Goal: Task Accomplishment & Management: Use online tool/utility

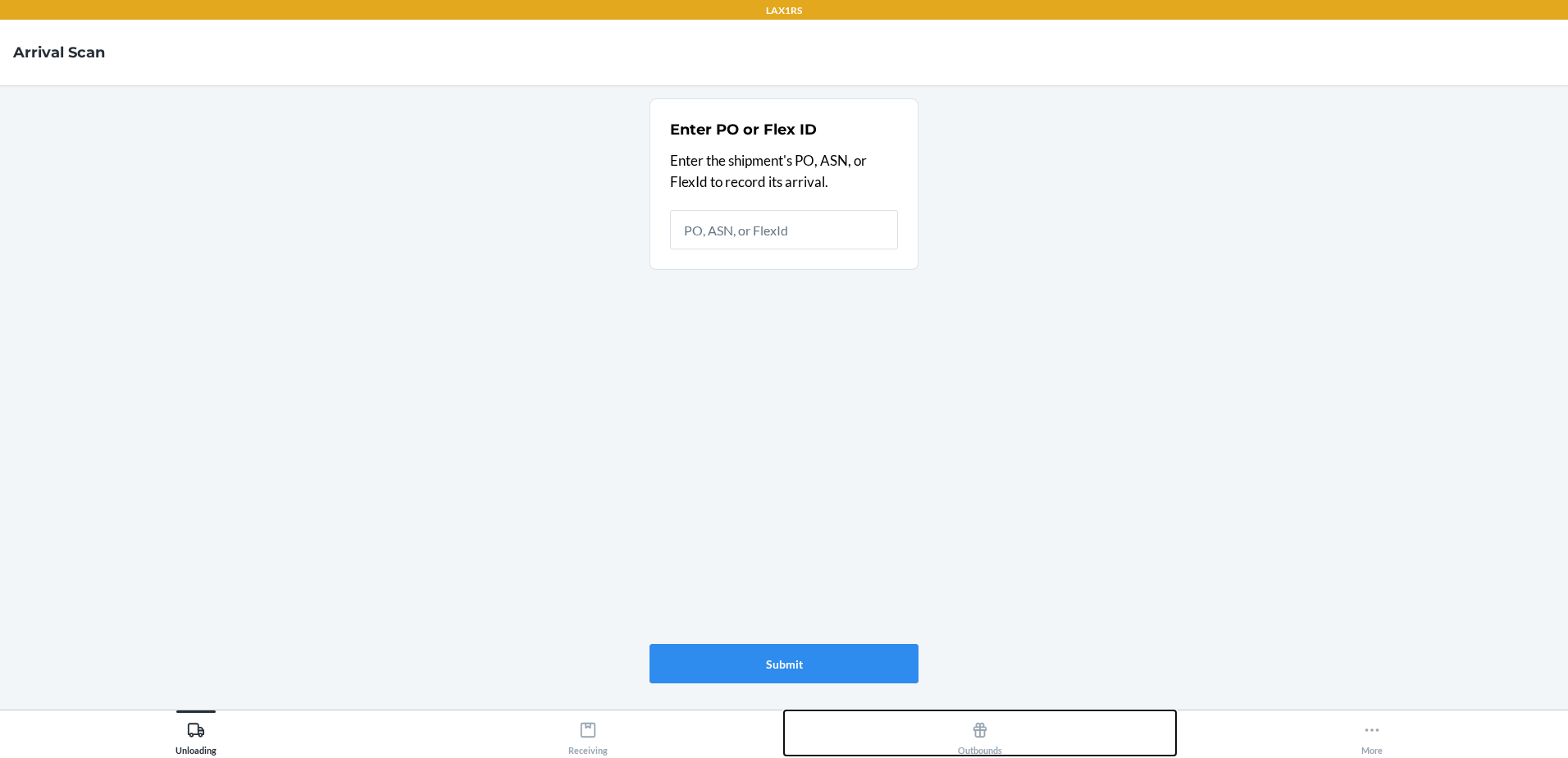
click at [997, 743] on div "Outbounds" at bounding box center [980, 735] width 45 height 41
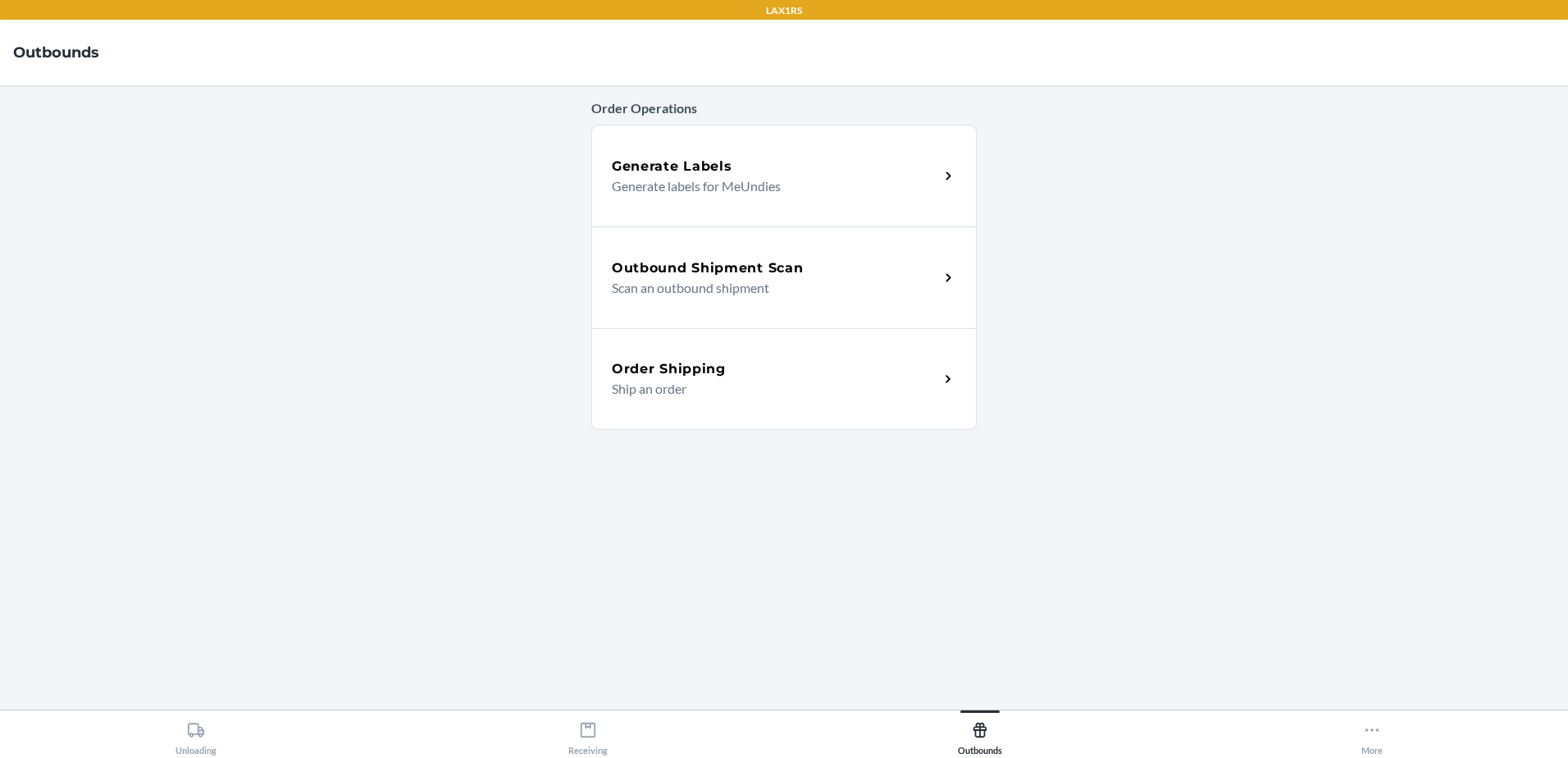
click at [771, 261] on h5 "Outbound Shipment Scan" at bounding box center [707, 268] width 191 height 20
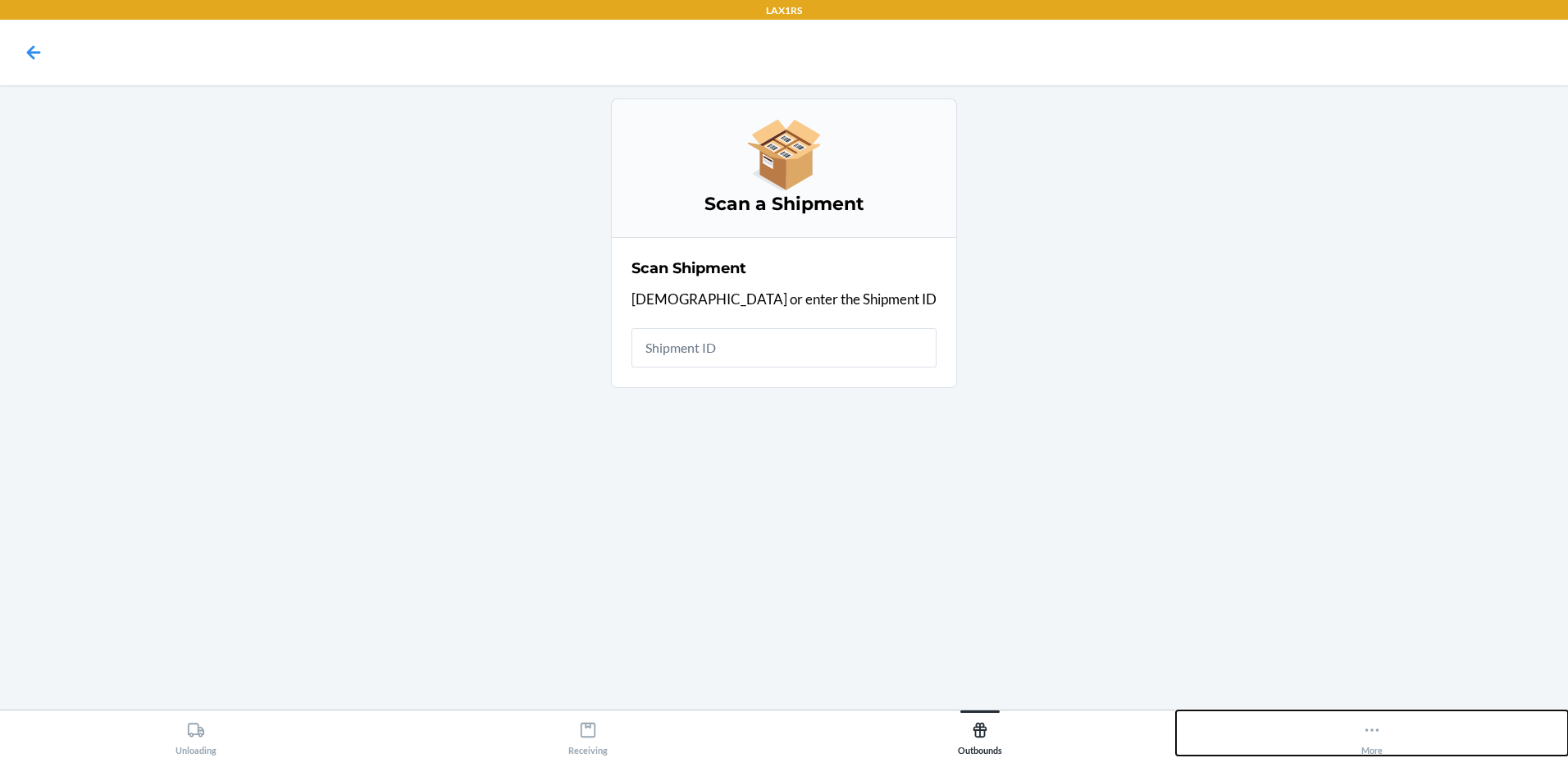
click at [1394, 728] on button "More" at bounding box center [1372, 732] width 392 height 45
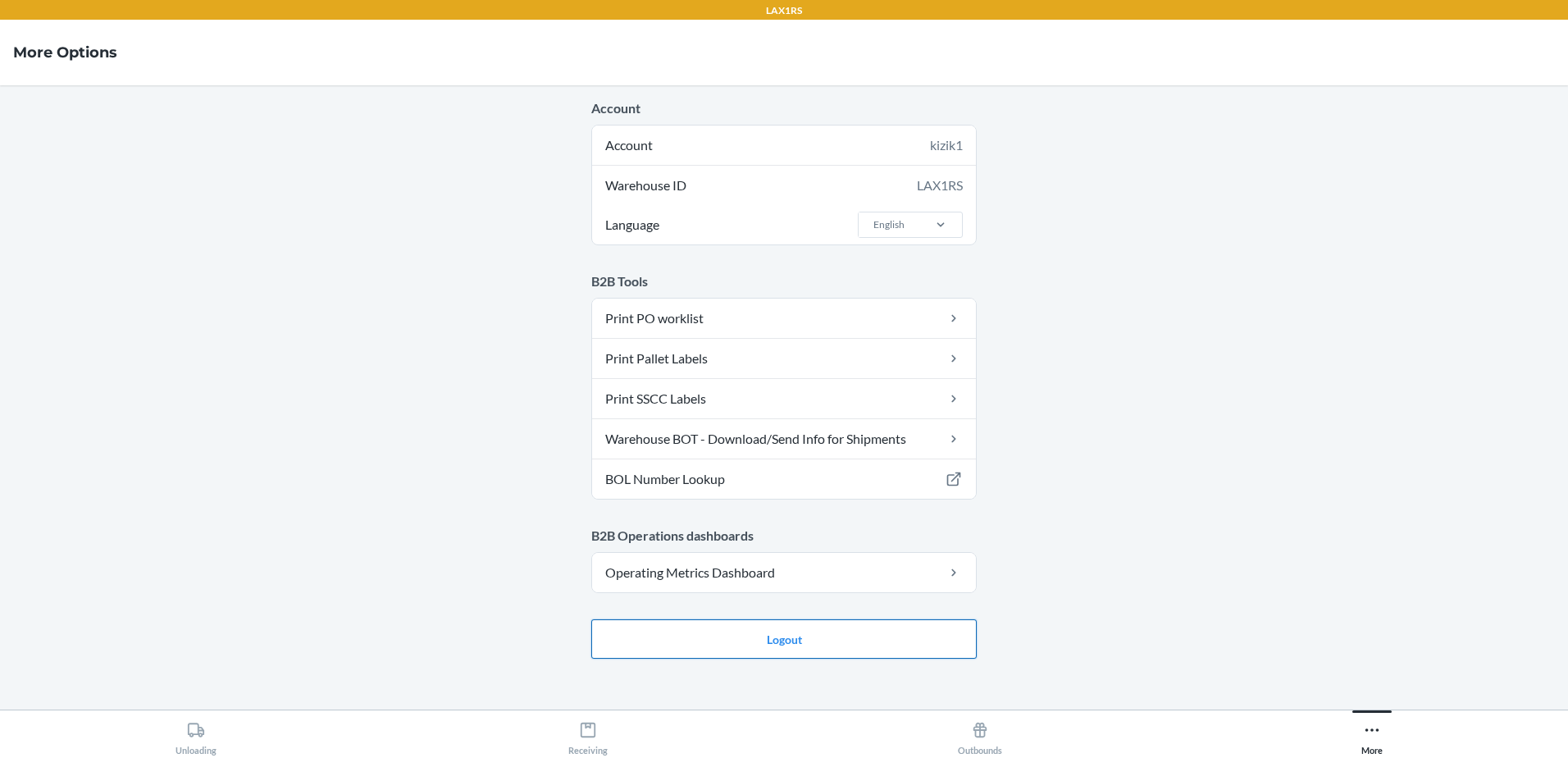
click at [847, 645] on button "Logout" at bounding box center [784, 639] width 386 height 40
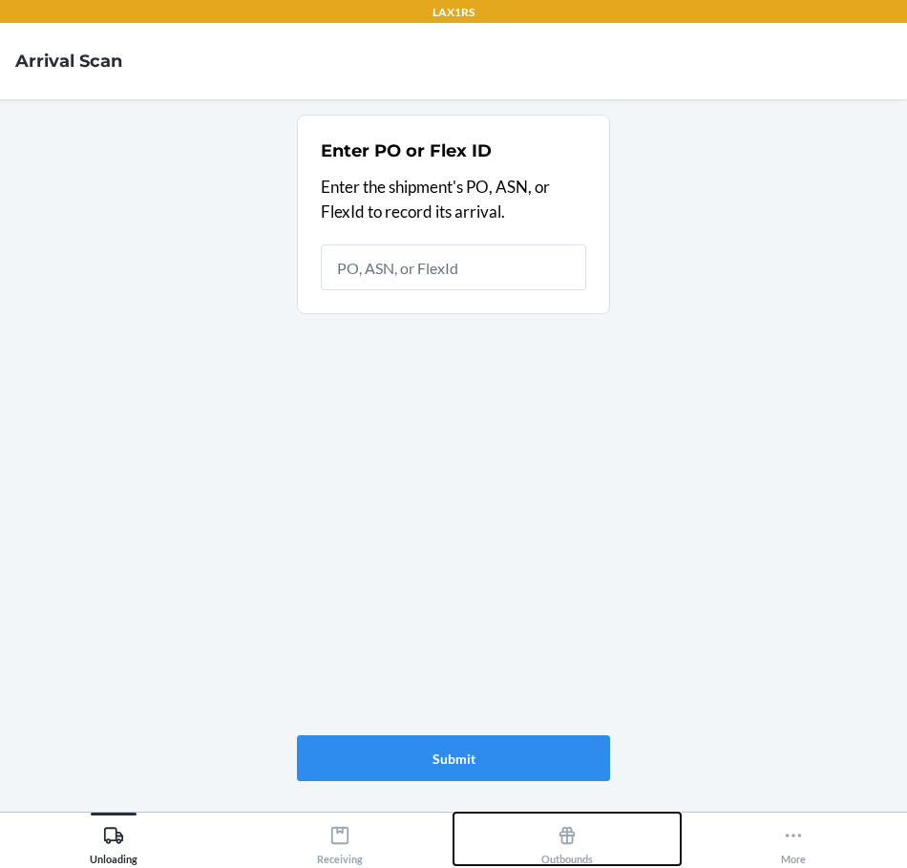
click at [563, 832] on icon at bounding box center [567, 834] width 16 height 17
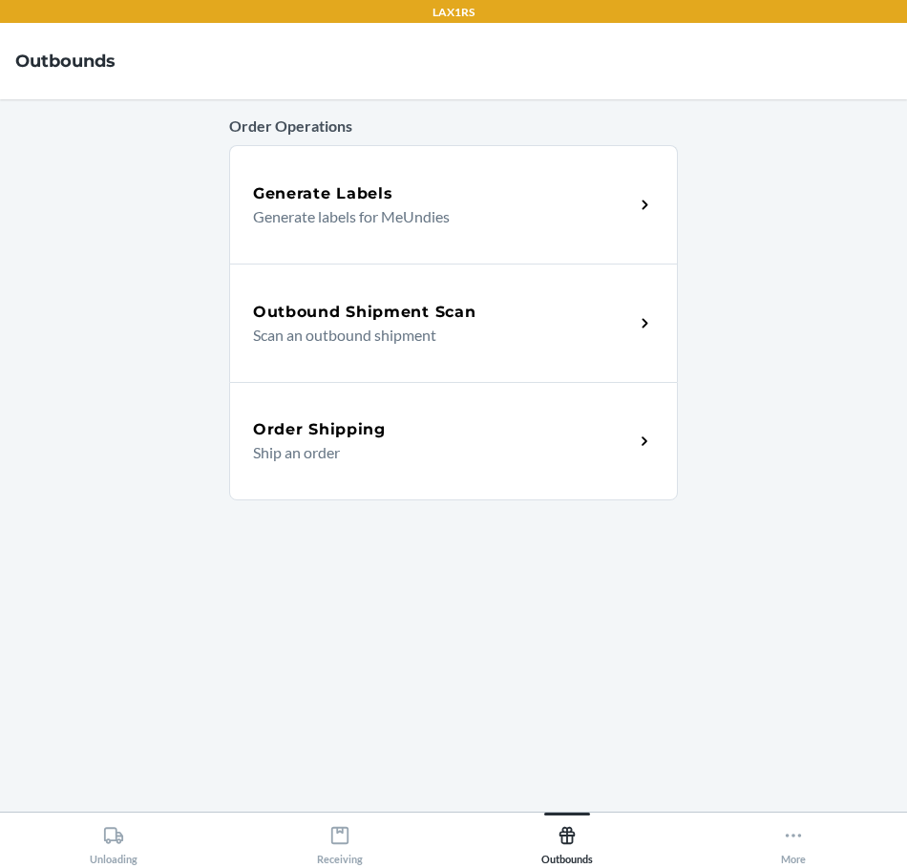
click at [549, 319] on div "Outbound Shipment Scan" at bounding box center [443, 312] width 381 height 23
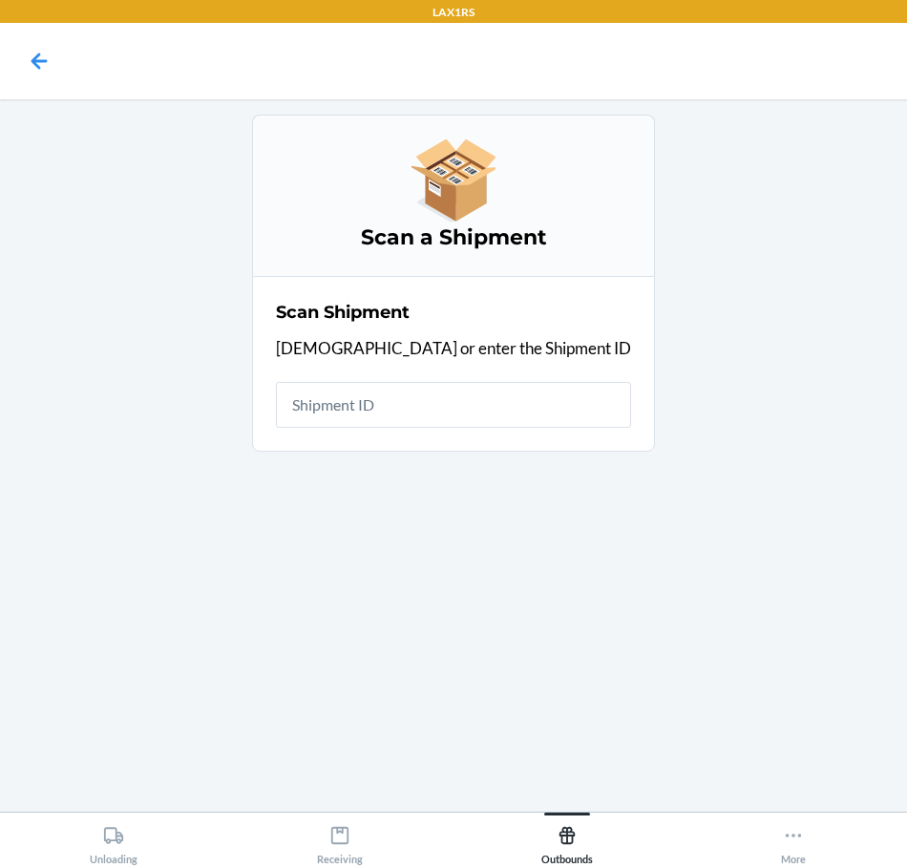
click at [528, 408] on input "text" at bounding box center [453, 405] width 355 height 46
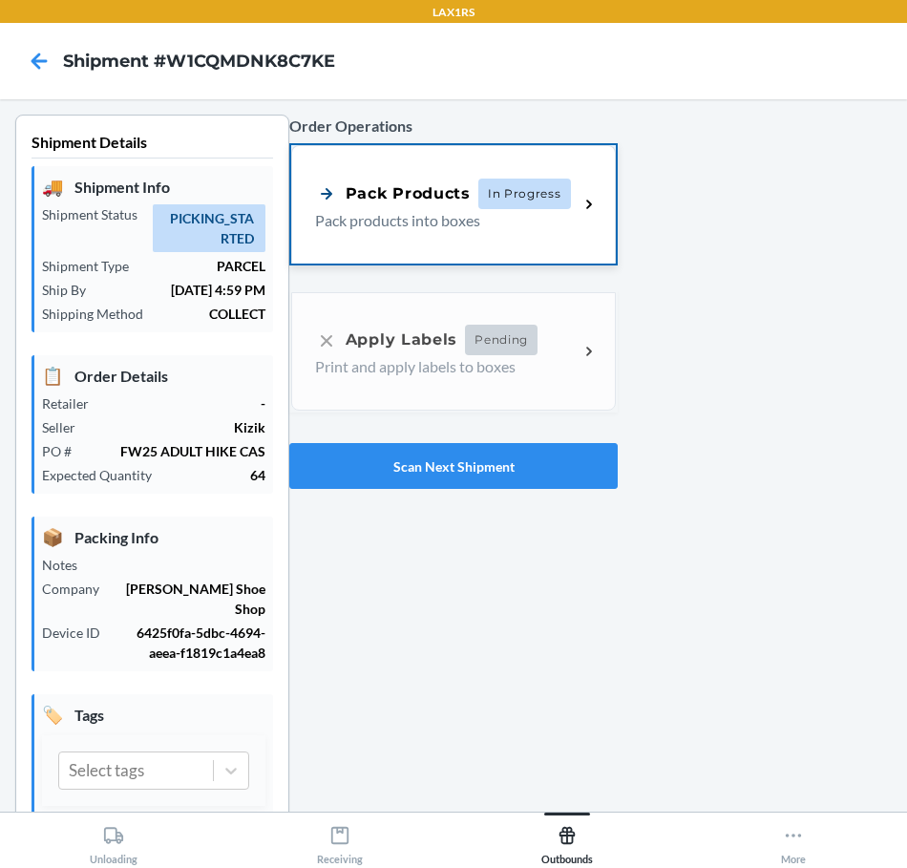
click at [341, 220] on p "Pack products into boxes" at bounding box center [439, 220] width 248 height 23
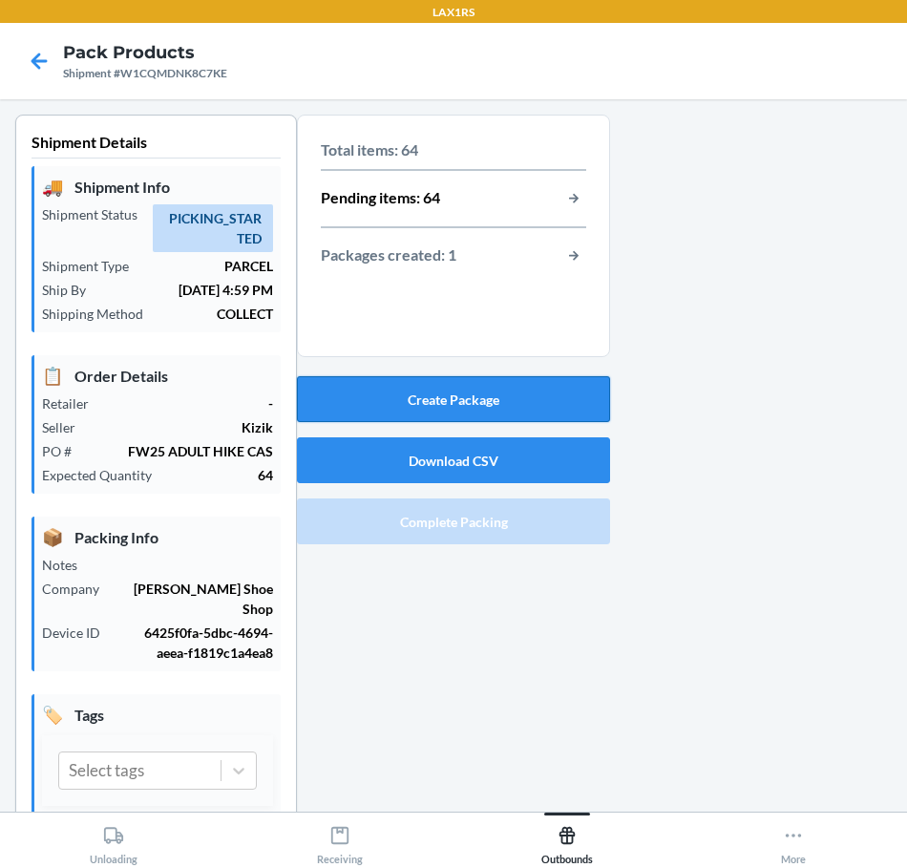
click at [554, 392] on button "Create Package" at bounding box center [453, 399] width 313 height 46
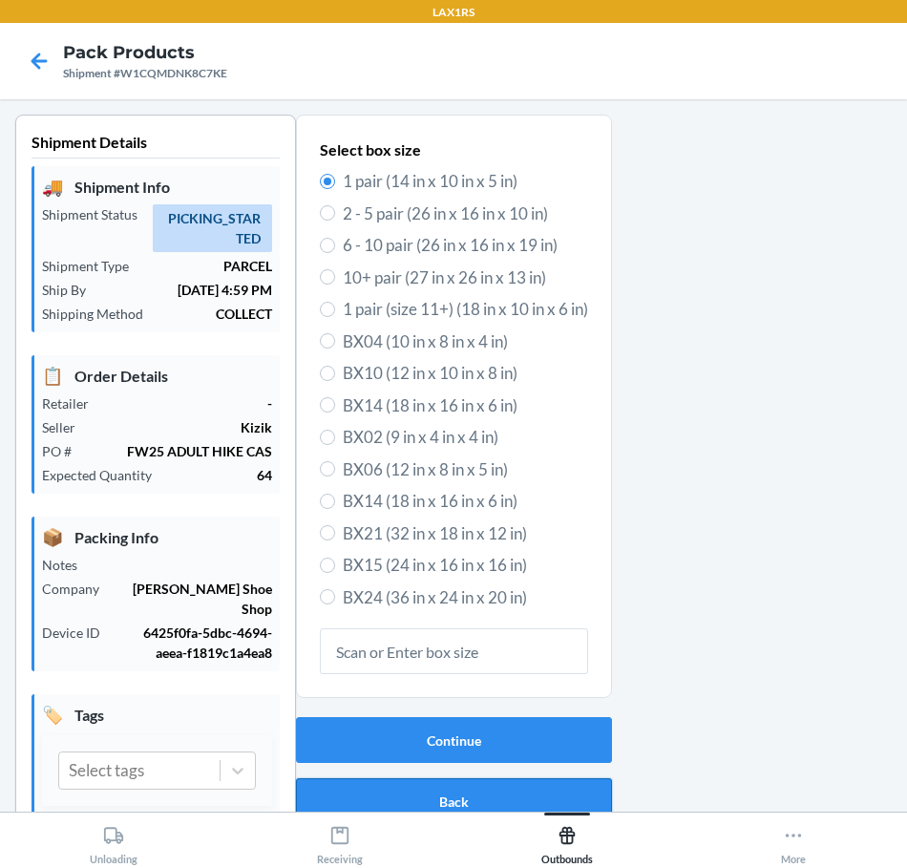
click at [433, 789] on button "Back" at bounding box center [454, 801] width 316 height 46
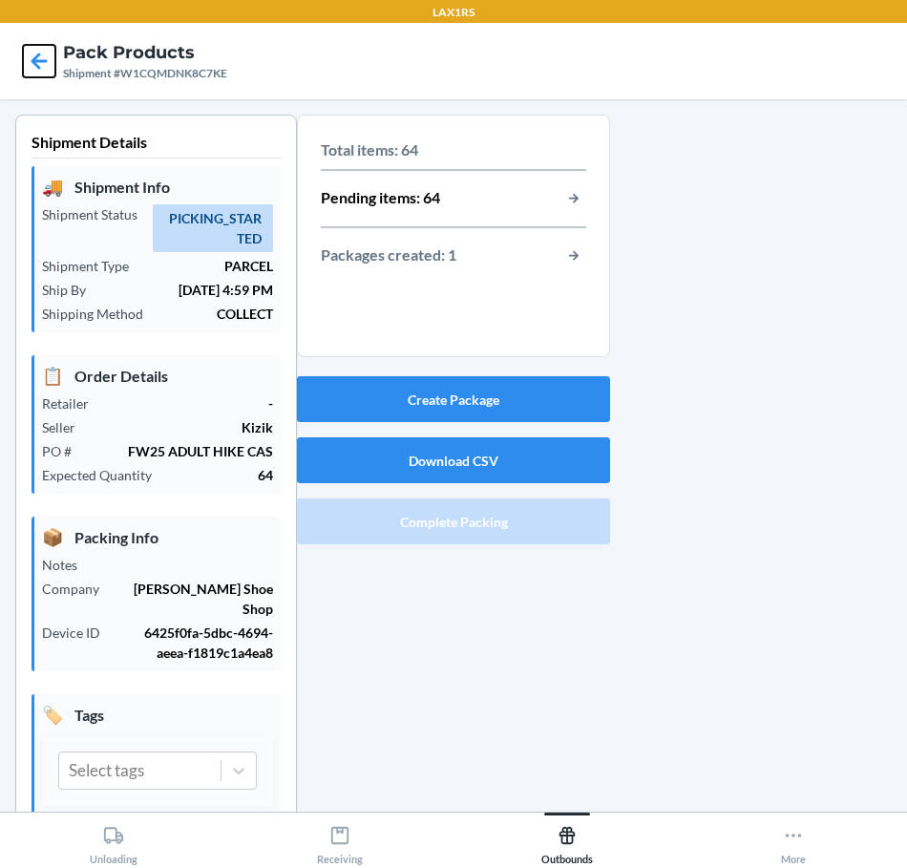
click at [32, 52] on icon at bounding box center [39, 61] width 32 height 32
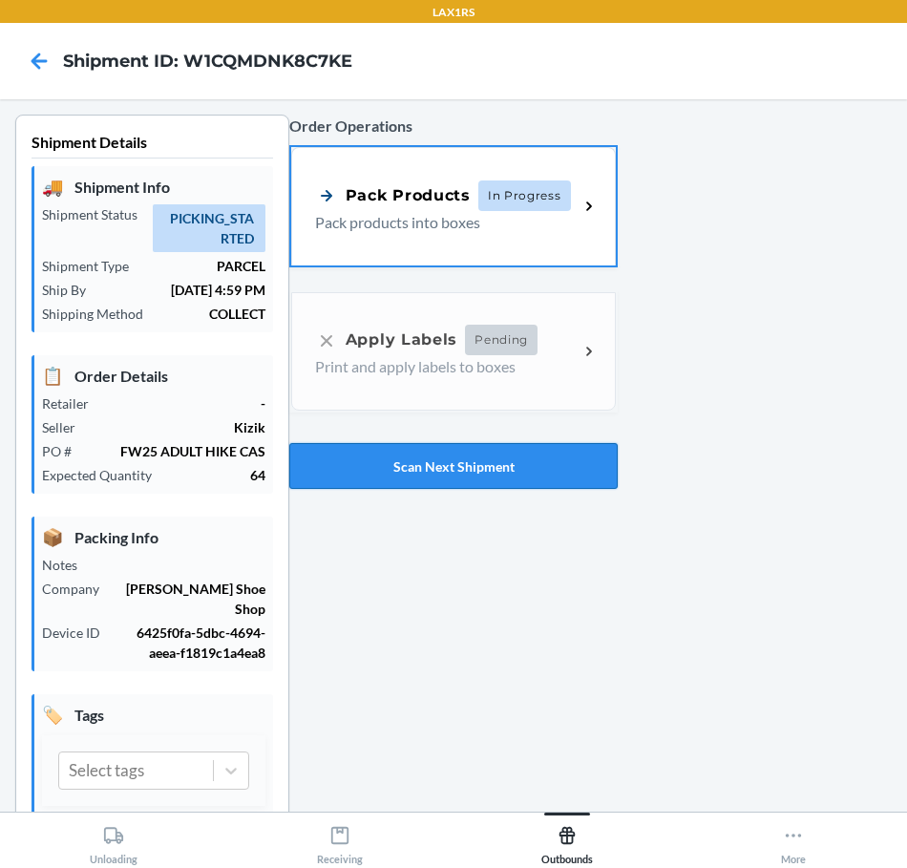
click at [377, 459] on button "Scan Next Shipment" at bounding box center [453, 466] width 328 height 46
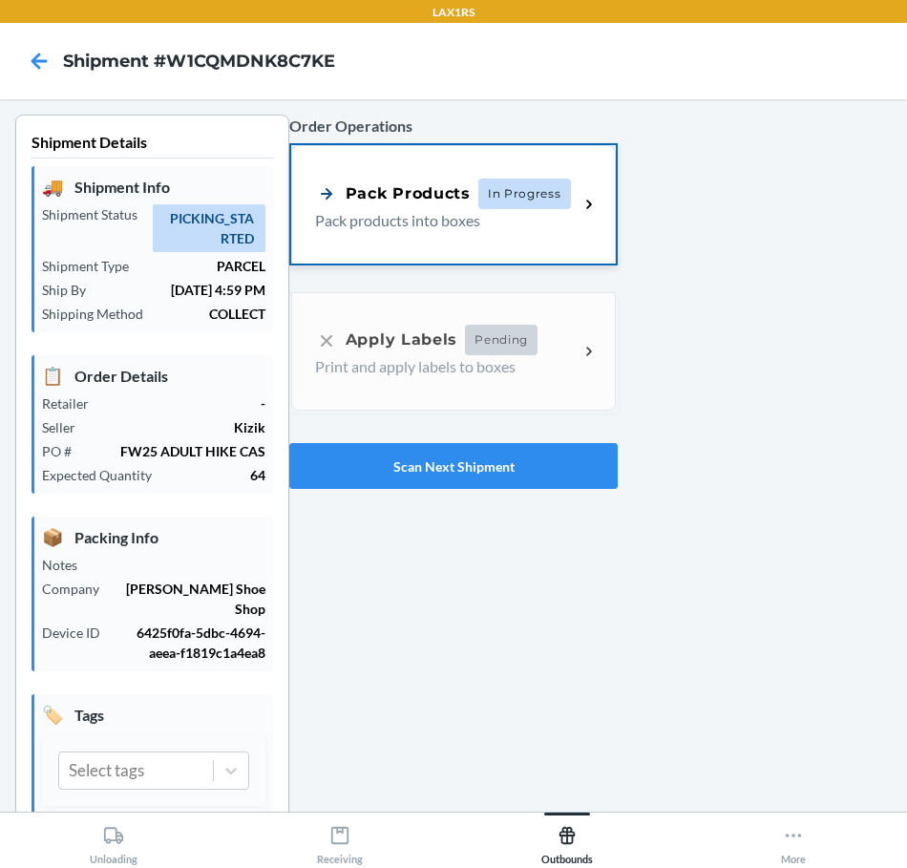
click at [416, 180] on div "Pack Products In Progress" at bounding box center [443, 193] width 256 height 31
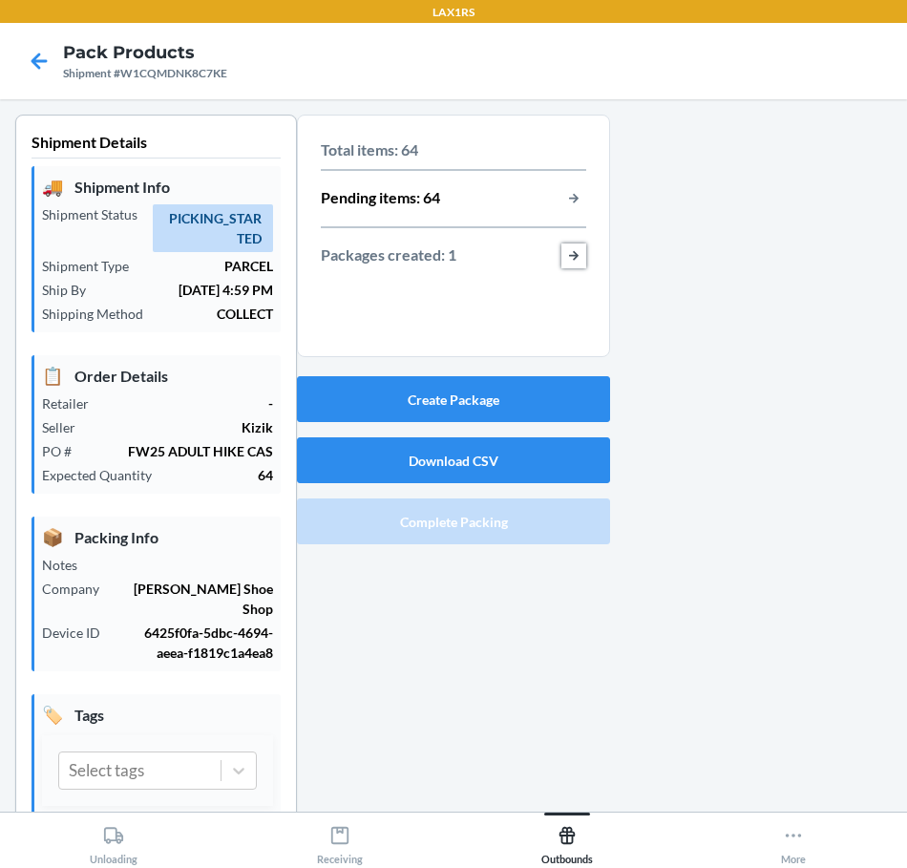
click at [564, 260] on button "button-view-packages-created" at bounding box center [573, 255] width 25 height 25
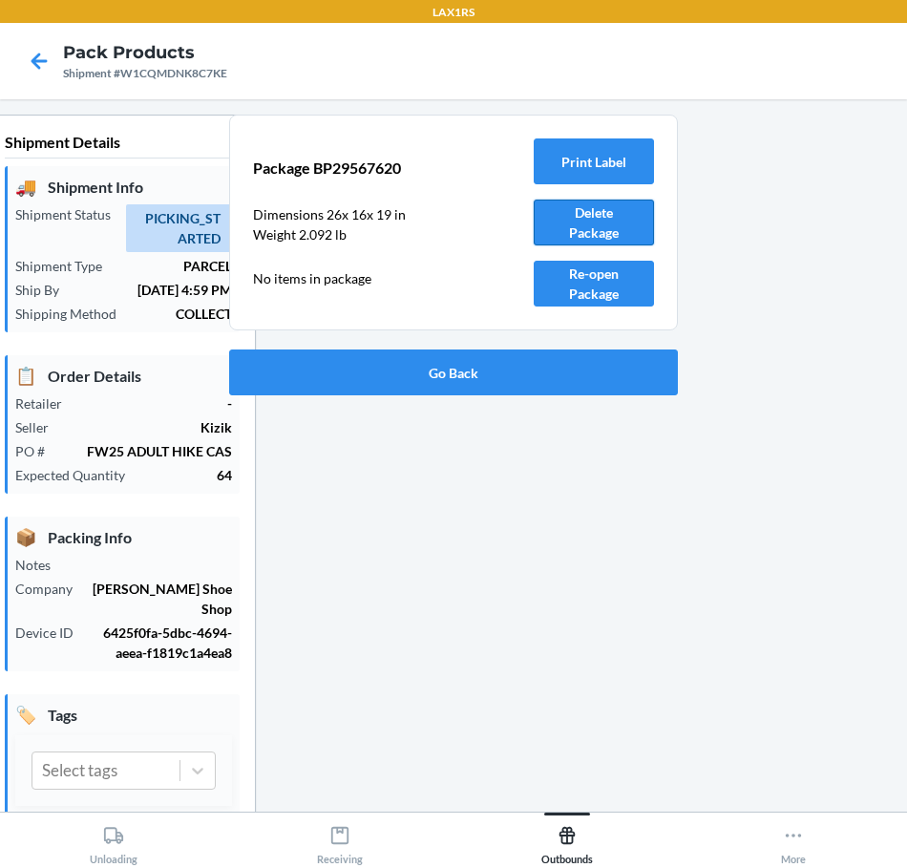
click at [617, 223] on button "Delete Package" at bounding box center [593, 222] width 120 height 46
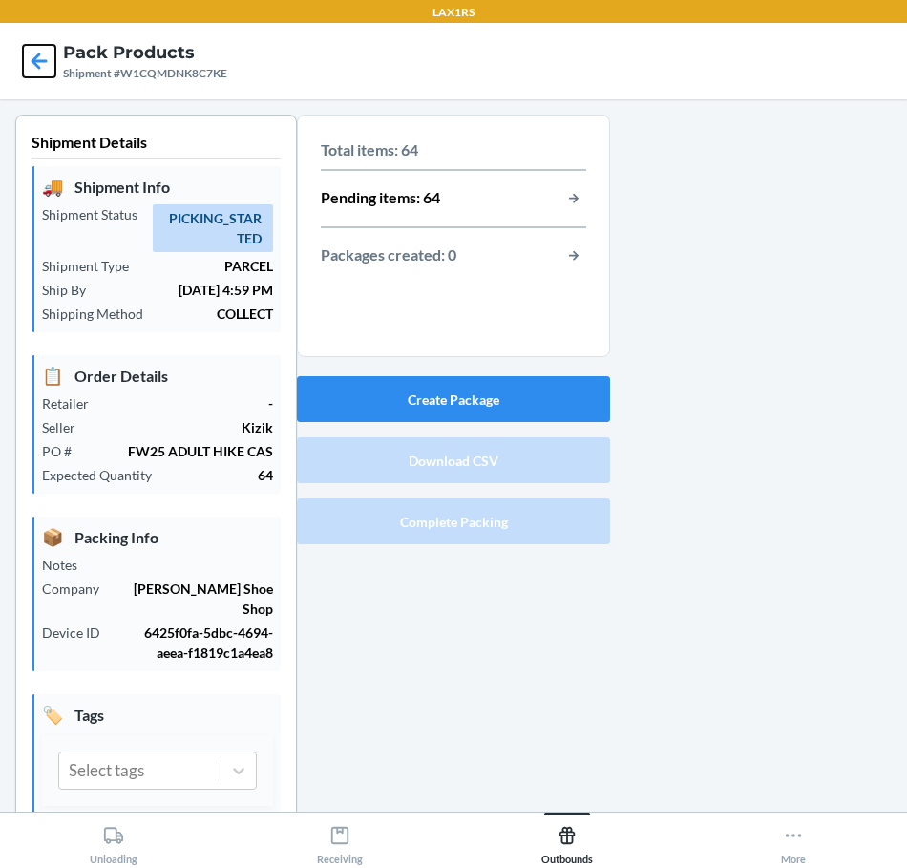
click at [31, 64] on icon at bounding box center [39, 61] width 32 height 32
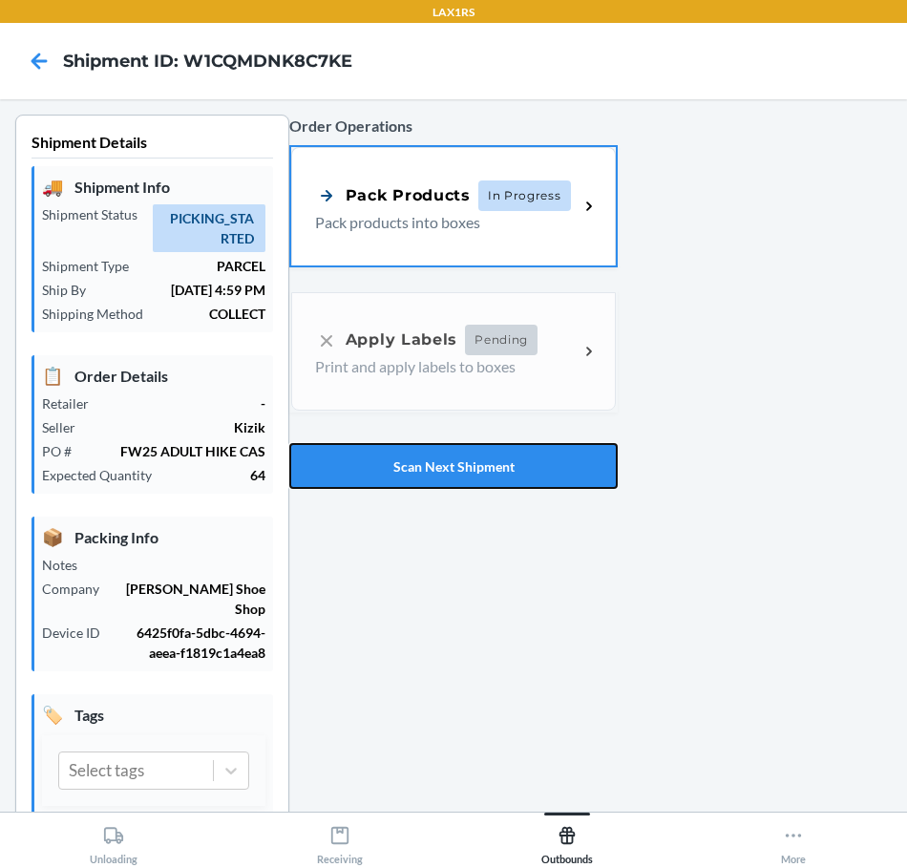
click at [508, 456] on button "Scan Next Shipment" at bounding box center [453, 466] width 328 height 46
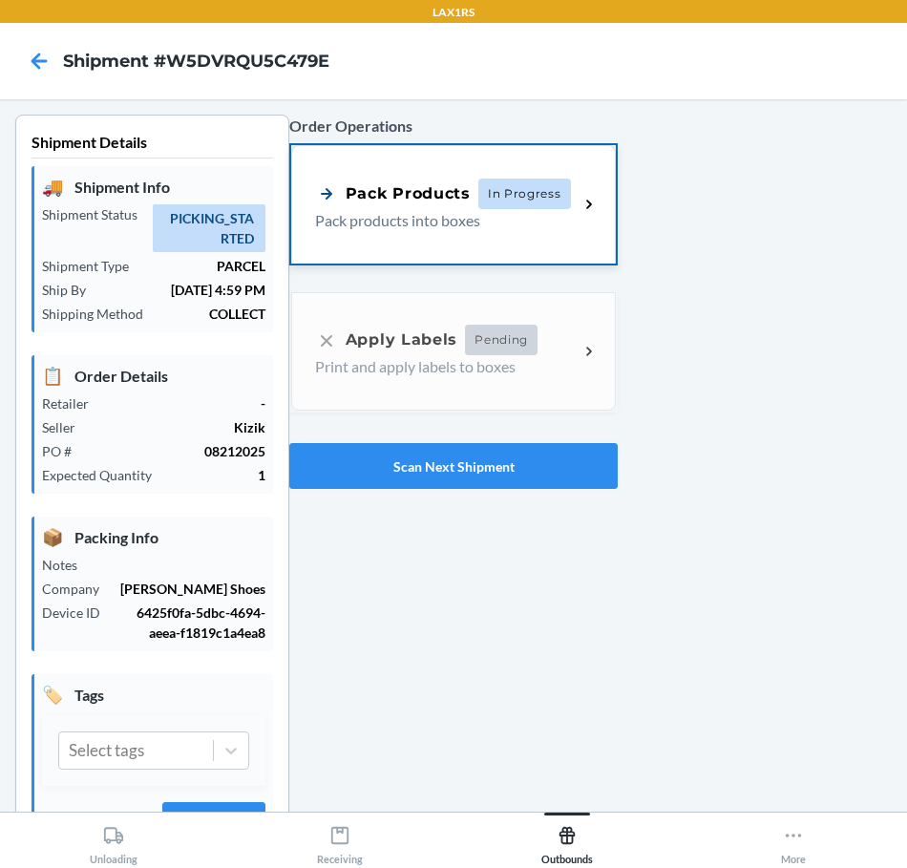
click at [420, 221] on p "Pack products into boxes" at bounding box center [439, 220] width 248 height 23
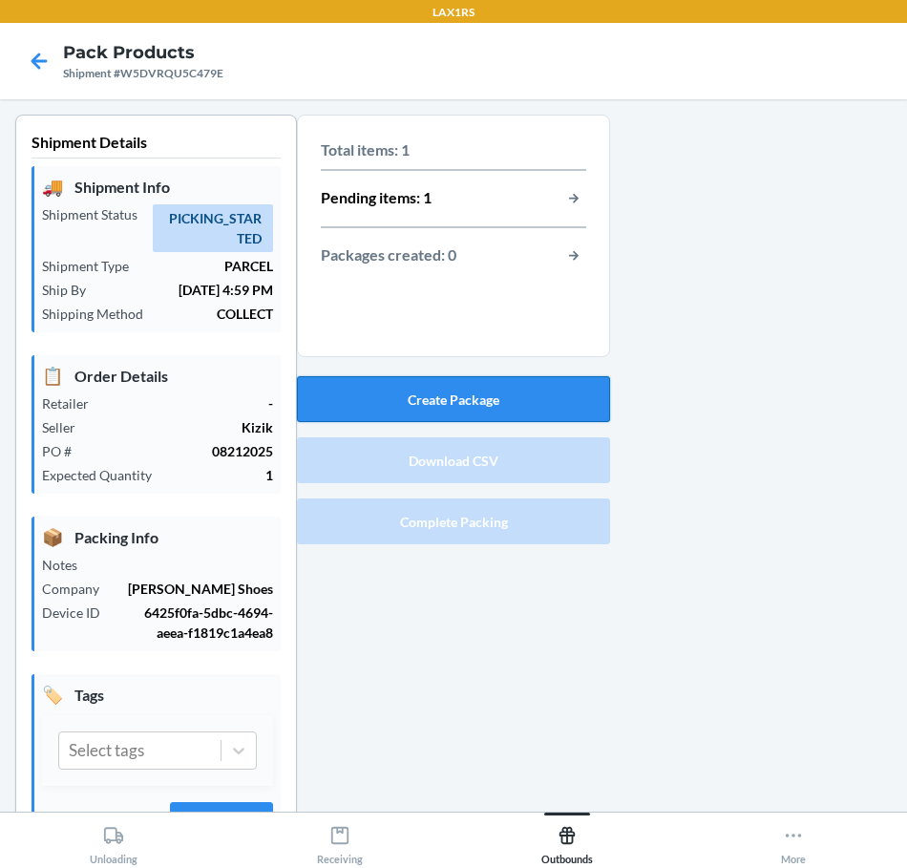
click at [555, 401] on button "Create Package" at bounding box center [453, 399] width 313 height 46
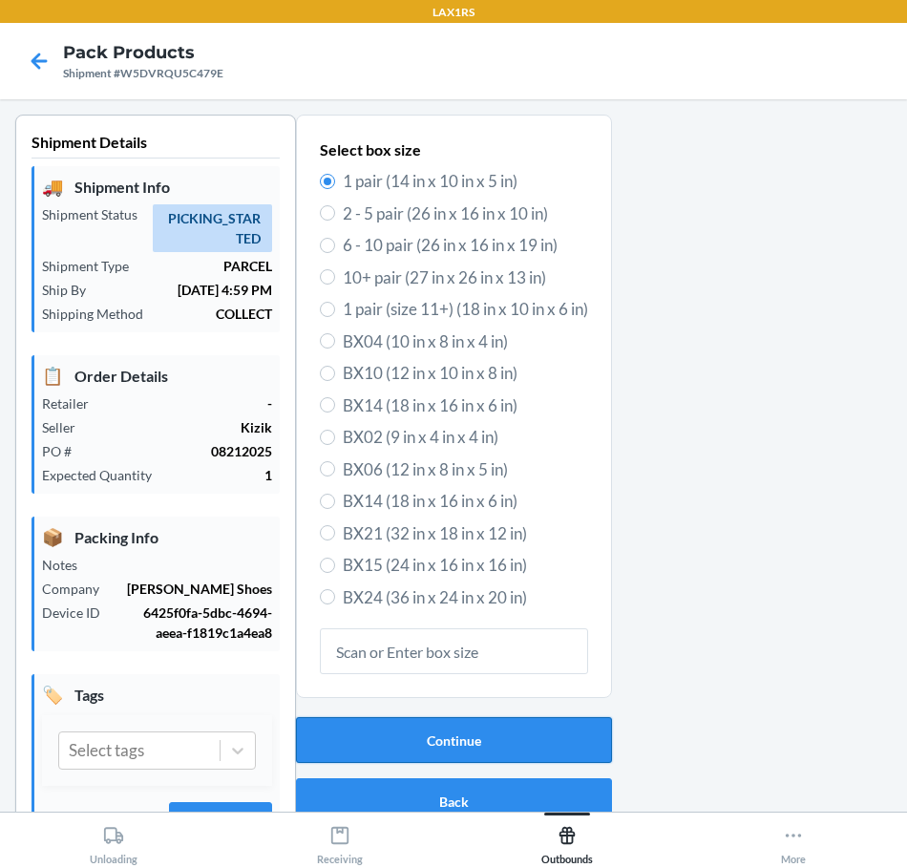
click at [450, 735] on button "Continue" at bounding box center [454, 740] width 316 height 46
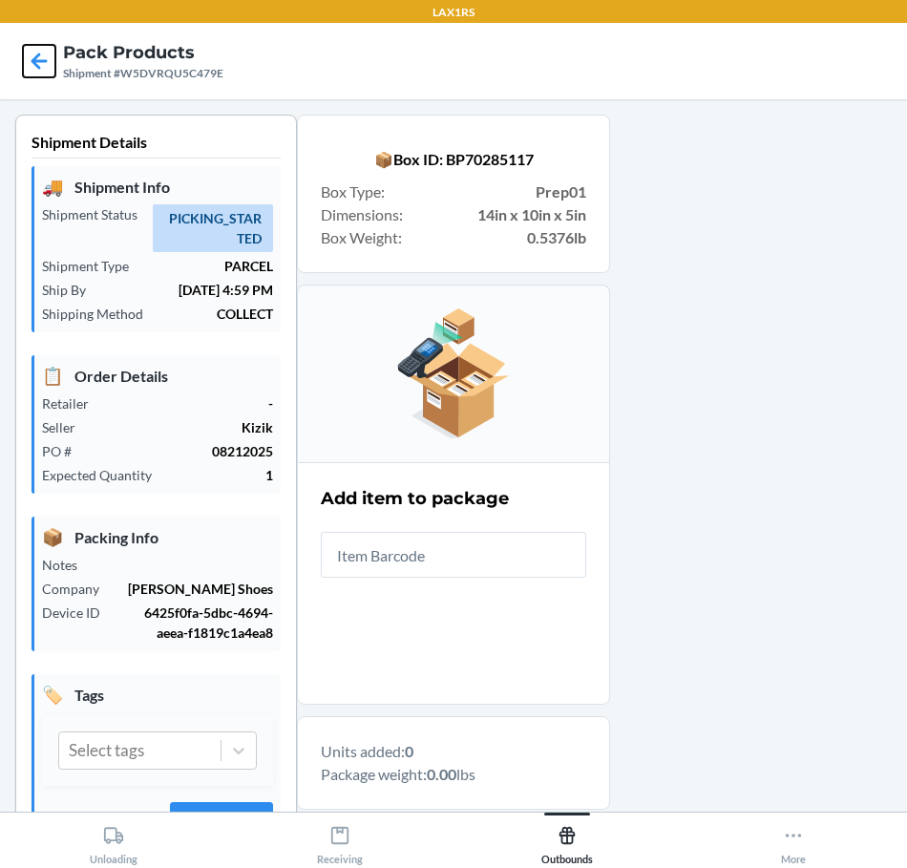
click at [38, 52] on icon at bounding box center [39, 61] width 32 height 32
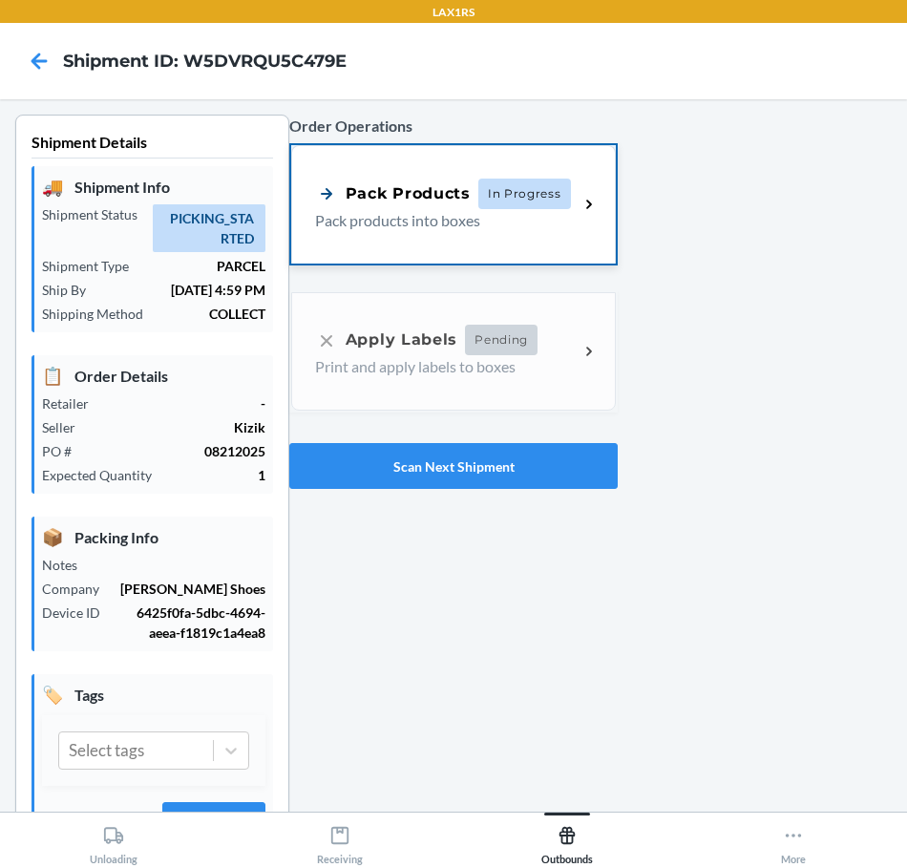
click at [450, 235] on div "Pack Products In Progress Pack products into boxes" at bounding box center [453, 204] width 324 height 118
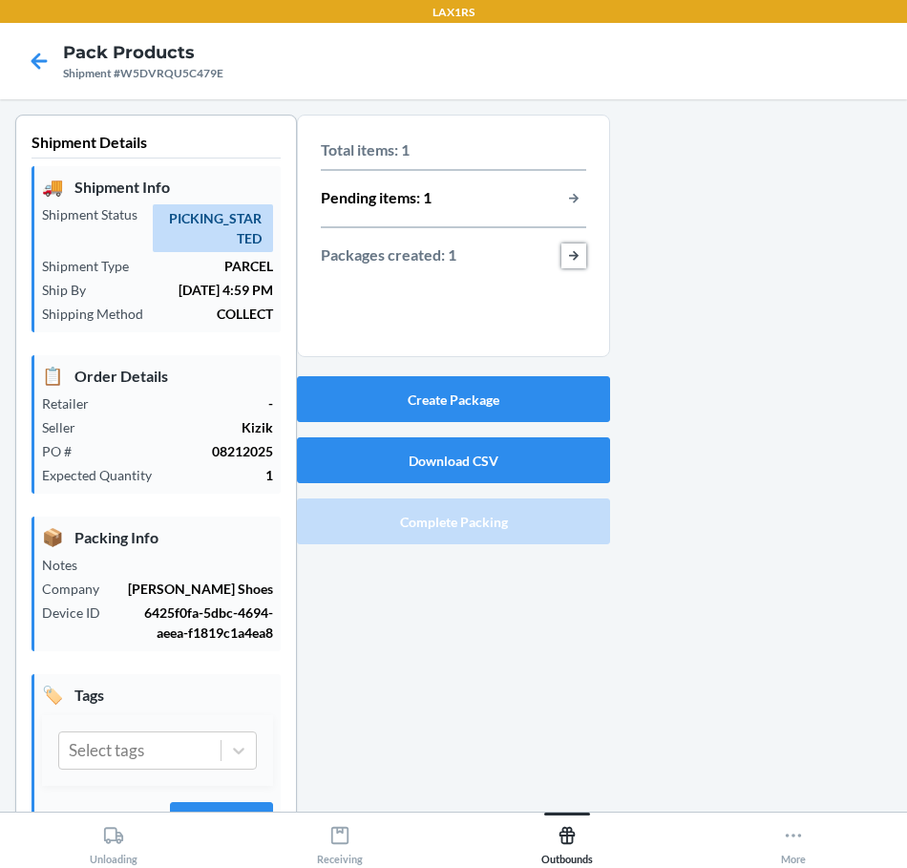
click at [569, 257] on button "button-view-packages-created" at bounding box center [573, 255] width 25 height 25
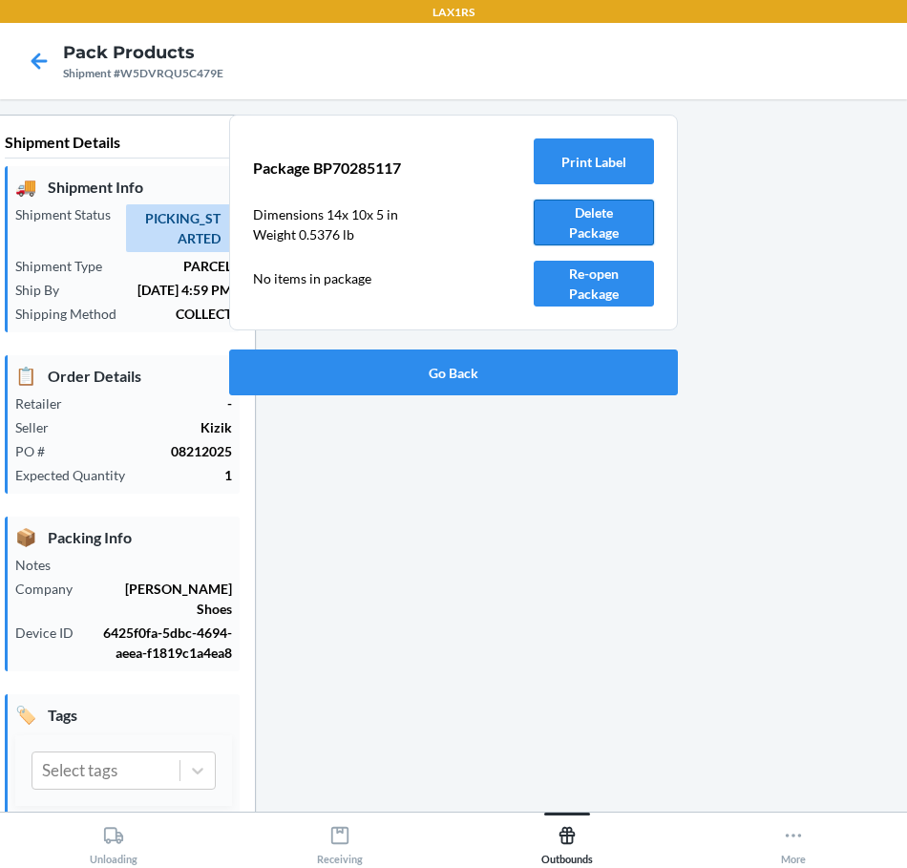
click at [583, 234] on button "Delete Package" at bounding box center [593, 222] width 120 height 46
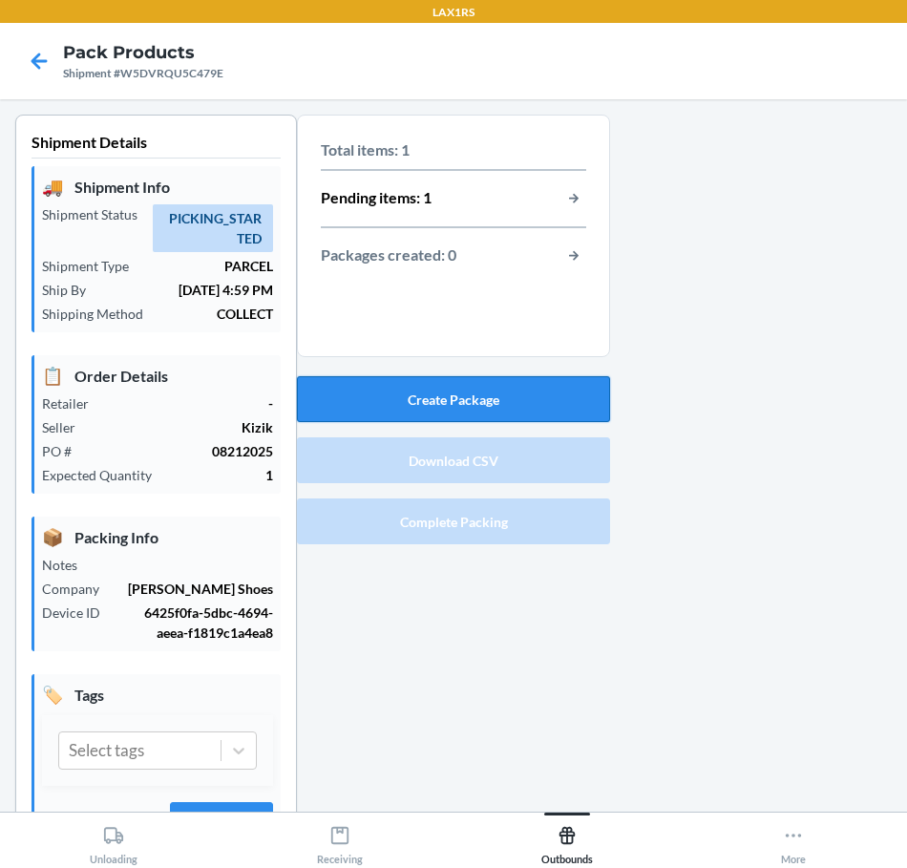
click at [486, 402] on button "Create Package" at bounding box center [453, 399] width 313 height 46
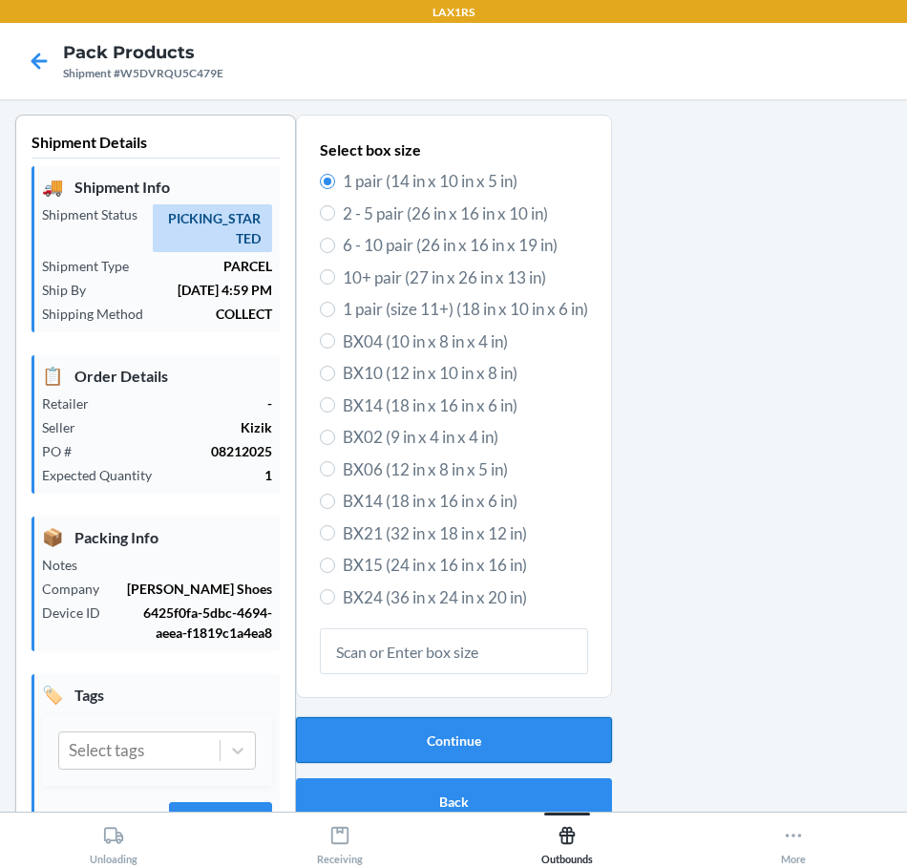
click at [339, 730] on button "Continue" at bounding box center [454, 740] width 316 height 46
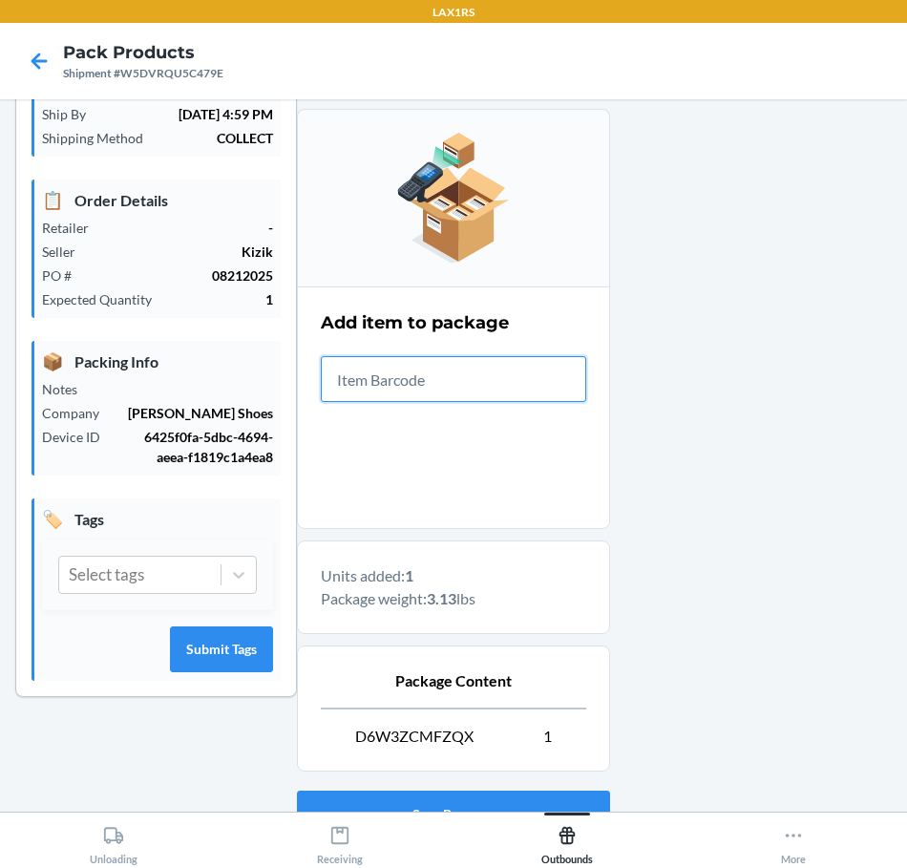
scroll to position [330, 0]
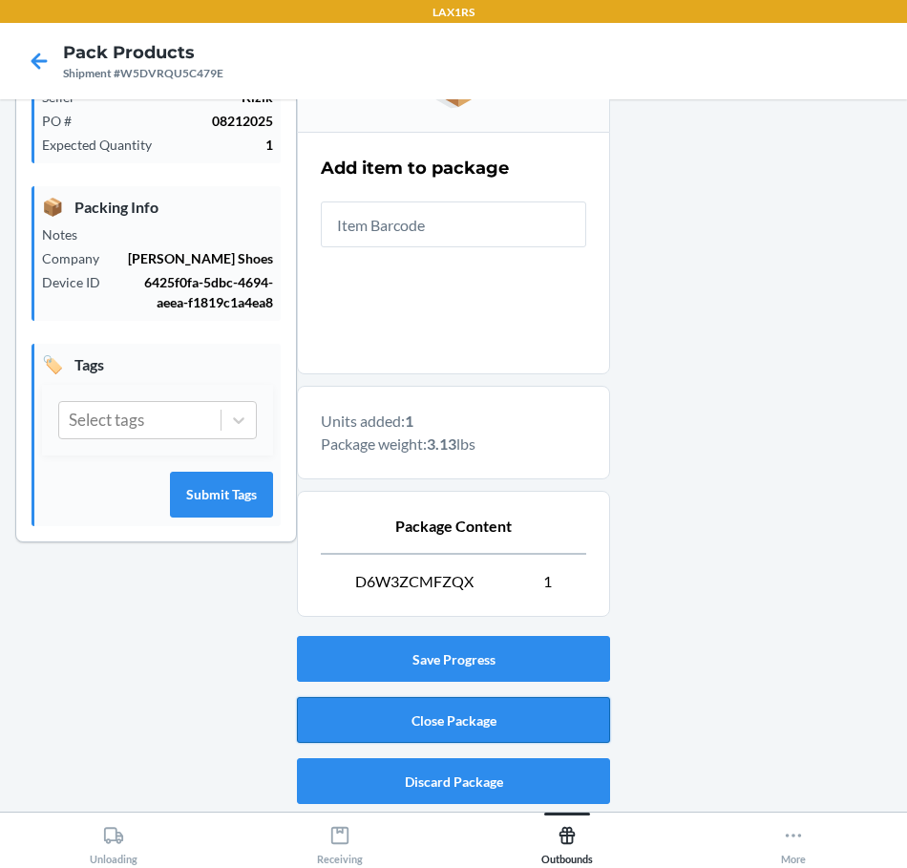
click at [463, 716] on button "Close Package" at bounding box center [453, 720] width 313 height 46
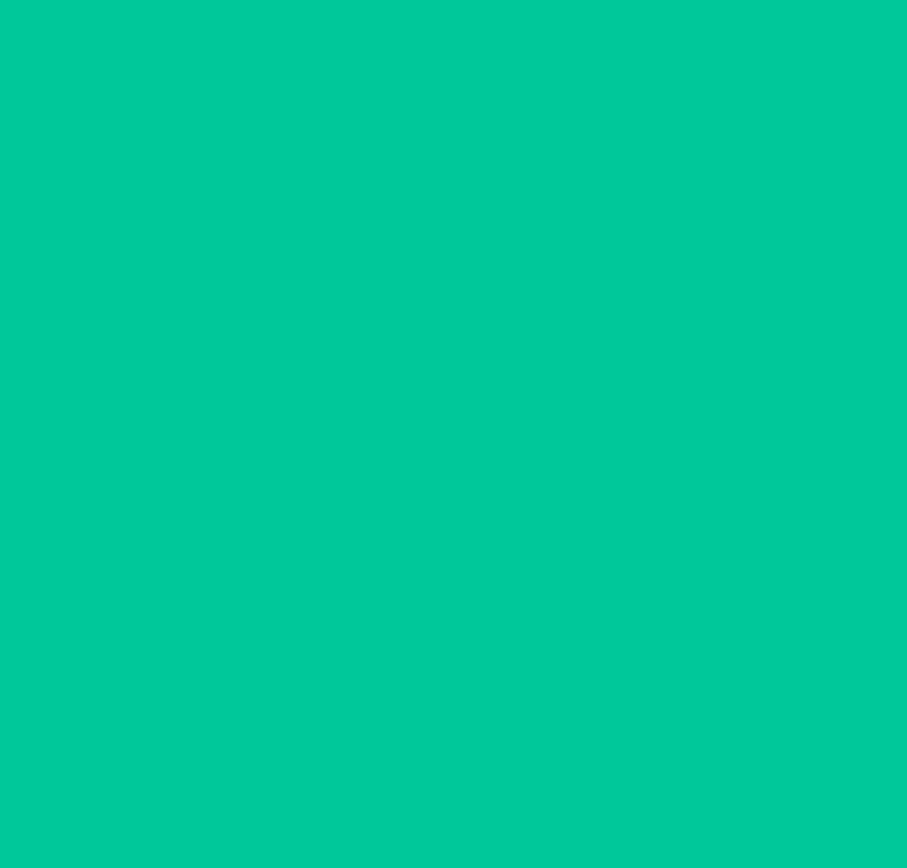
scroll to position [52, 0]
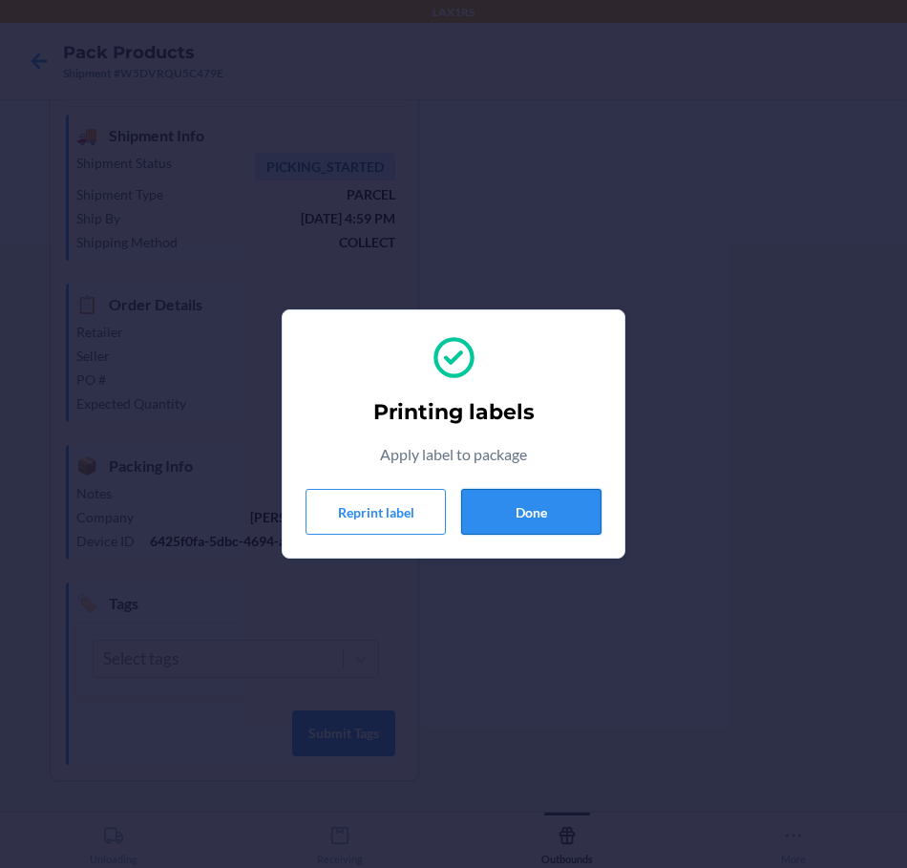
click at [542, 511] on button "Done" at bounding box center [531, 512] width 140 height 46
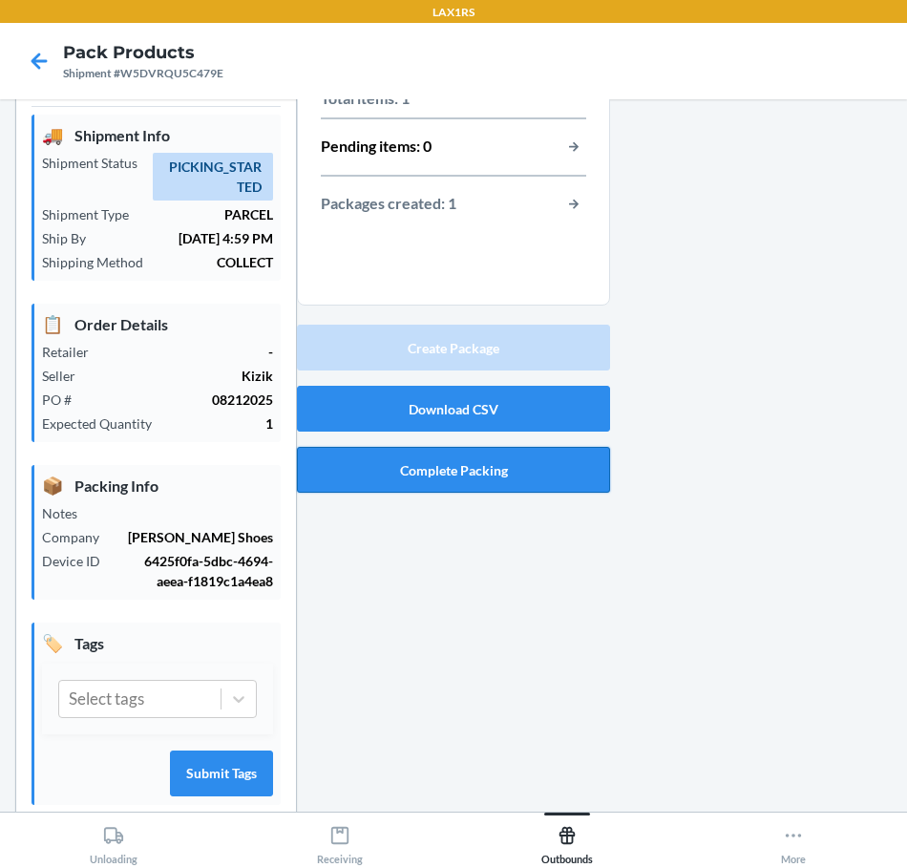
click at [497, 480] on button "Complete Packing" at bounding box center [453, 470] width 313 height 46
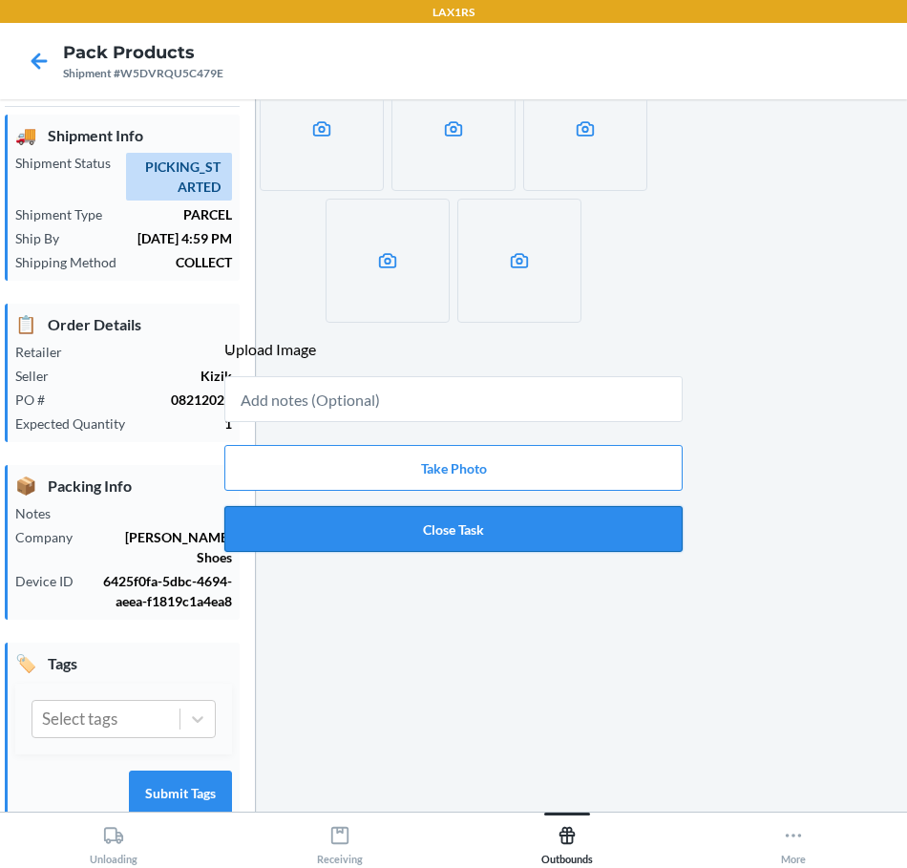
click at [450, 533] on button "Close Task" at bounding box center [453, 529] width 458 height 46
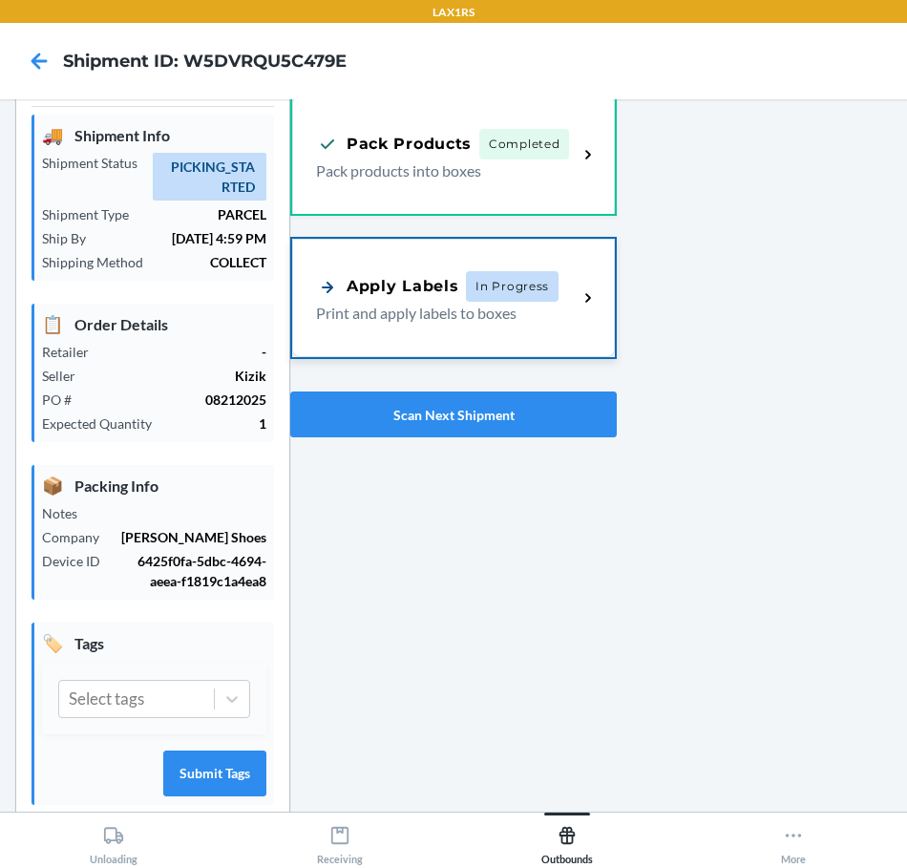
click at [448, 312] on p "Print and apply labels to boxes" at bounding box center [439, 313] width 246 height 23
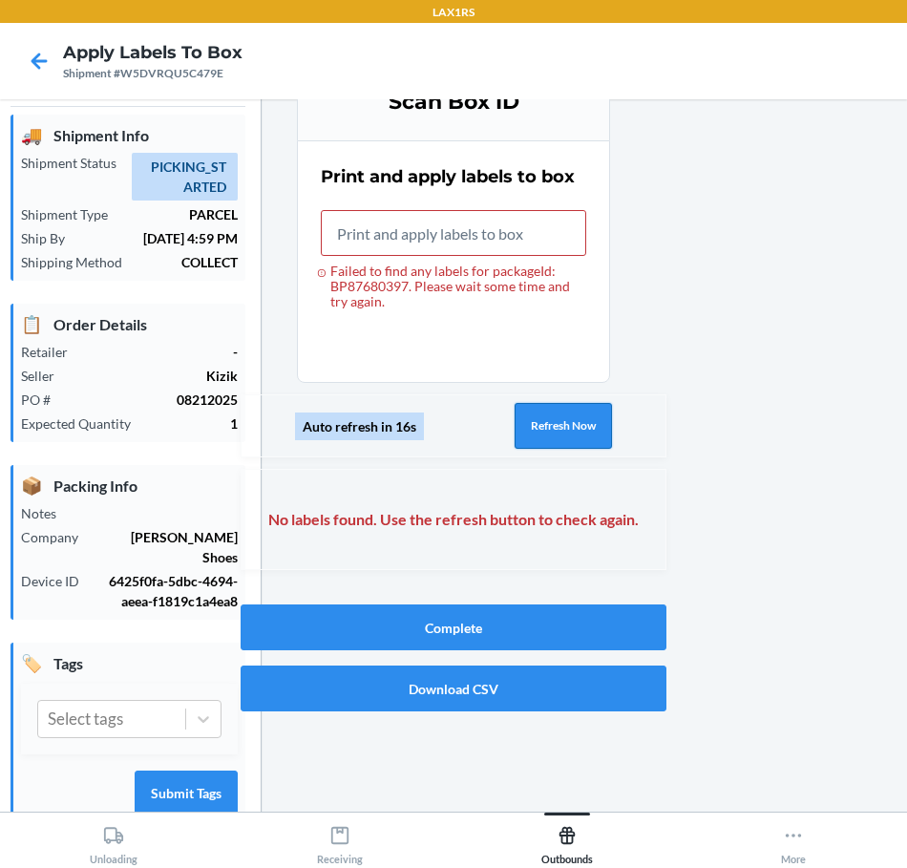
click at [534, 428] on button "Refresh Now" at bounding box center [562, 426] width 97 height 46
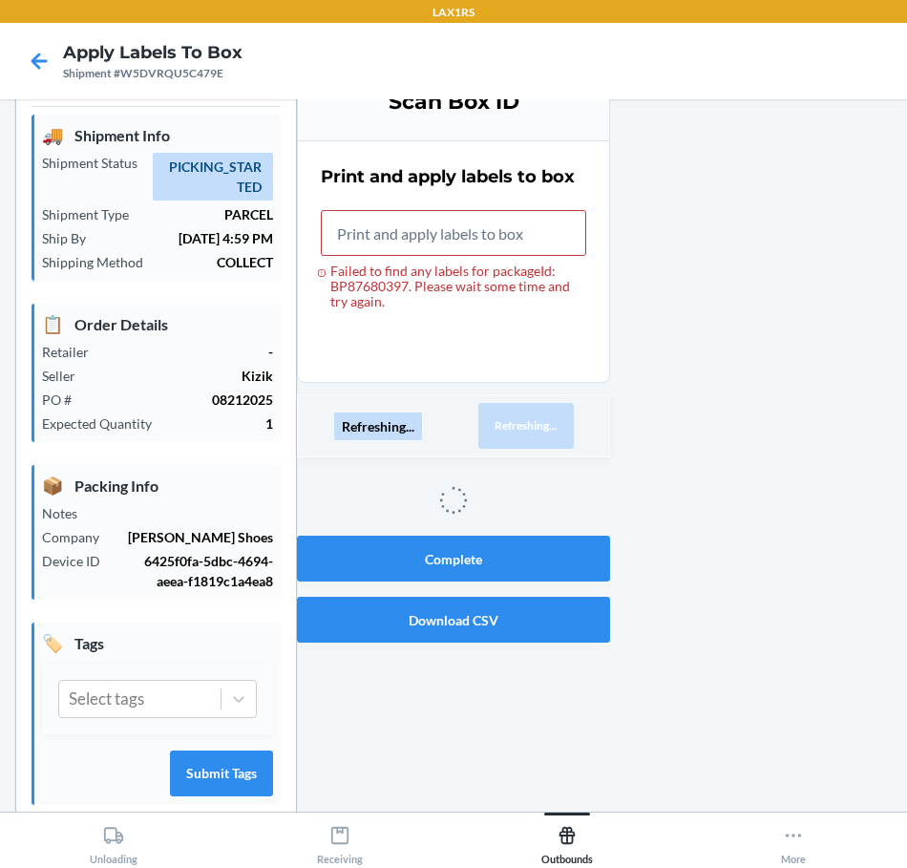
click at [534, 428] on button "Refreshing..." at bounding box center [525, 426] width 95 height 46
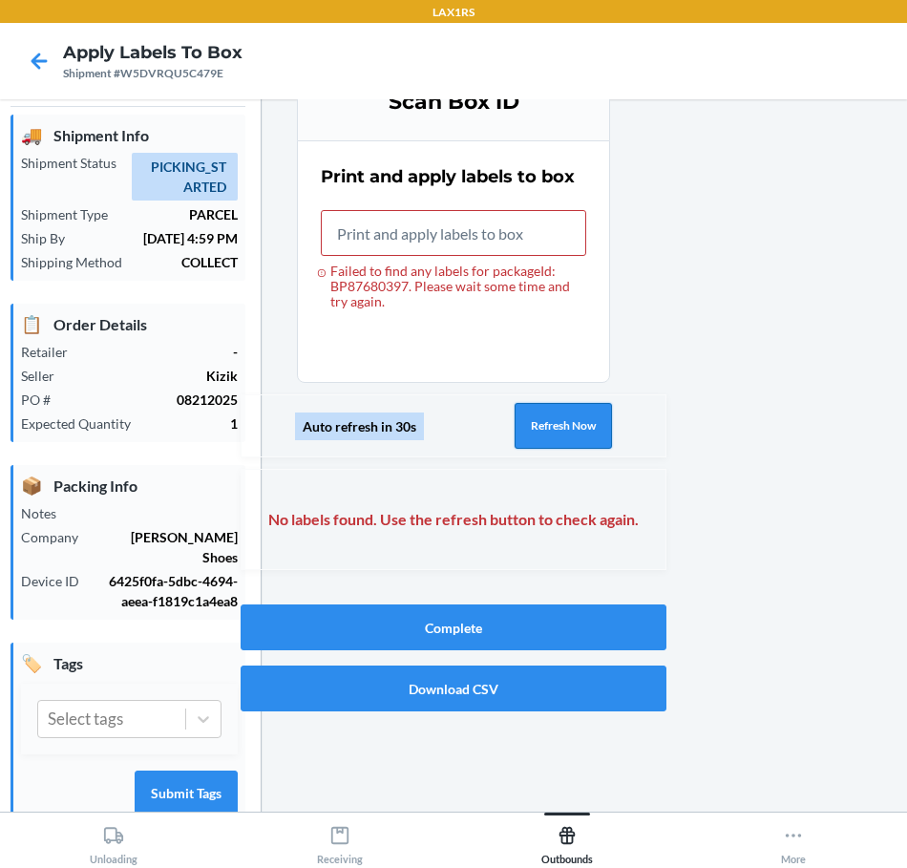
click at [534, 428] on button "Refresh Now" at bounding box center [562, 426] width 97 height 46
click at [536, 429] on button "Refresh Now" at bounding box center [562, 426] width 97 height 46
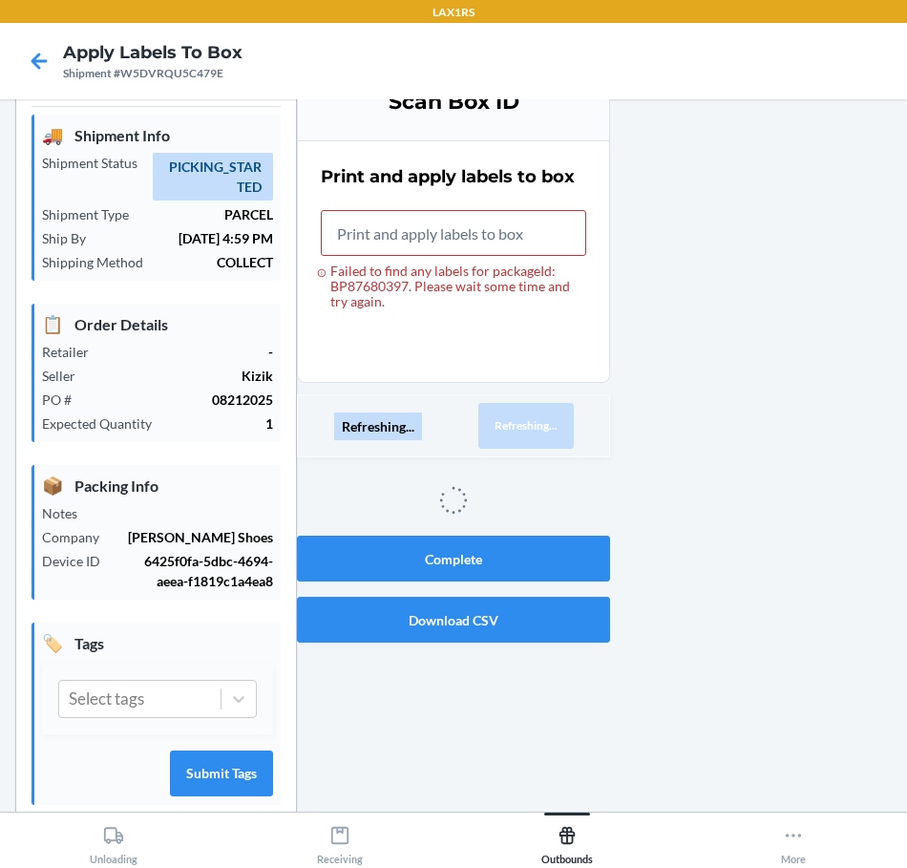
click at [536, 429] on button "Refreshing..." at bounding box center [525, 426] width 95 height 46
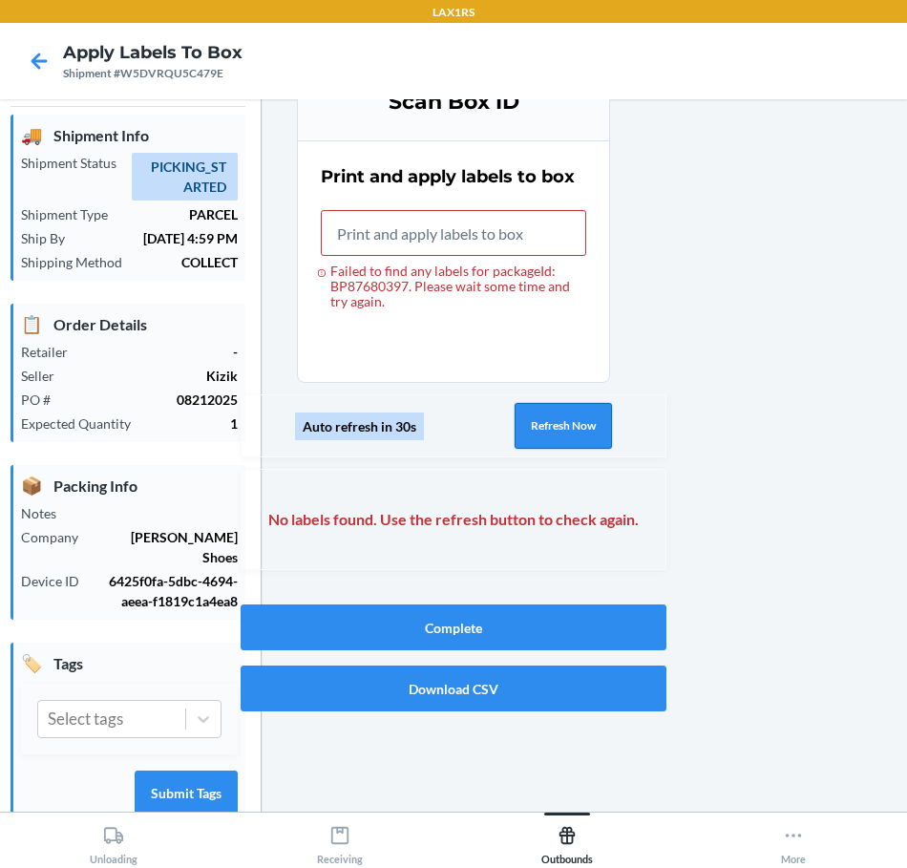
click at [536, 429] on button "Refresh Now" at bounding box center [562, 426] width 97 height 46
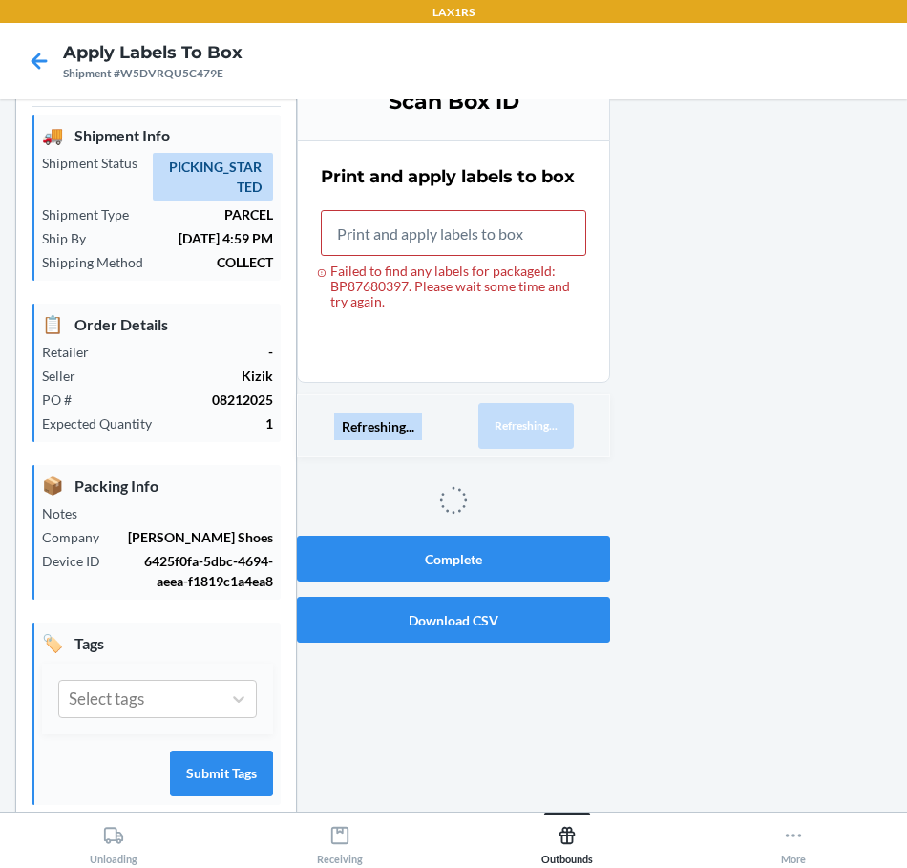
click at [536, 429] on button "Refreshing..." at bounding box center [525, 426] width 95 height 46
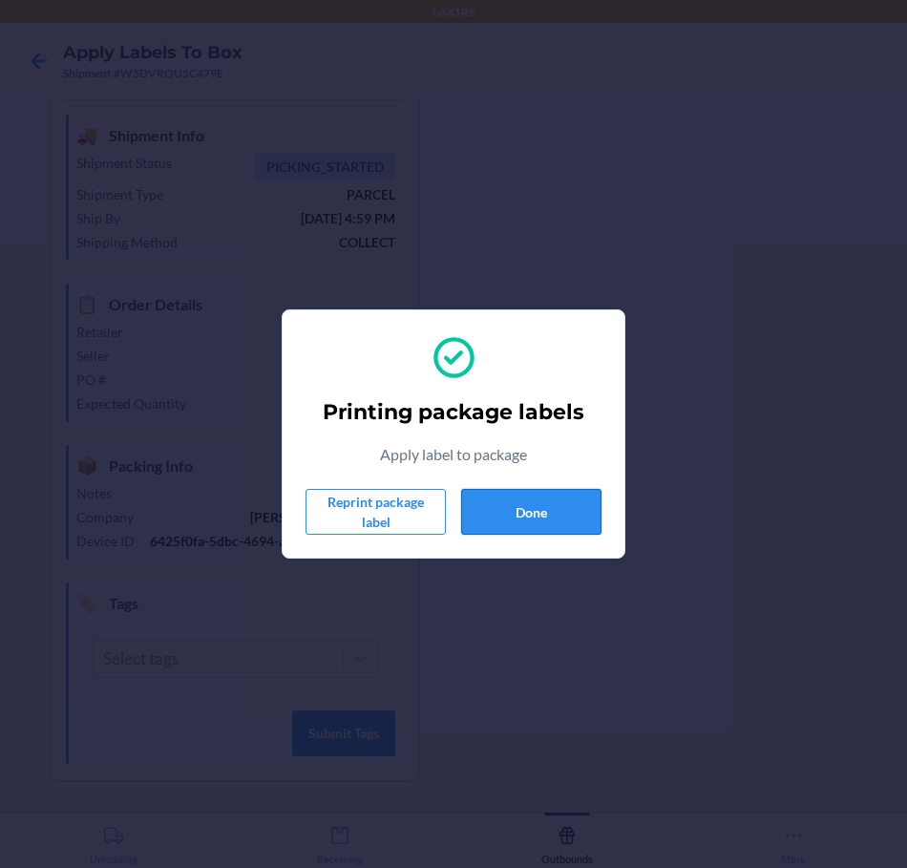
click at [551, 509] on button "Done" at bounding box center [531, 512] width 140 height 46
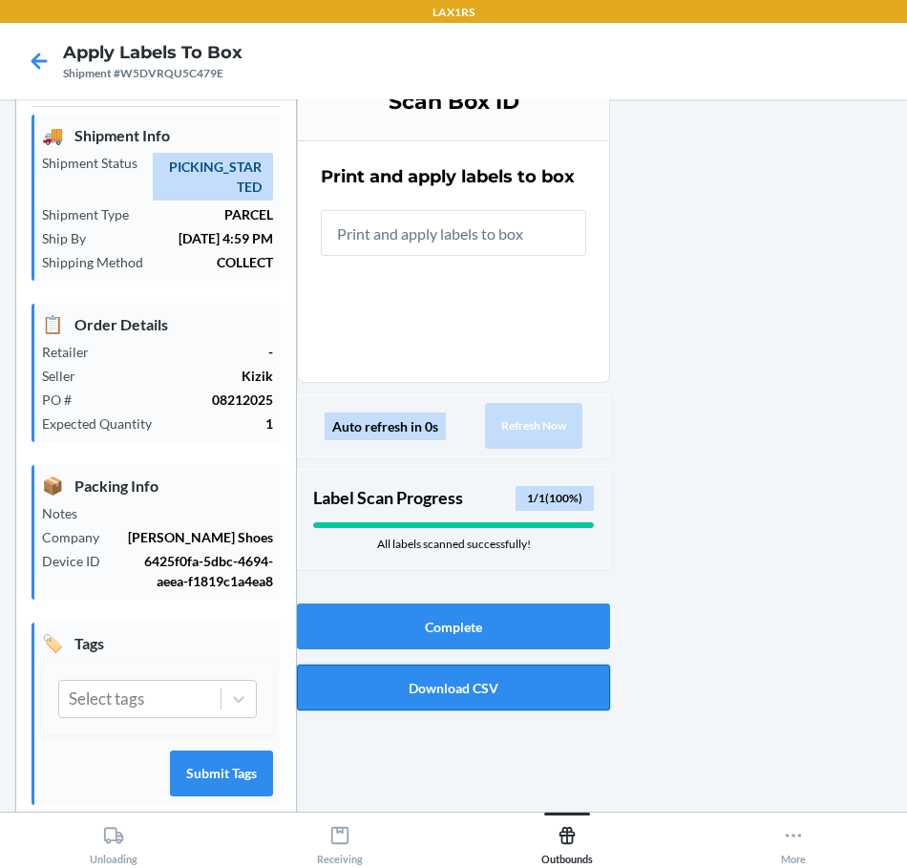
click at [360, 680] on button "Download CSV" at bounding box center [453, 687] width 313 height 46
click at [394, 690] on button "Download CSV" at bounding box center [453, 687] width 313 height 46
click at [353, 628] on button "Complete" at bounding box center [453, 626] width 313 height 46
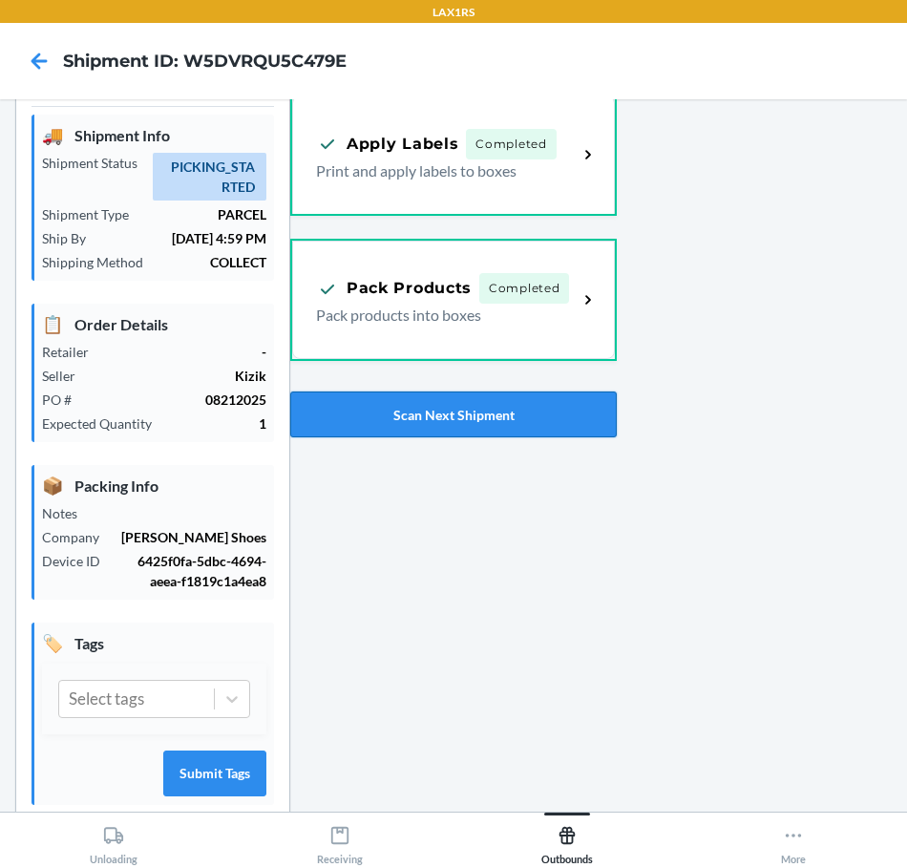
click at [409, 419] on button "Scan Next Shipment" at bounding box center [453, 414] width 326 height 46
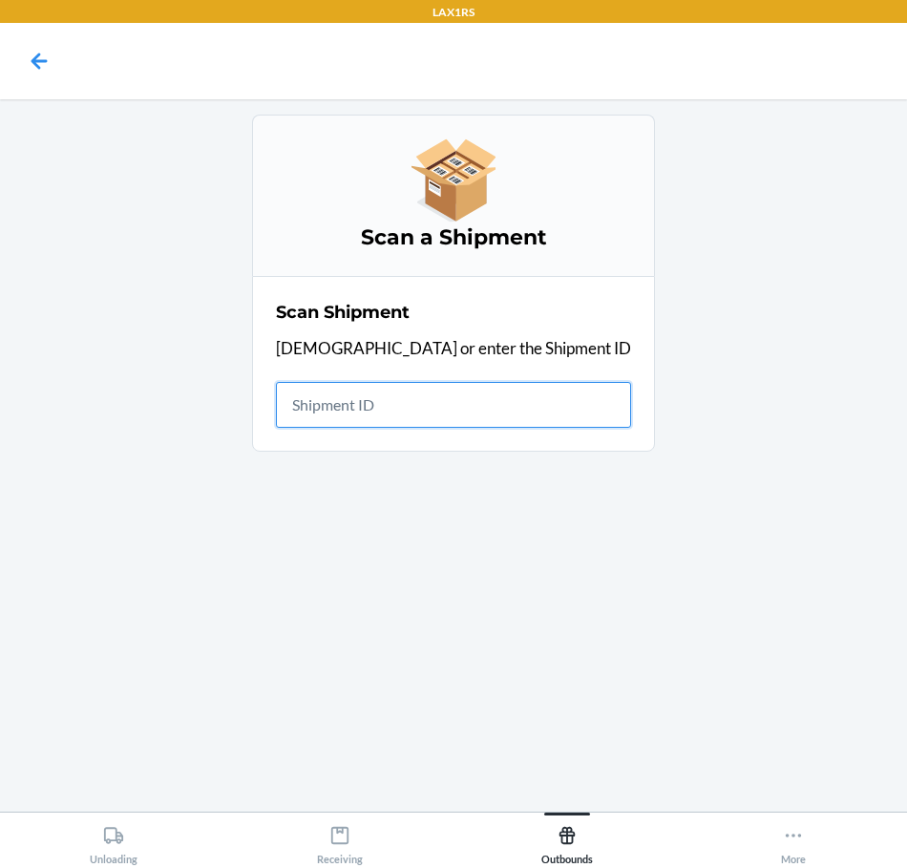
click at [515, 404] on input "text" at bounding box center [453, 405] width 355 height 46
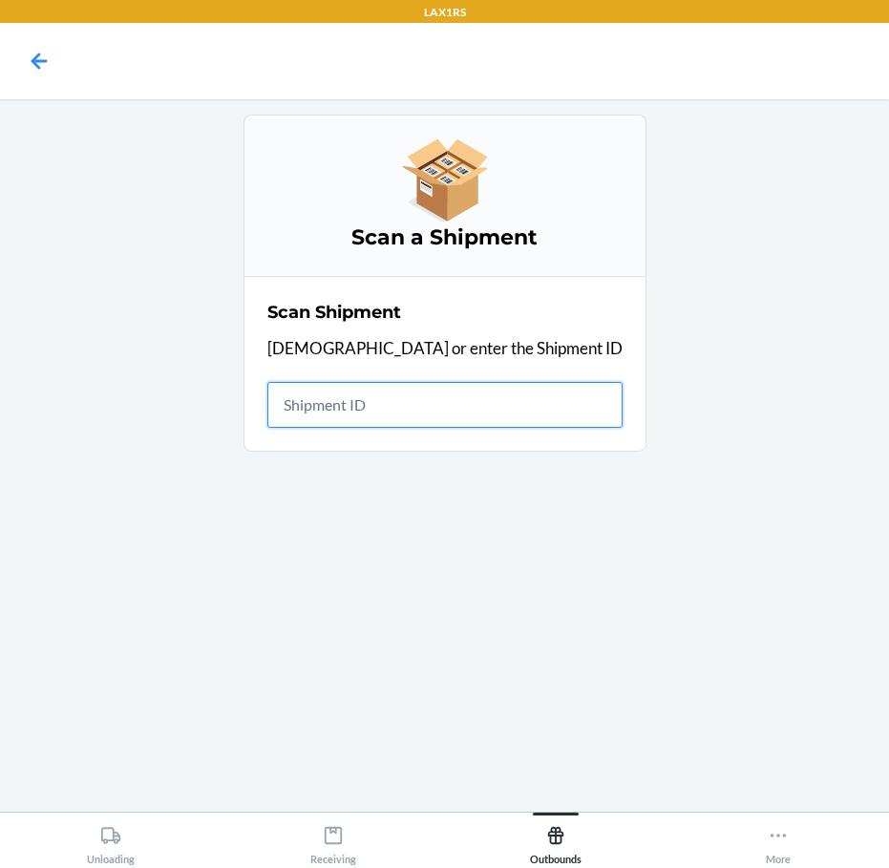
click at [487, 399] on input "text" at bounding box center [444, 405] width 355 height 46
type input "WQ4R6EJT2EBO4"
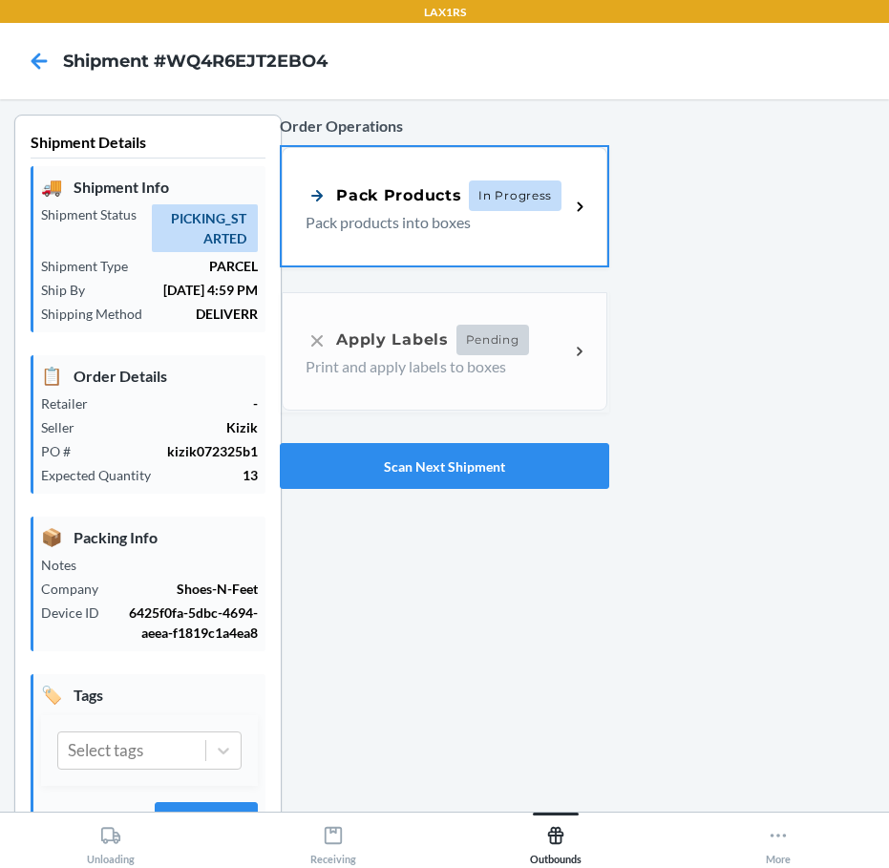
drag, startPoint x: 443, startPoint y: 223, endPoint x: 371, endPoint y: 240, distance: 73.4
click at [443, 223] on p "Pack products into boxes" at bounding box center [429, 222] width 248 height 23
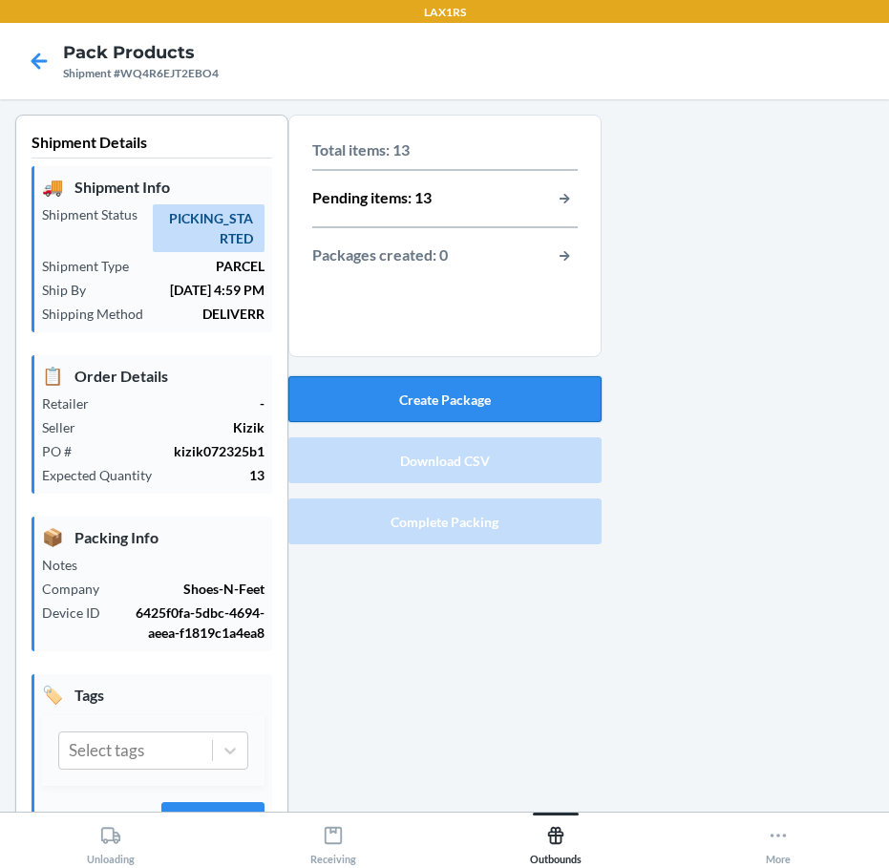
click at [428, 400] on button "Create Package" at bounding box center [444, 399] width 313 height 46
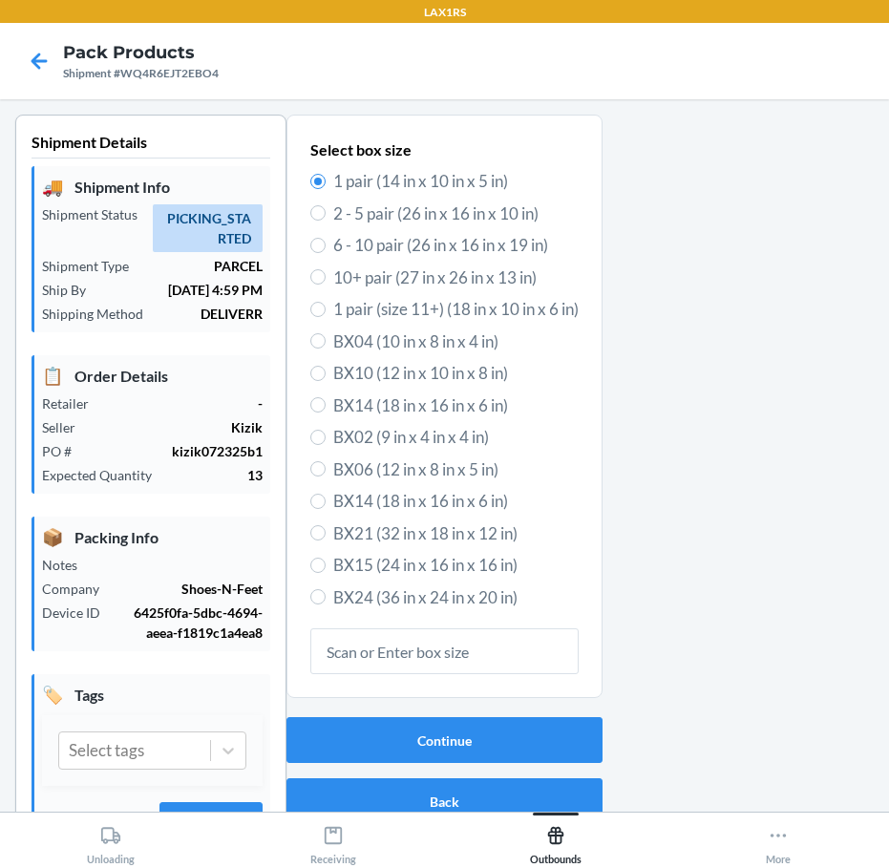
click at [333, 249] on span "6 - 10 pair (26 in x 16 in x 19 in)" at bounding box center [455, 245] width 245 height 25
click at [325, 249] on input "6 - 10 pair (26 in x 16 in x 19 in)" at bounding box center [317, 245] width 15 height 15
radio input "true"
radio input "false"
click at [537, 727] on button "Continue" at bounding box center [444, 740] width 316 height 46
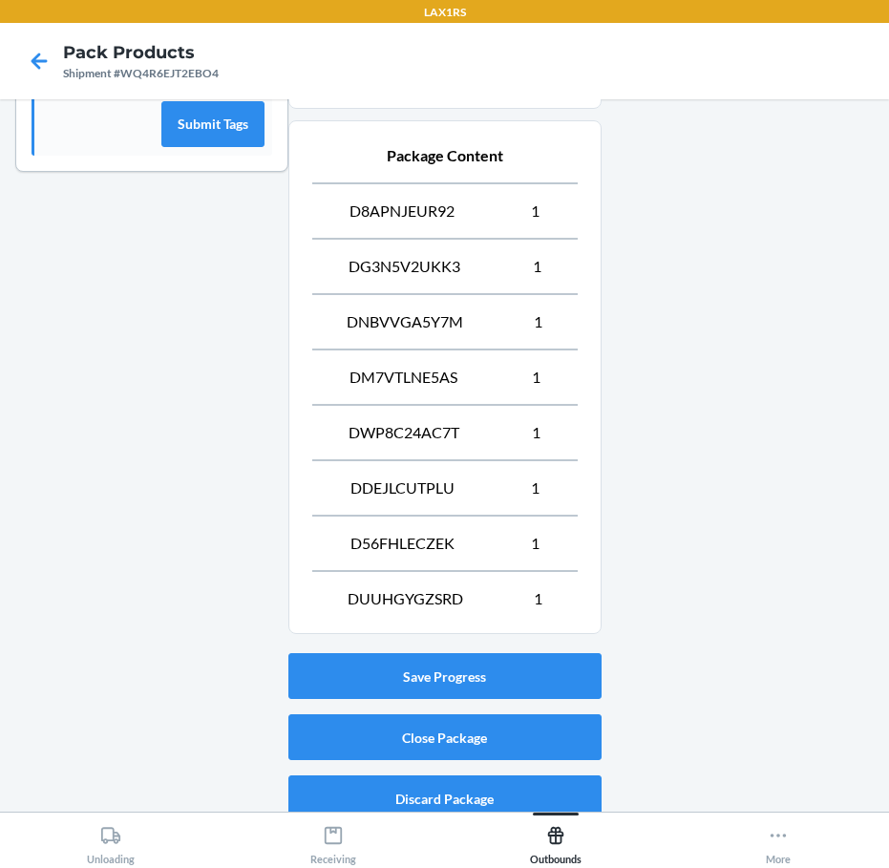
scroll to position [718, 0]
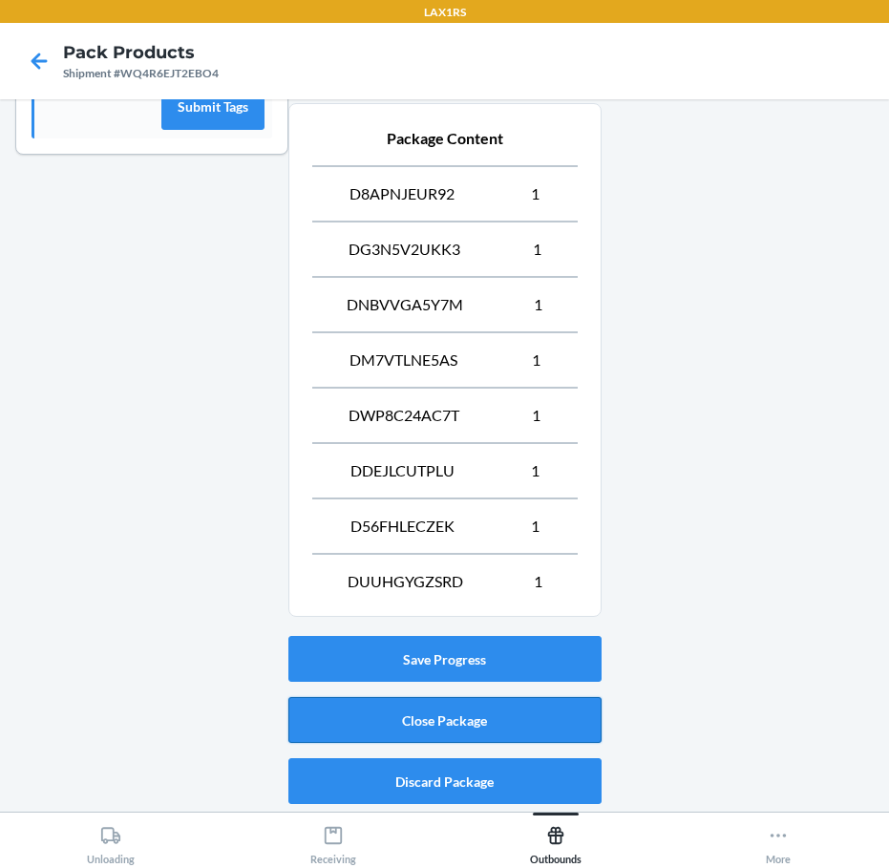
click at [463, 709] on button "Close Package" at bounding box center [444, 720] width 313 height 46
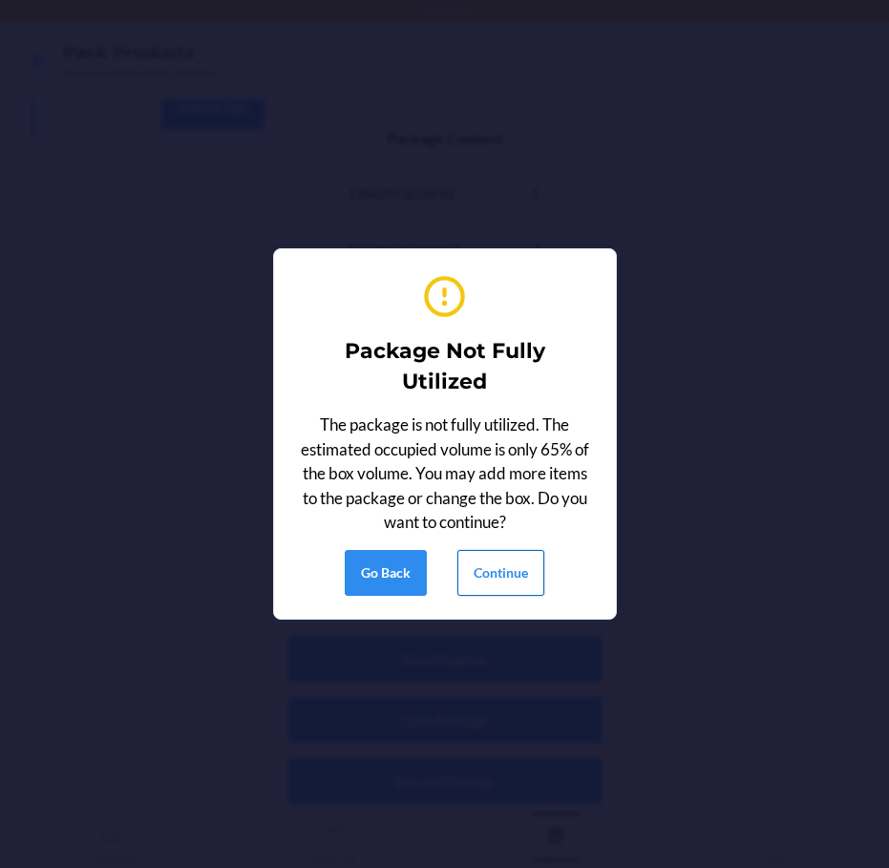
click at [492, 582] on button "Continue" at bounding box center [500, 573] width 87 height 46
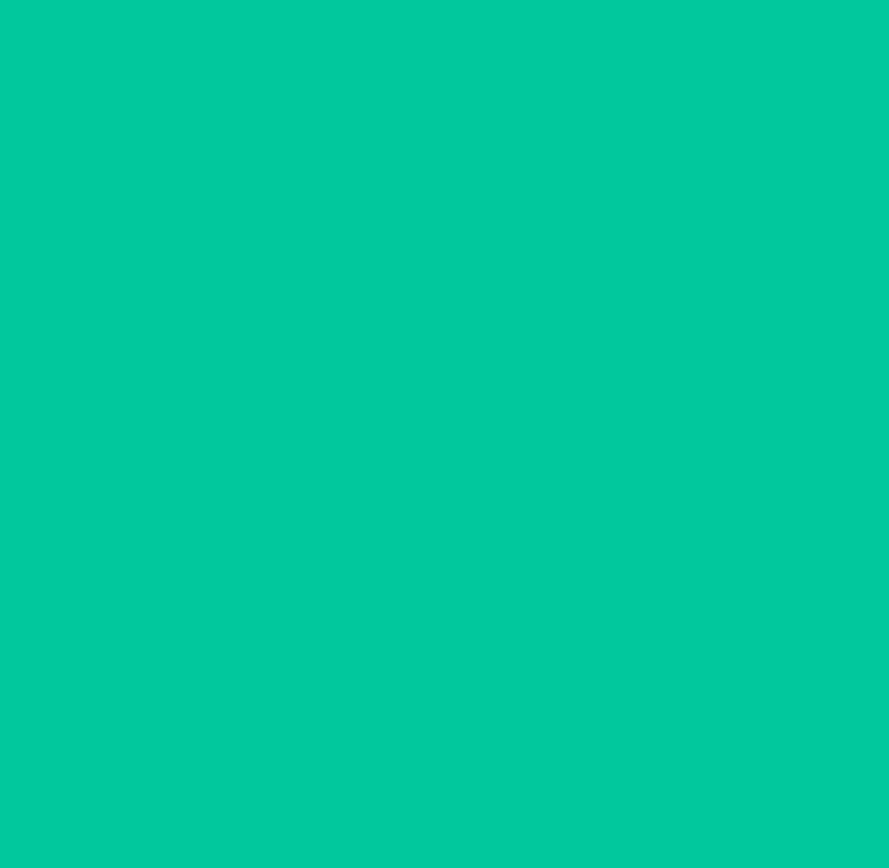
scroll to position [52, 0]
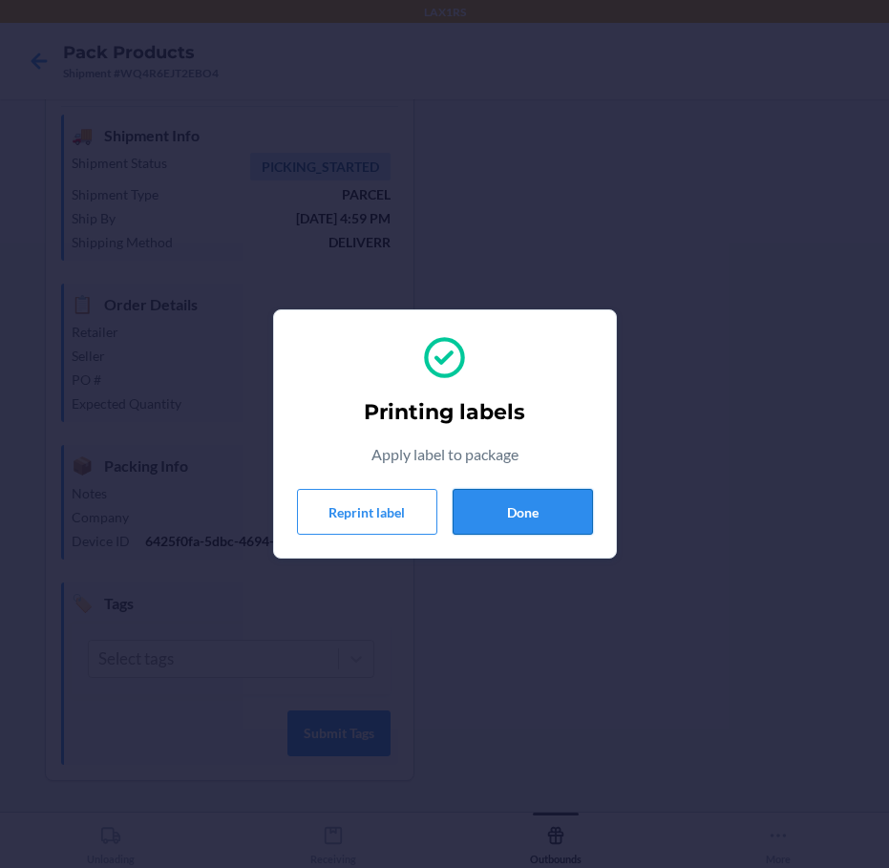
click at [572, 523] on button "Done" at bounding box center [522, 512] width 140 height 46
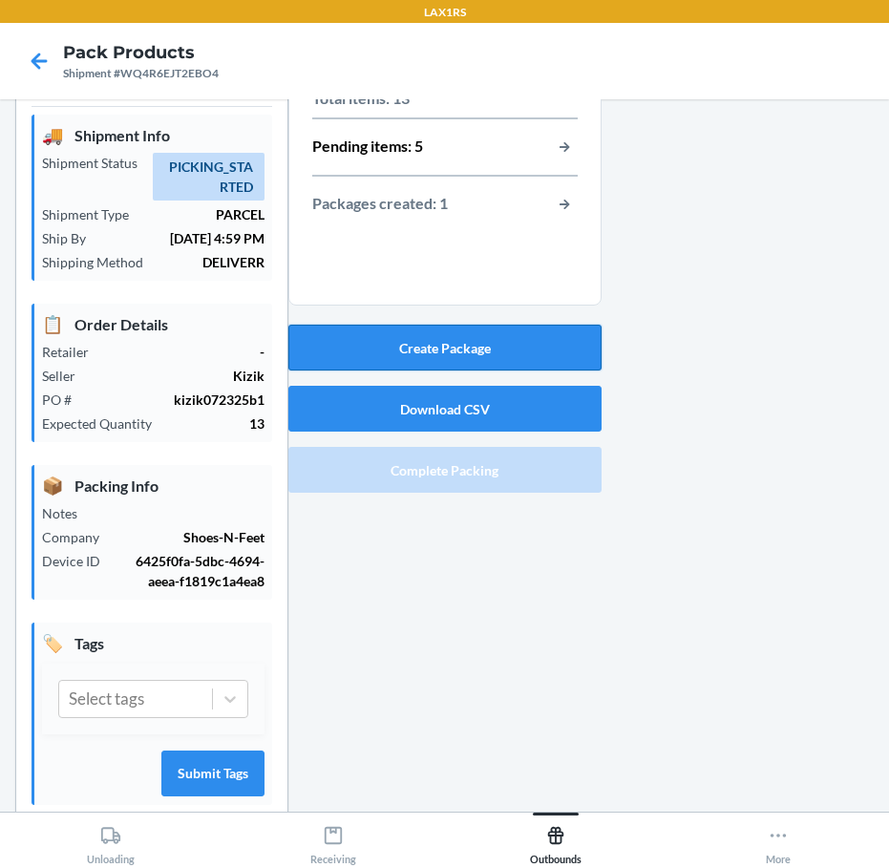
click at [464, 341] on button "Create Package" at bounding box center [444, 347] width 313 height 46
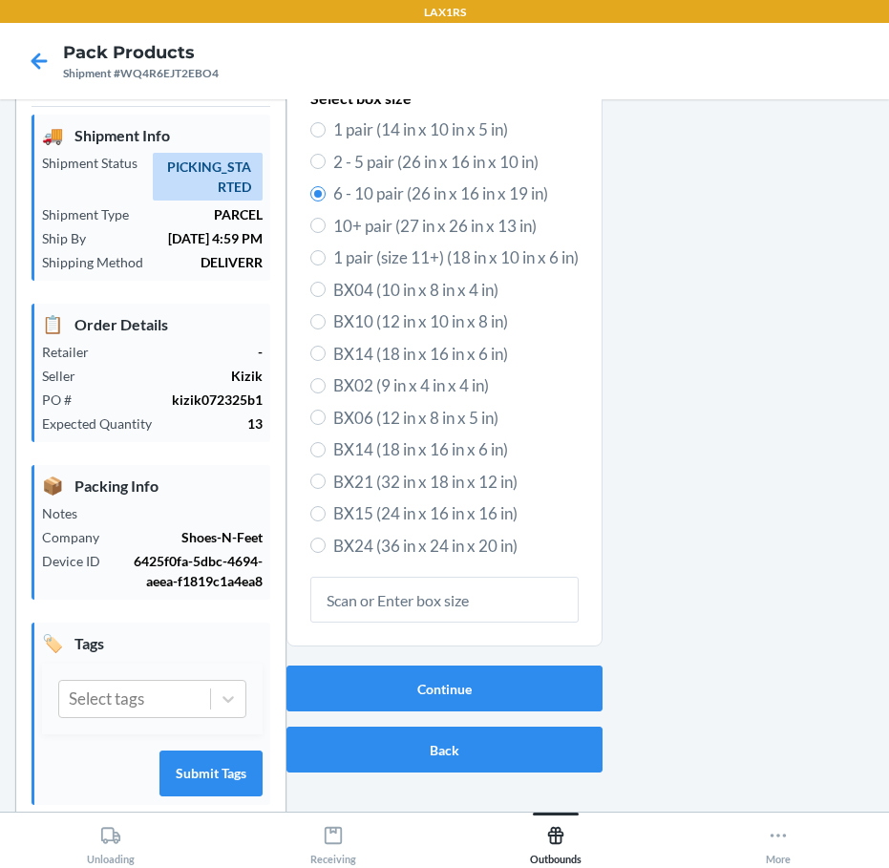
click at [314, 153] on label "2 - 5 pair (26 in x 16 in x 10 in)" at bounding box center [444, 162] width 268 height 25
click at [314, 154] on input "2 - 5 pair (26 in x 16 in x 10 in)" at bounding box center [317, 161] width 15 height 15
radio input "true"
radio input "false"
click at [467, 682] on button "Continue" at bounding box center [444, 688] width 316 height 46
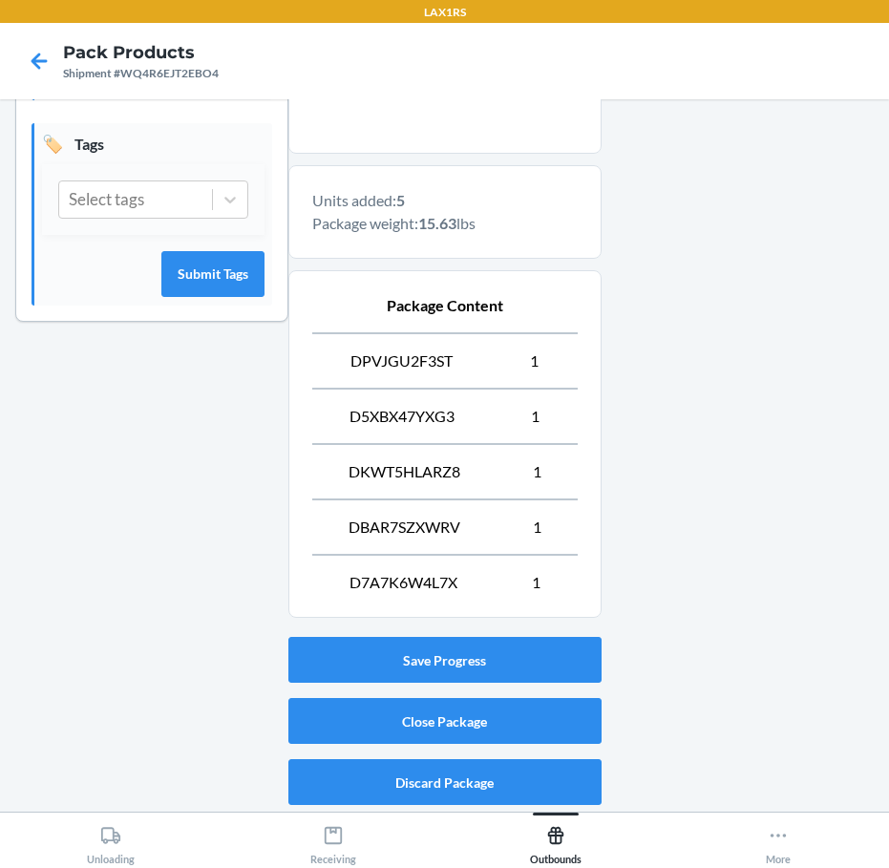
scroll to position [552, 0]
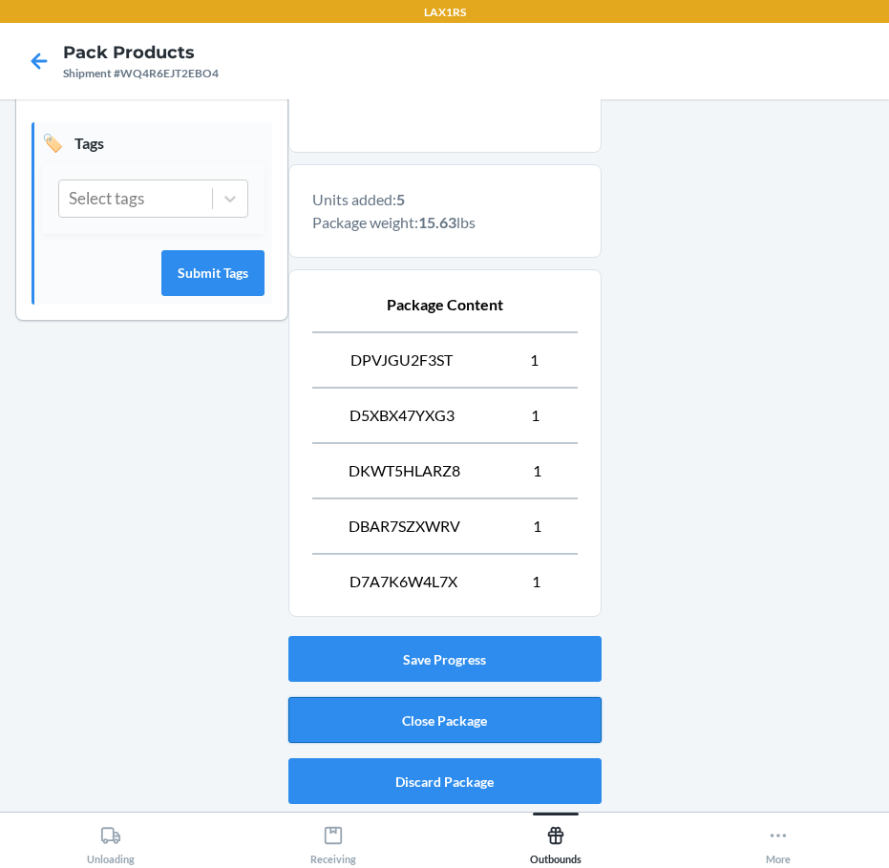
click at [426, 722] on button "Close Package" at bounding box center [444, 720] width 313 height 46
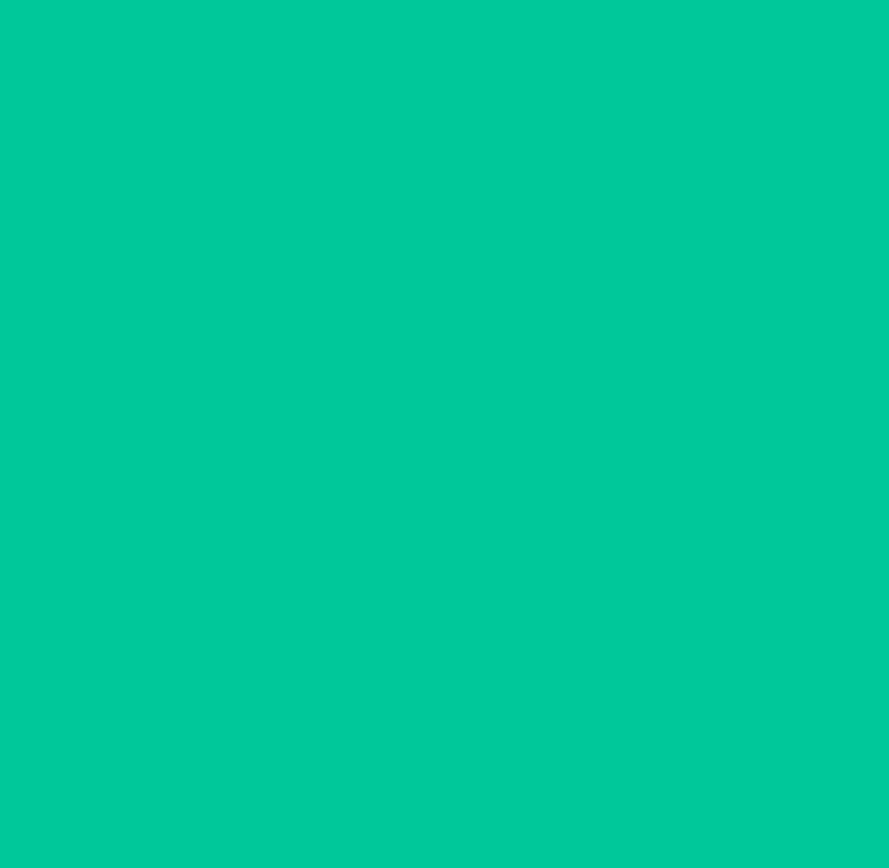
scroll to position [52, 0]
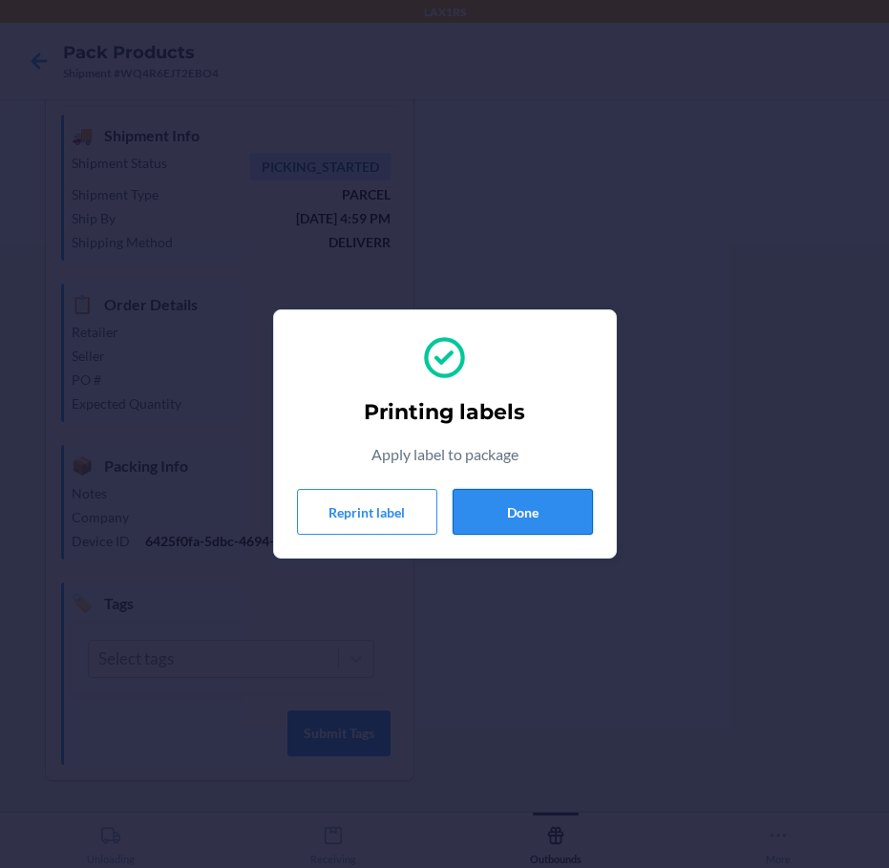
click at [580, 512] on button "Done" at bounding box center [522, 512] width 140 height 46
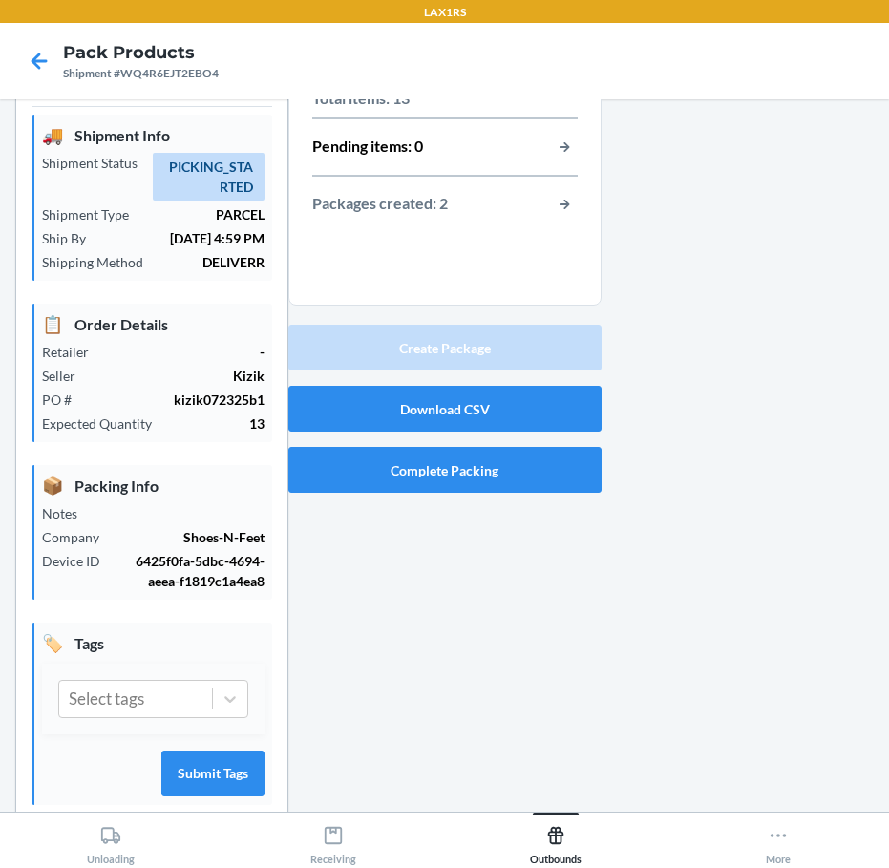
scroll to position [0, 0]
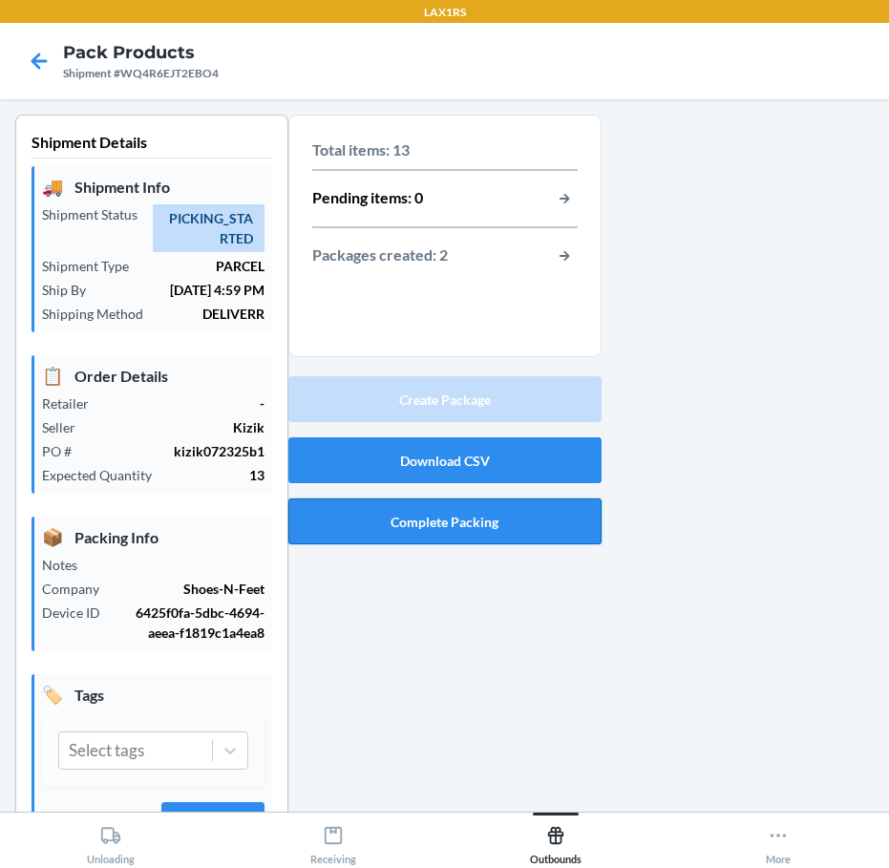
click at [532, 527] on button "Complete Packing" at bounding box center [444, 521] width 313 height 46
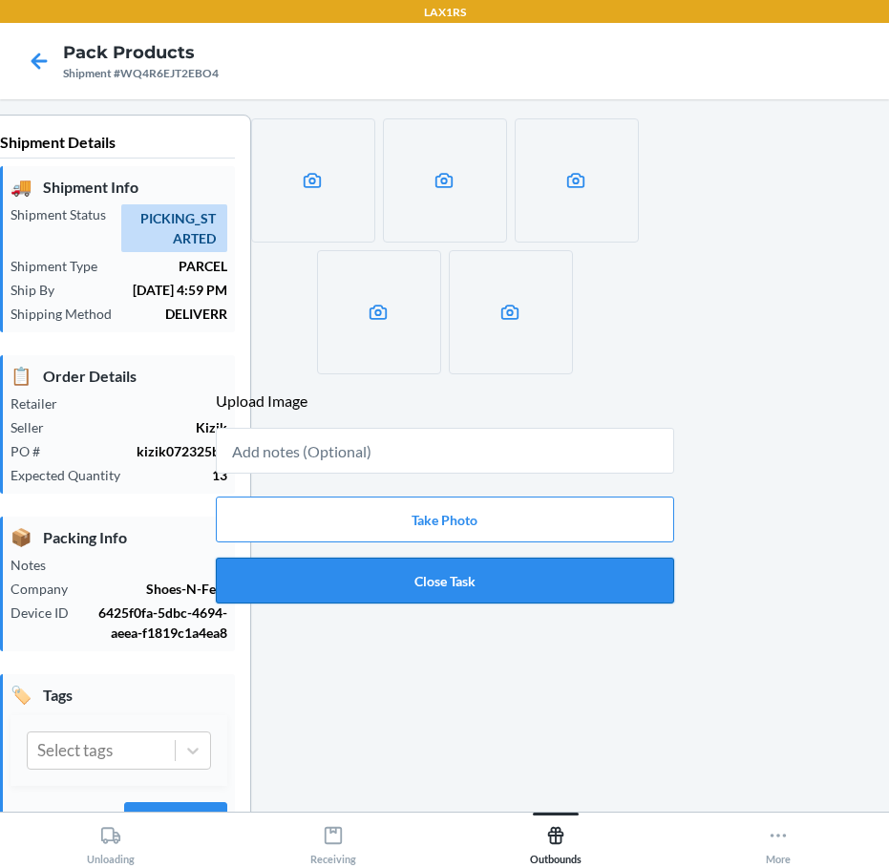
click at [515, 576] on button "Close Task" at bounding box center [445, 580] width 458 height 46
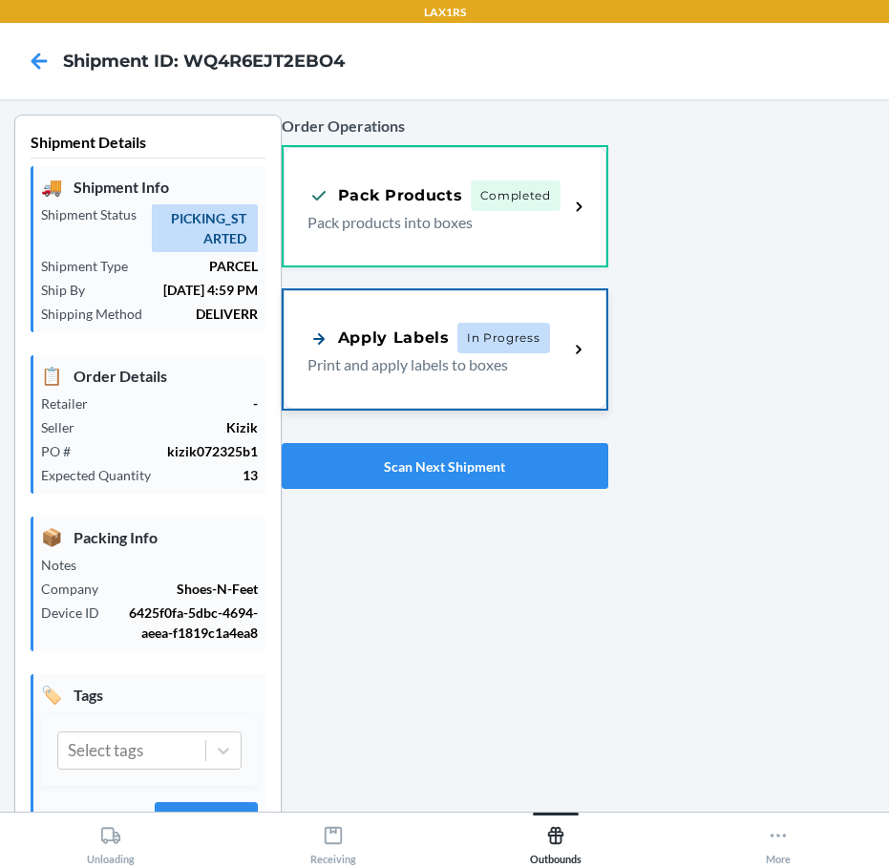
click at [414, 384] on div "Apply Labels In Progress Print and apply labels to boxes" at bounding box center [444, 349] width 323 height 118
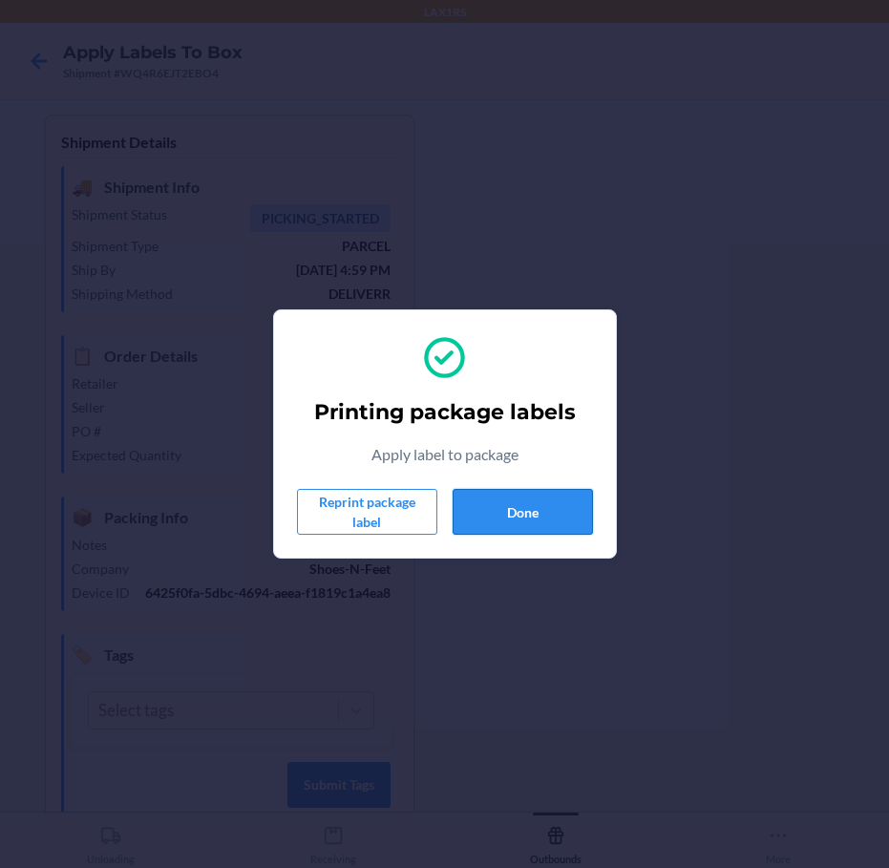
click at [517, 522] on button "Done" at bounding box center [522, 512] width 140 height 46
click at [552, 494] on button "Done" at bounding box center [522, 512] width 140 height 46
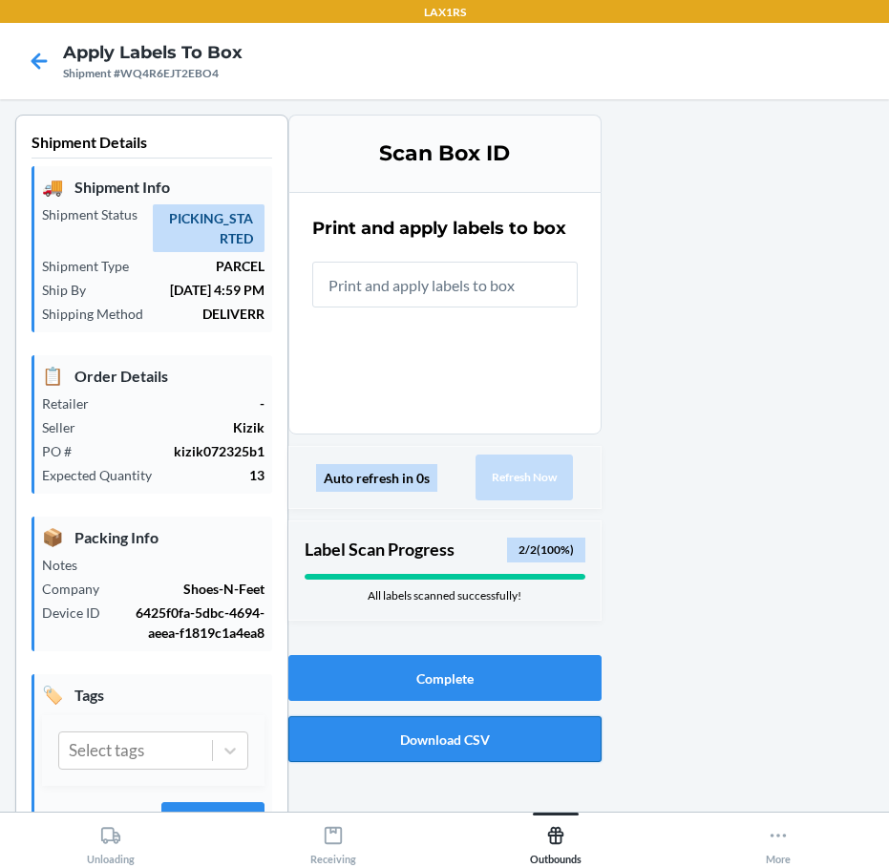
click at [383, 726] on button "Download CSV" at bounding box center [444, 739] width 313 height 46
click at [345, 680] on button "Complete" at bounding box center [444, 678] width 313 height 46
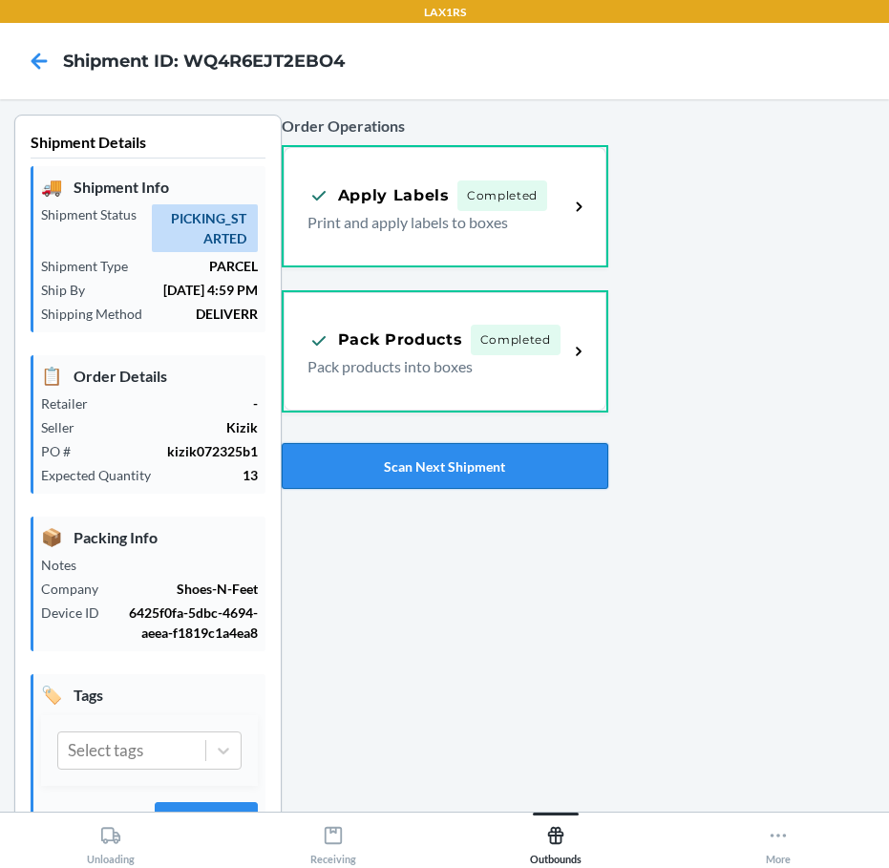
click at [437, 478] on button "Scan Next Shipment" at bounding box center [445, 466] width 326 height 46
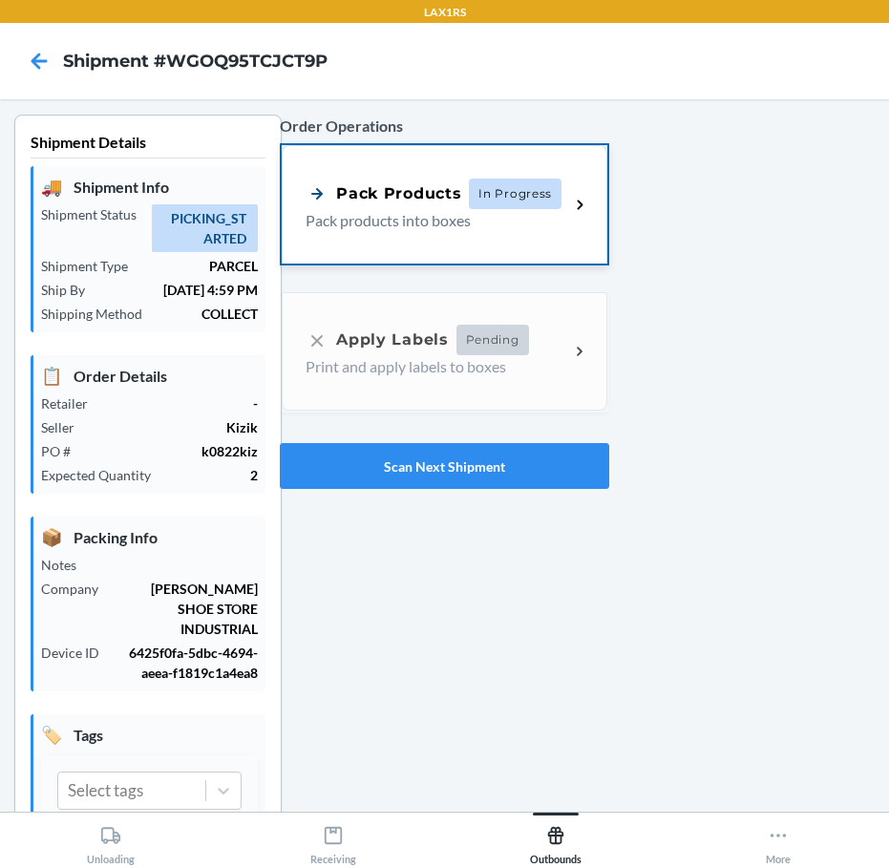
click at [454, 247] on div "Pack Products In Progress Pack products into boxes" at bounding box center [444, 204] width 324 height 118
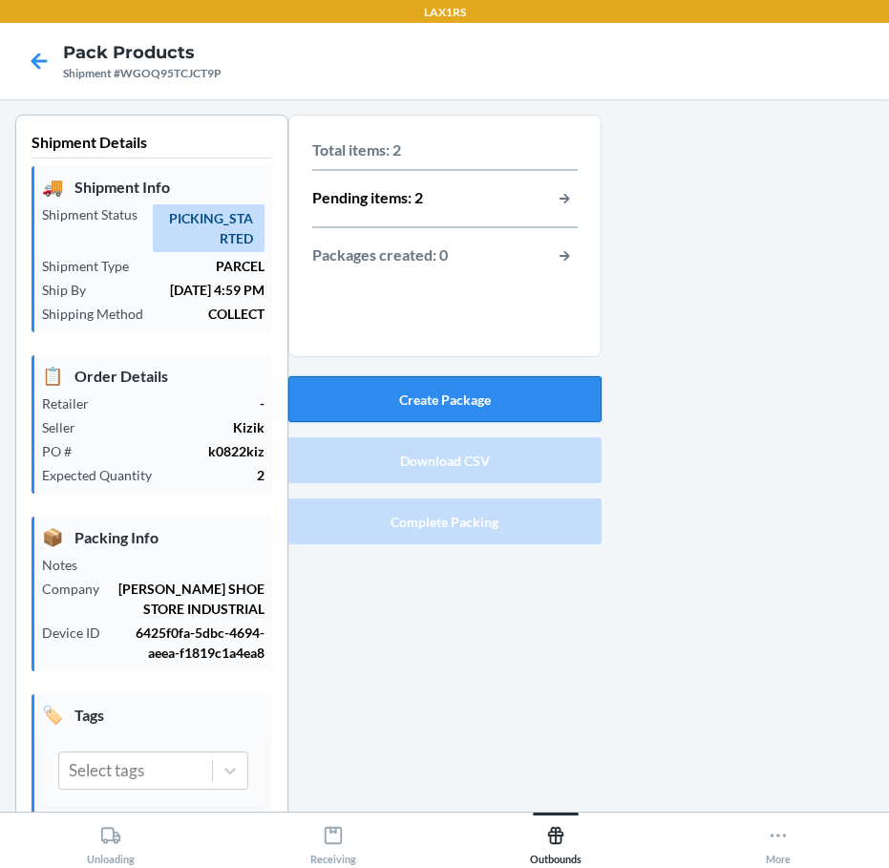
click at [429, 392] on button "Create Package" at bounding box center [444, 399] width 313 height 46
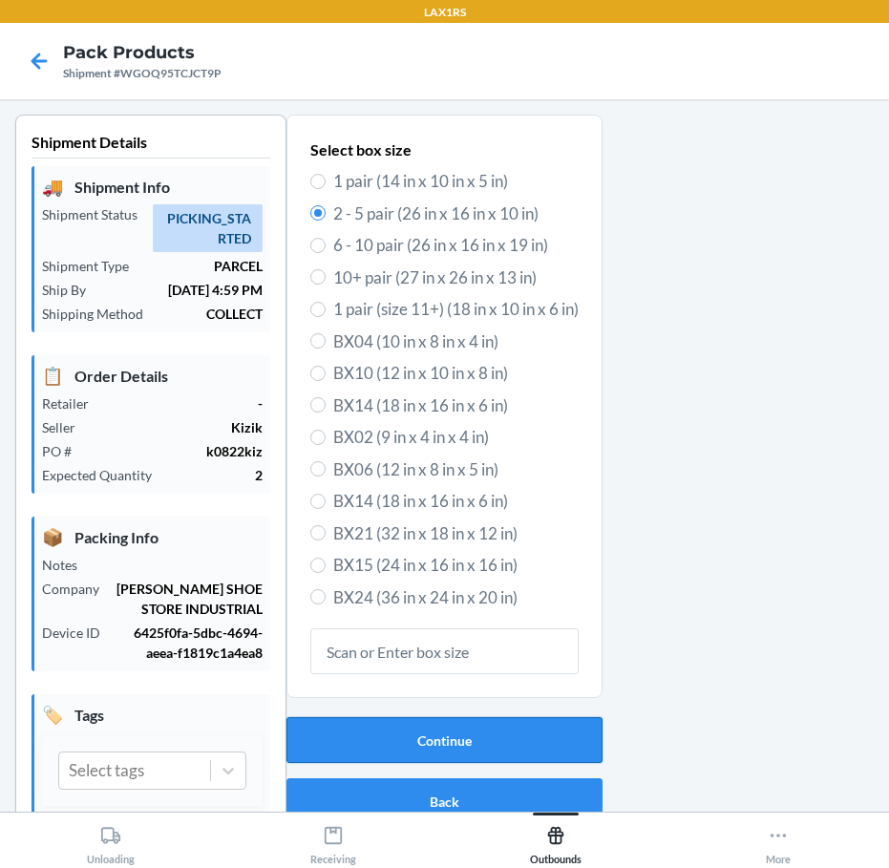
click at [494, 730] on button "Continue" at bounding box center [444, 740] width 316 height 46
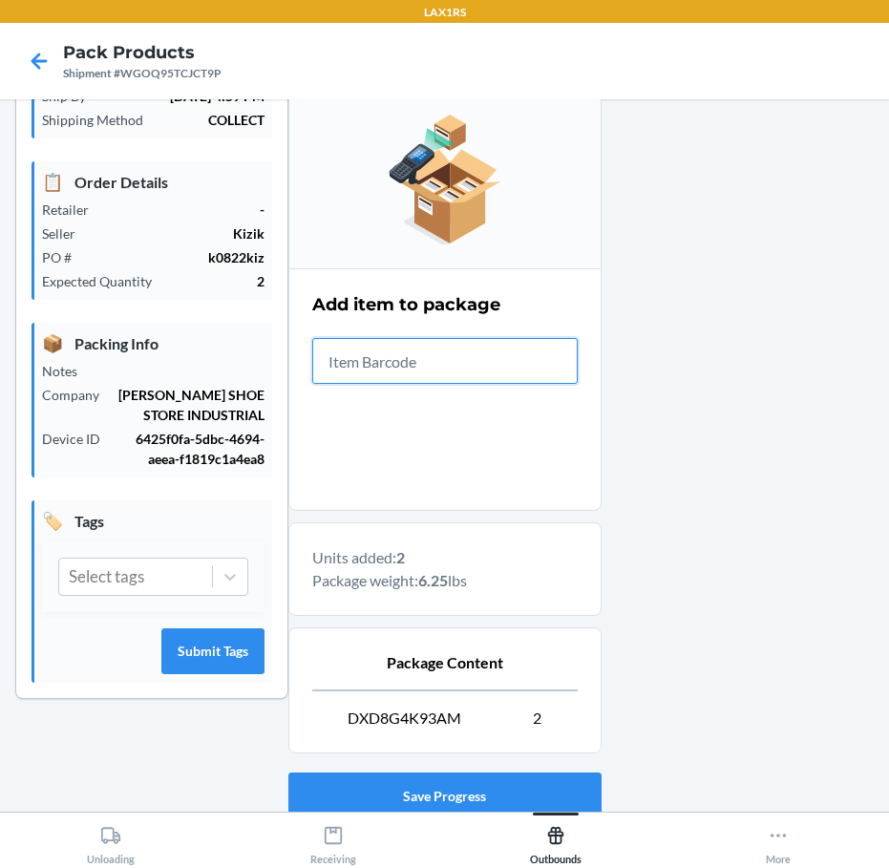
scroll to position [330, 0]
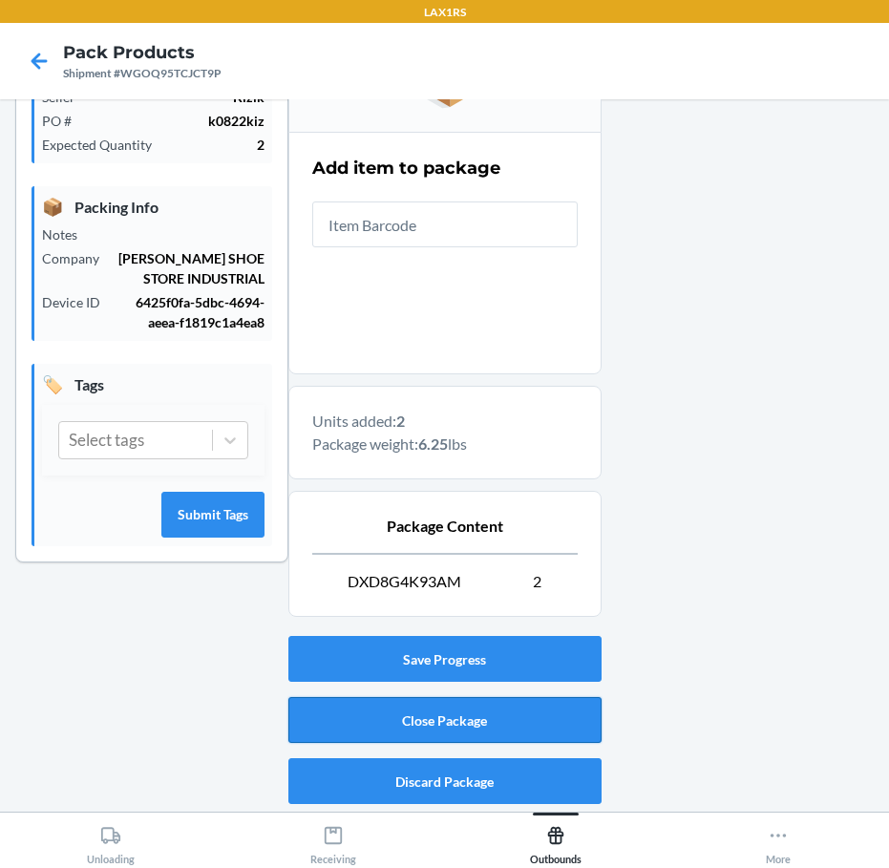
click at [429, 720] on button "Close Package" at bounding box center [444, 720] width 313 height 46
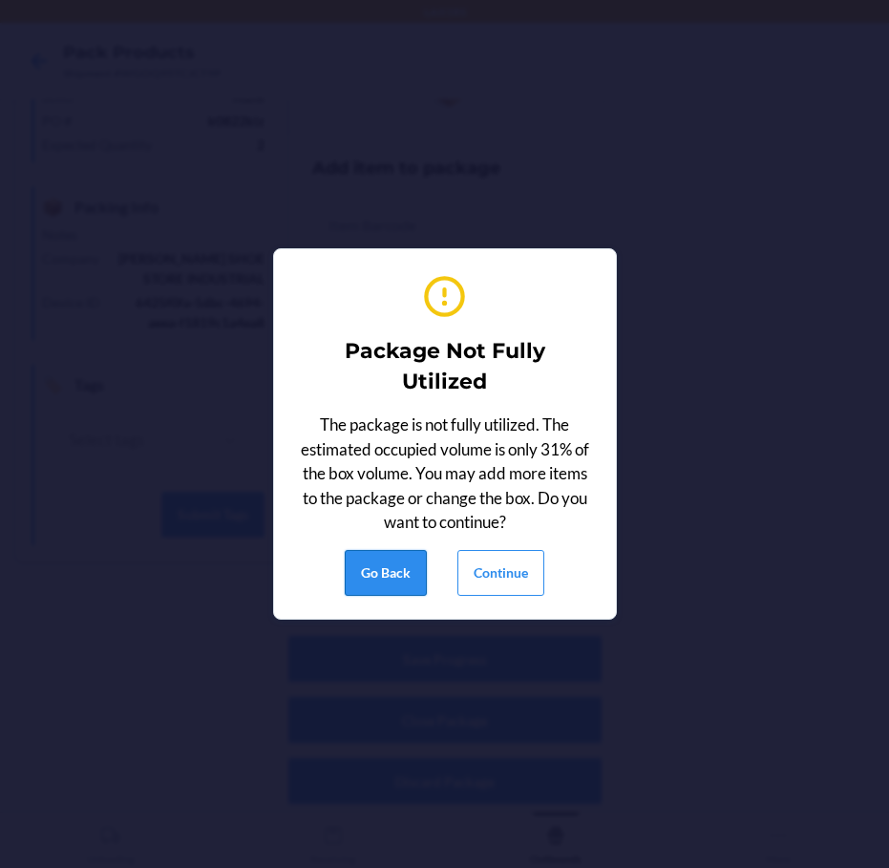
click at [366, 562] on button "Go Back" at bounding box center [386, 573] width 82 height 46
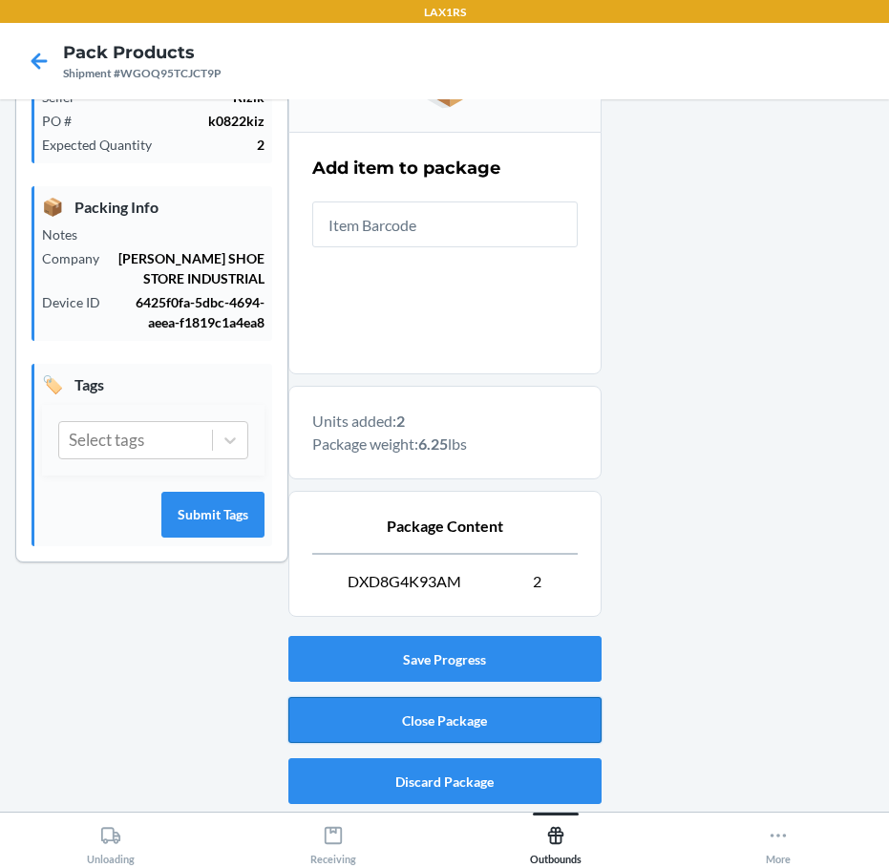
click at [326, 722] on button "Close Package" at bounding box center [444, 720] width 313 height 46
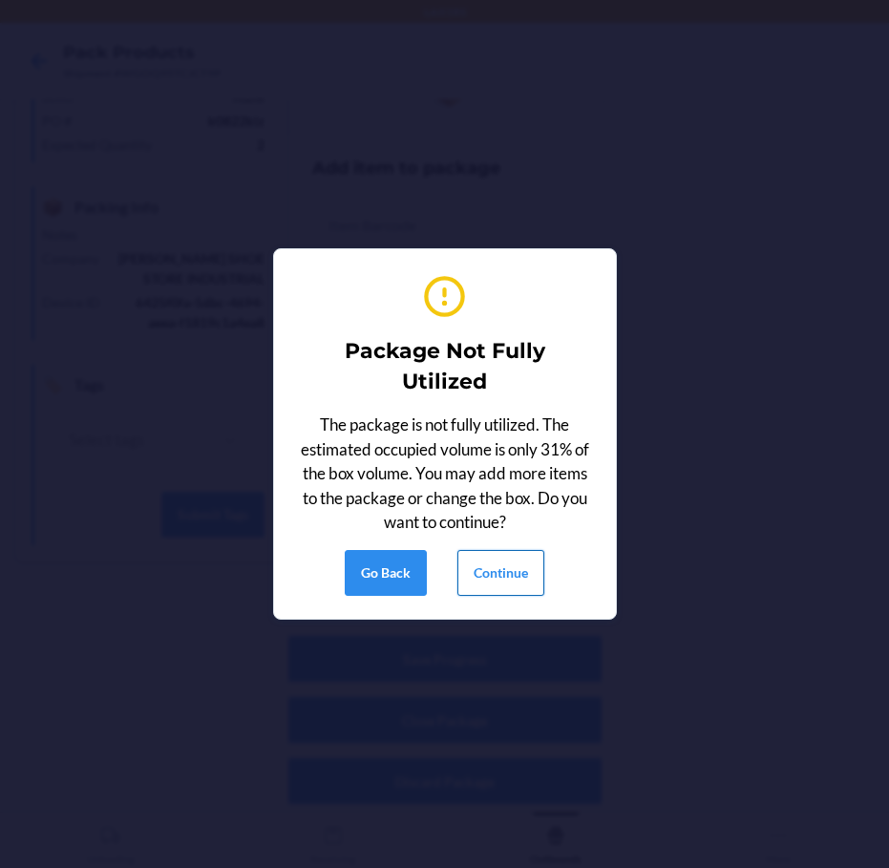
click at [486, 576] on button "Continue" at bounding box center [500, 573] width 87 height 46
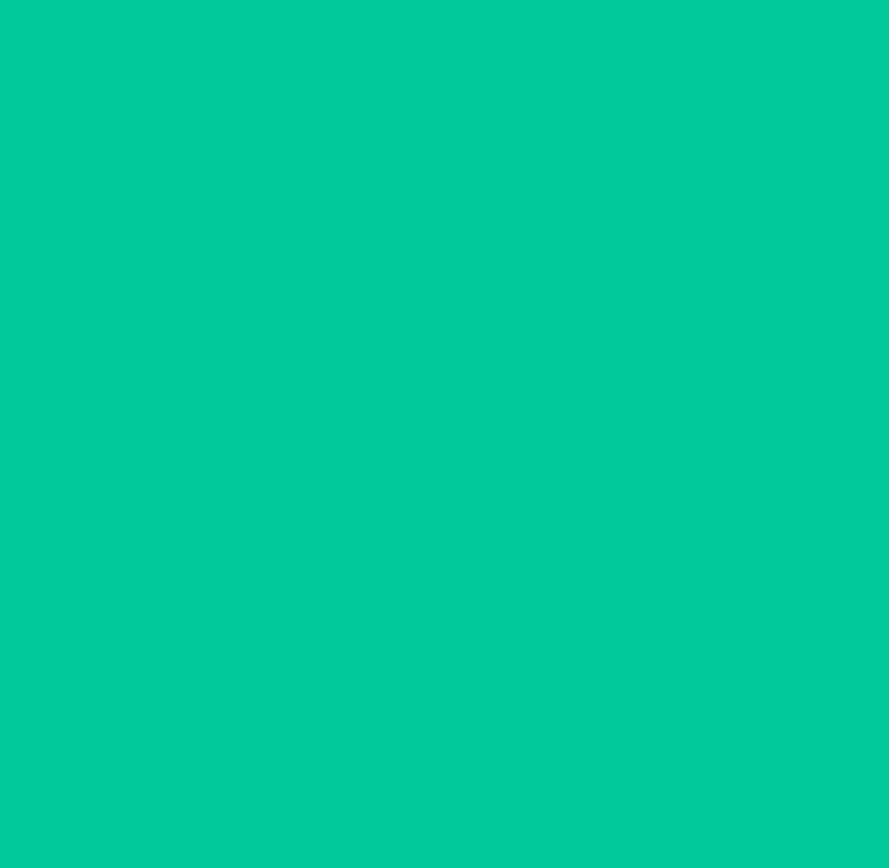
scroll to position [52, 0]
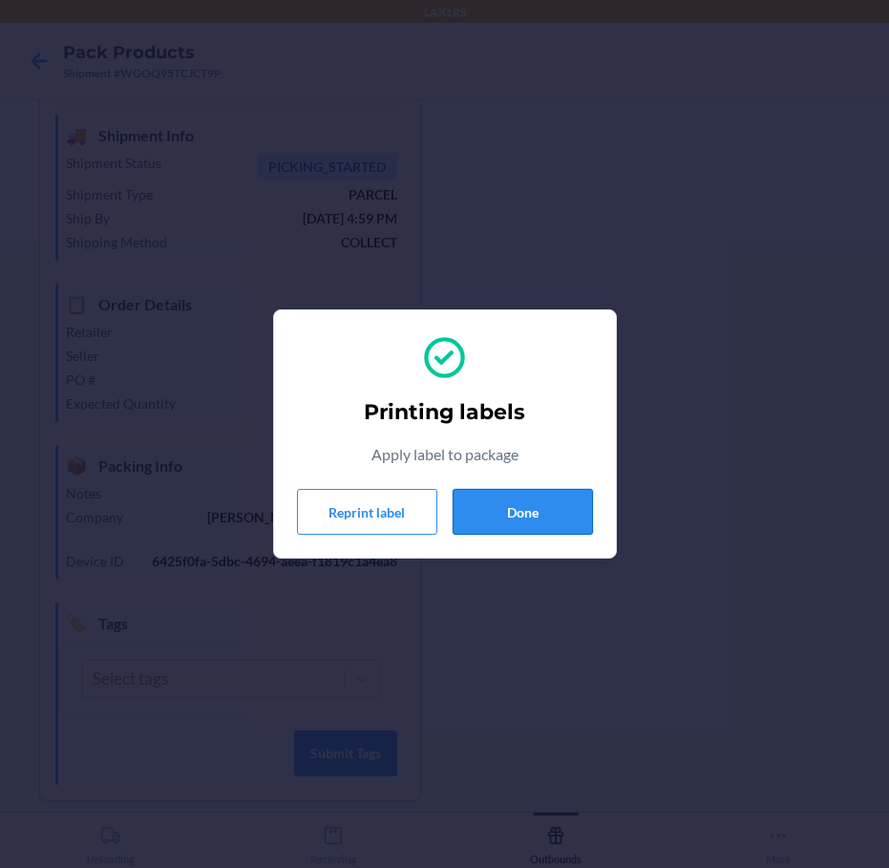
click at [559, 510] on button "Done" at bounding box center [522, 512] width 140 height 46
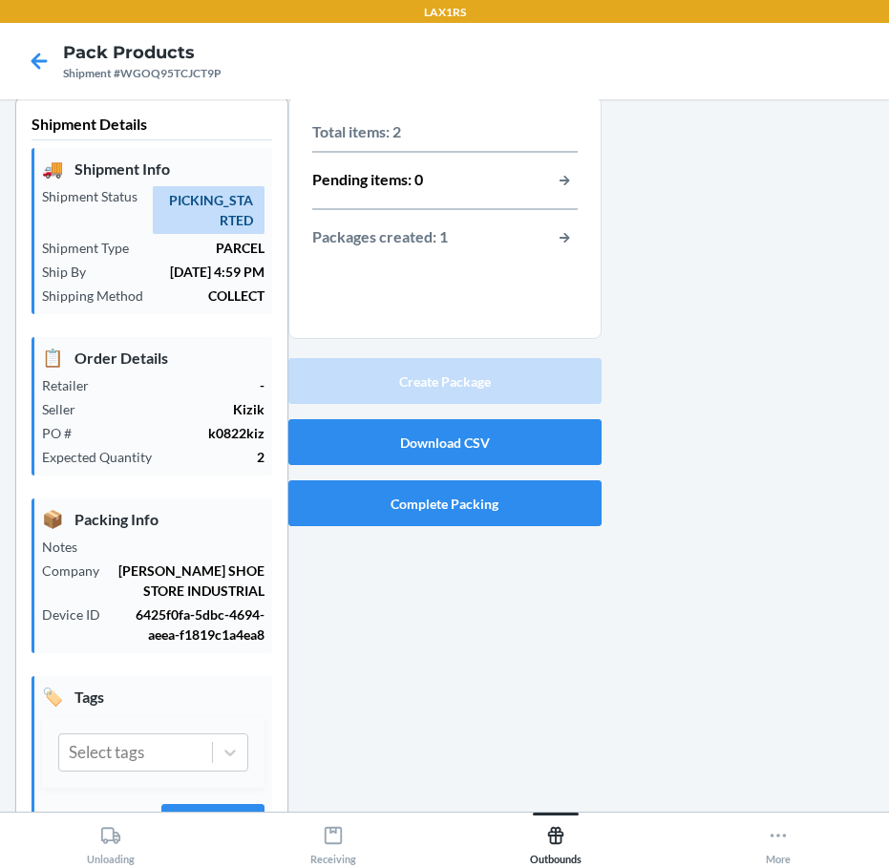
scroll to position [0, 0]
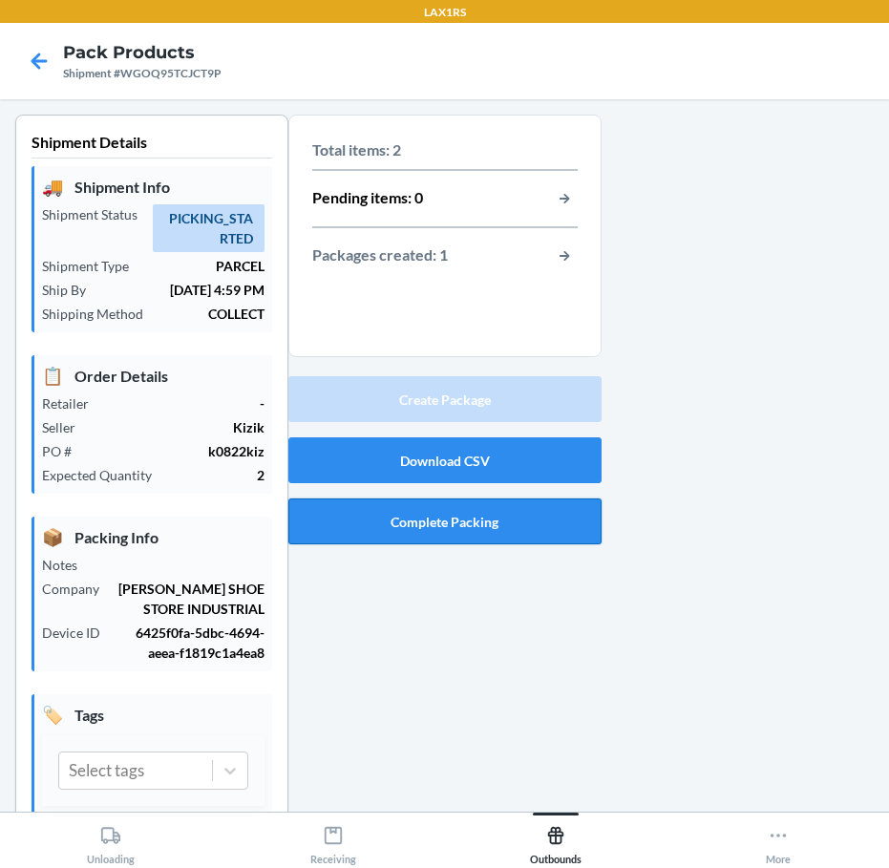
click at [344, 518] on button "Complete Packing" at bounding box center [444, 521] width 313 height 46
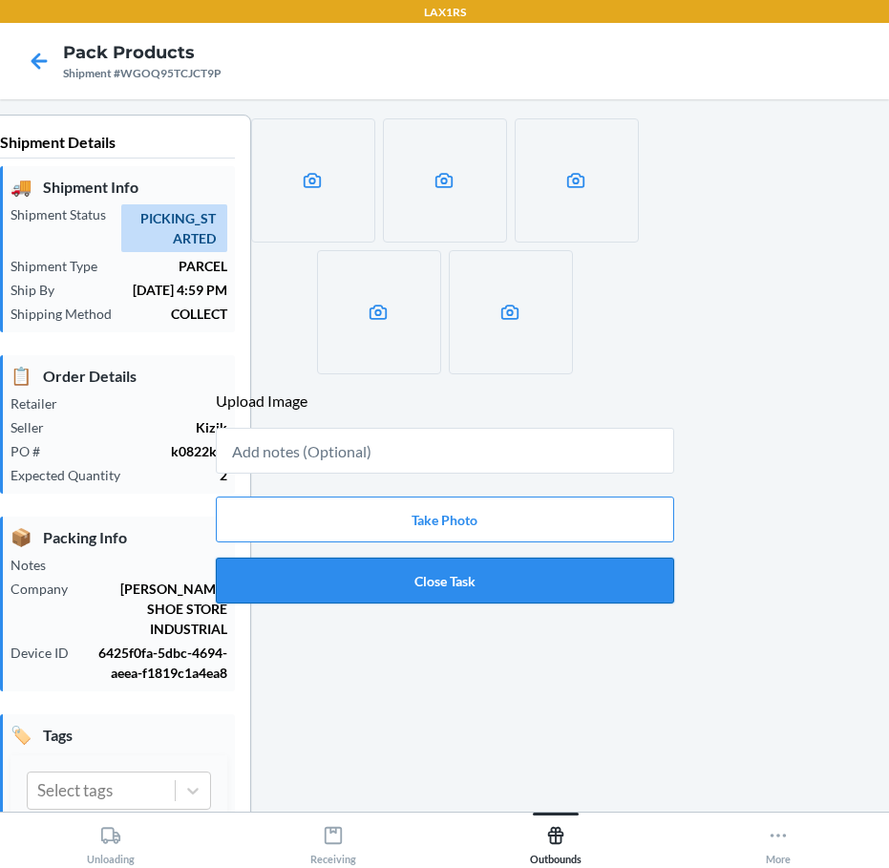
click at [383, 584] on button "Close Task" at bounding box center [445, 580] width 458 height 46
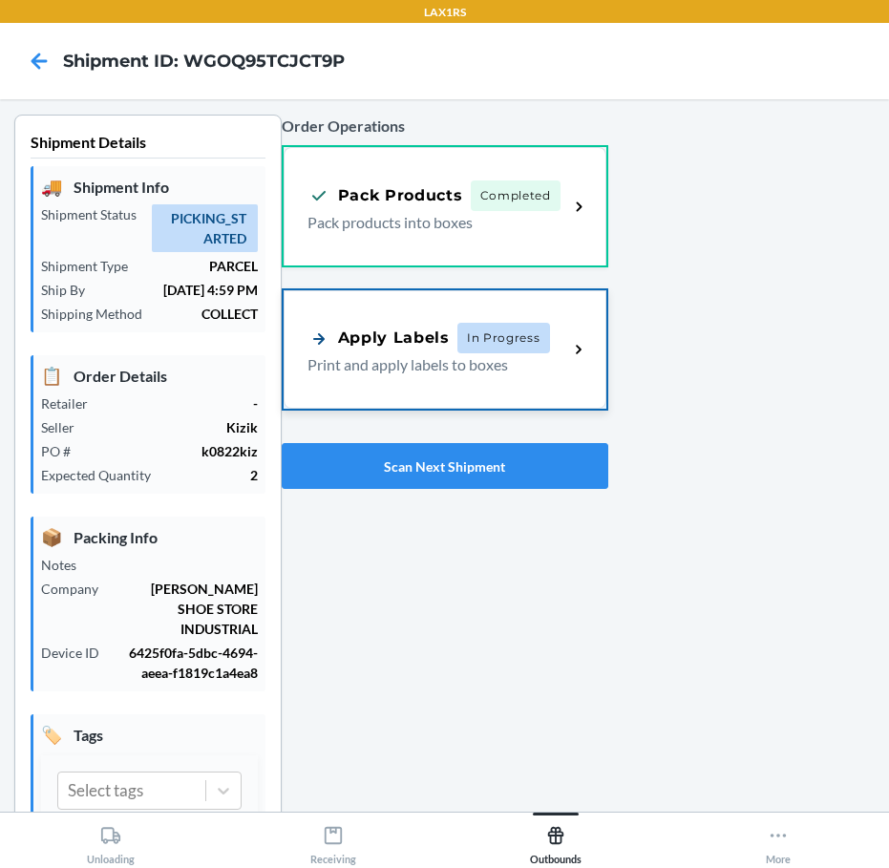
click at [412, 360] on p "Print and apply labels to boxes" at bounding box center [430, 364] width 246 height 23
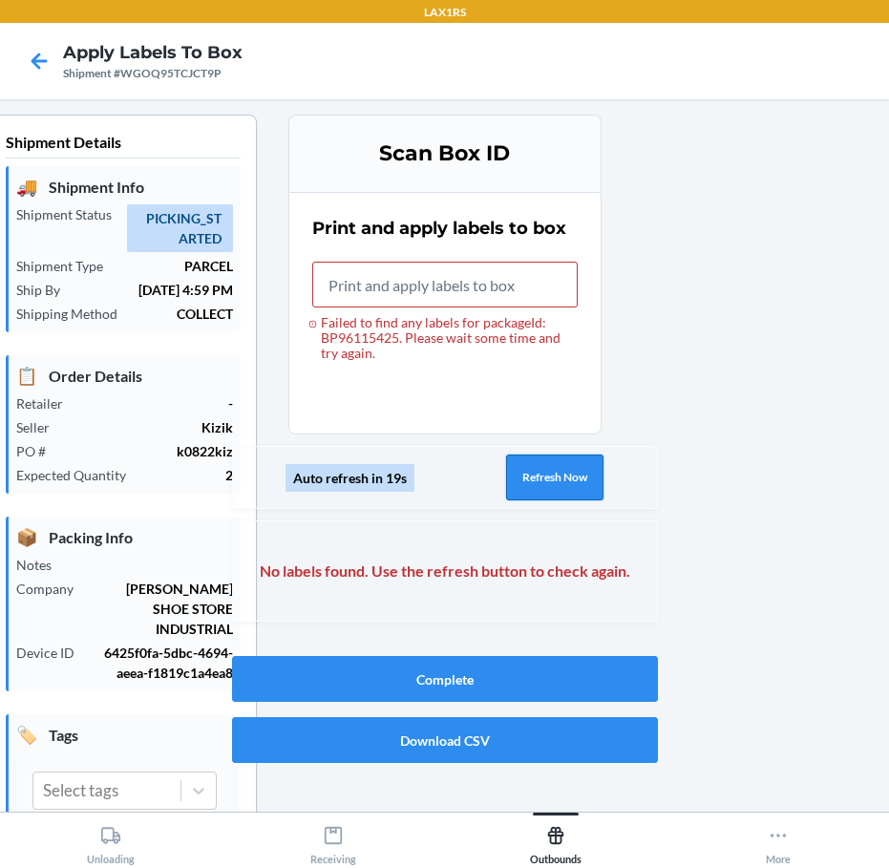
click at [531, 466] on button "Refresh Now" at bounding box center [554, 477] width 97 height 46
click at [547, 480] on button "Refresh Now" at bounding box center [554, 477] width 97 height 46
click at [553, 481] on button "Refresh Now" at bounding box center [554, 477] width 97 height 46
click at [545, 471] on button "Refresh Now" at bounding box center [554, 477] width 97 height 46
click at [24, 55] on icon at bounding box center [39, 61] width 32 height 32
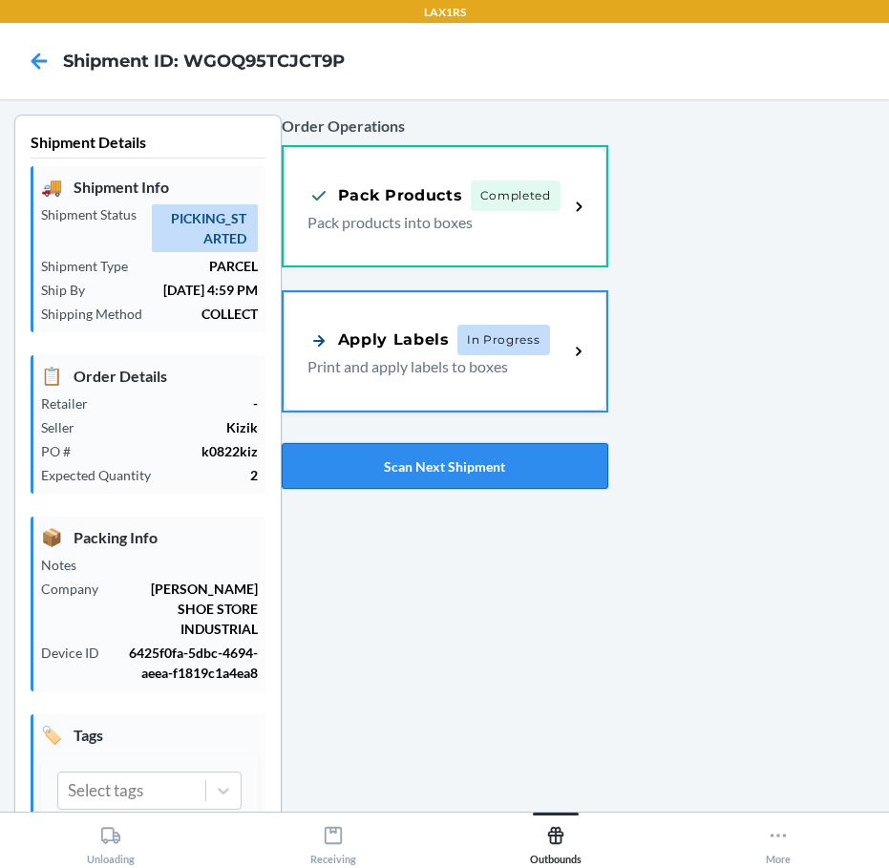
click at [456, 467] on button "Scan Next Shipment" at bounding box center [445, 466] width 326 height 46
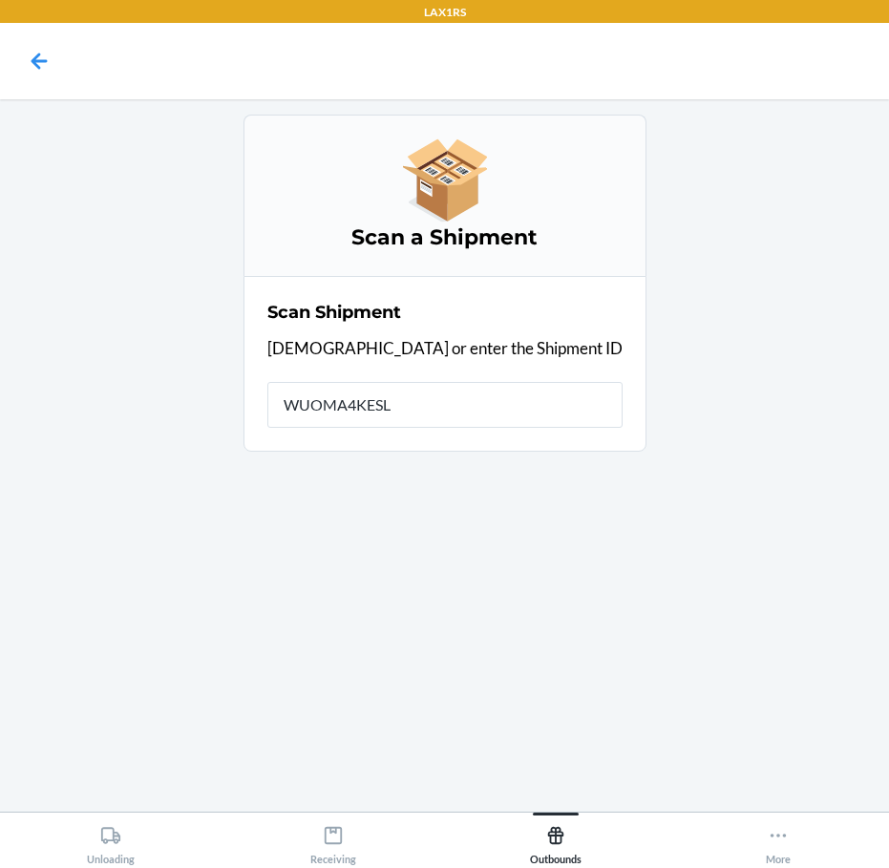
type input "WUOMA4KESLG"
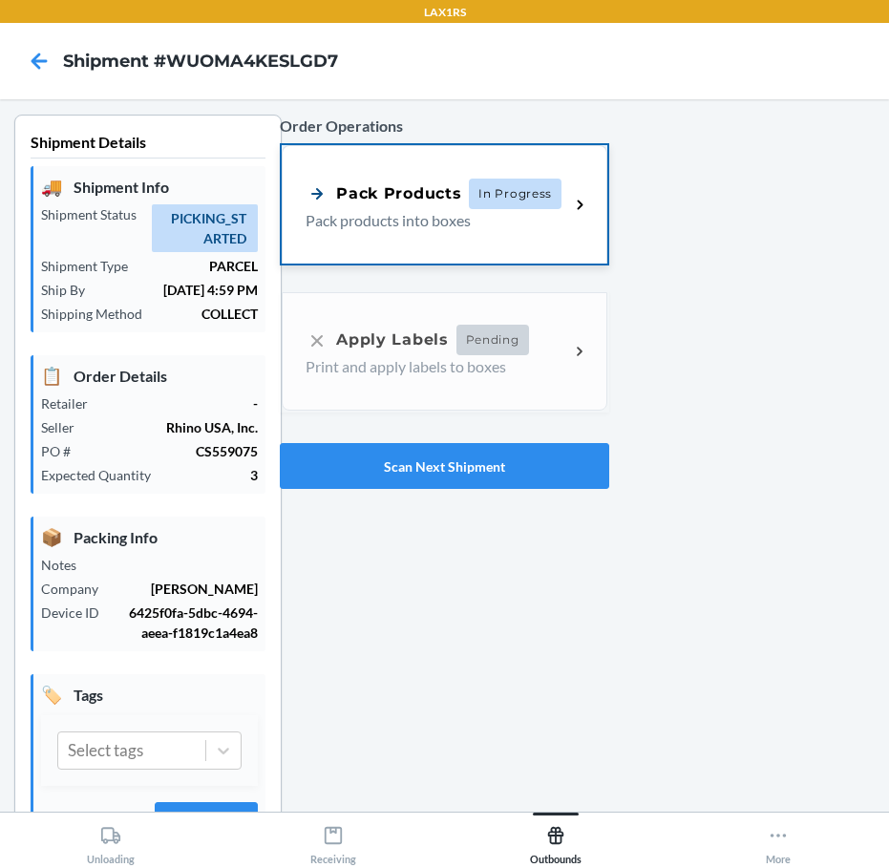
click at [319, 210] on p "Pack products into boxes" at bounding box center [429, 220] width 248 height 23
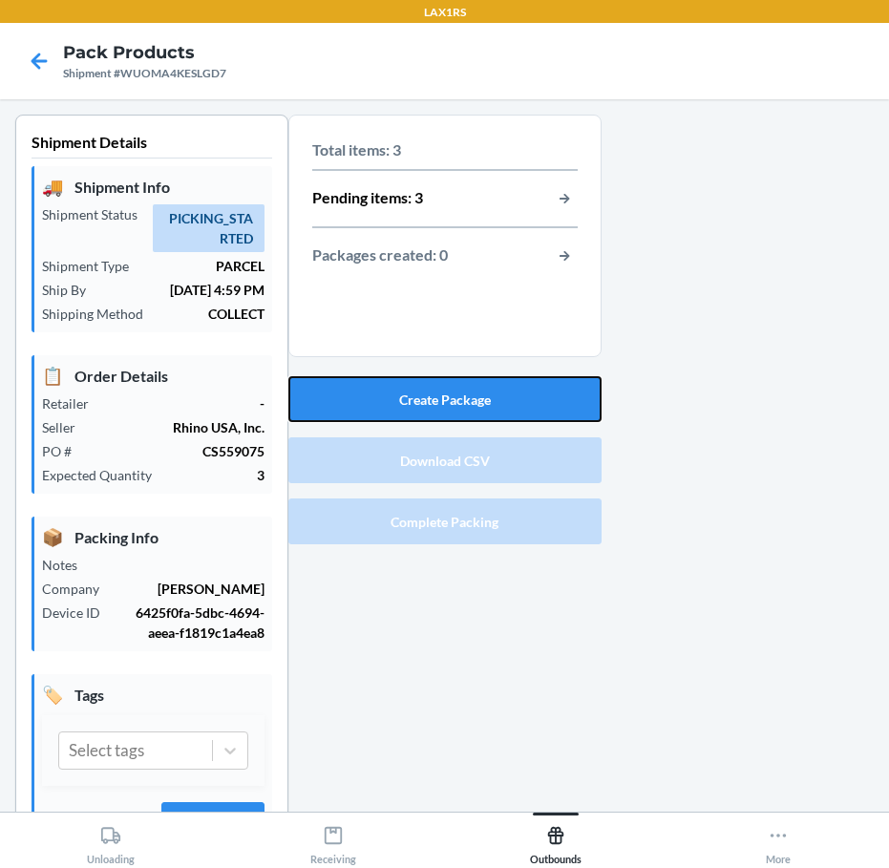
drag, startPoint x: 416, startPoint y: 405, endPoint x: 442, endPoint y: 428, distance: 34.5
click at [439, 427] on div "Create Package Download CSV Complete Packing" at bounding box center [444, 459] width 313 height 183
click at [462, 397] on button "Create Package" at bounding box center [444, 399] width 313 height 46
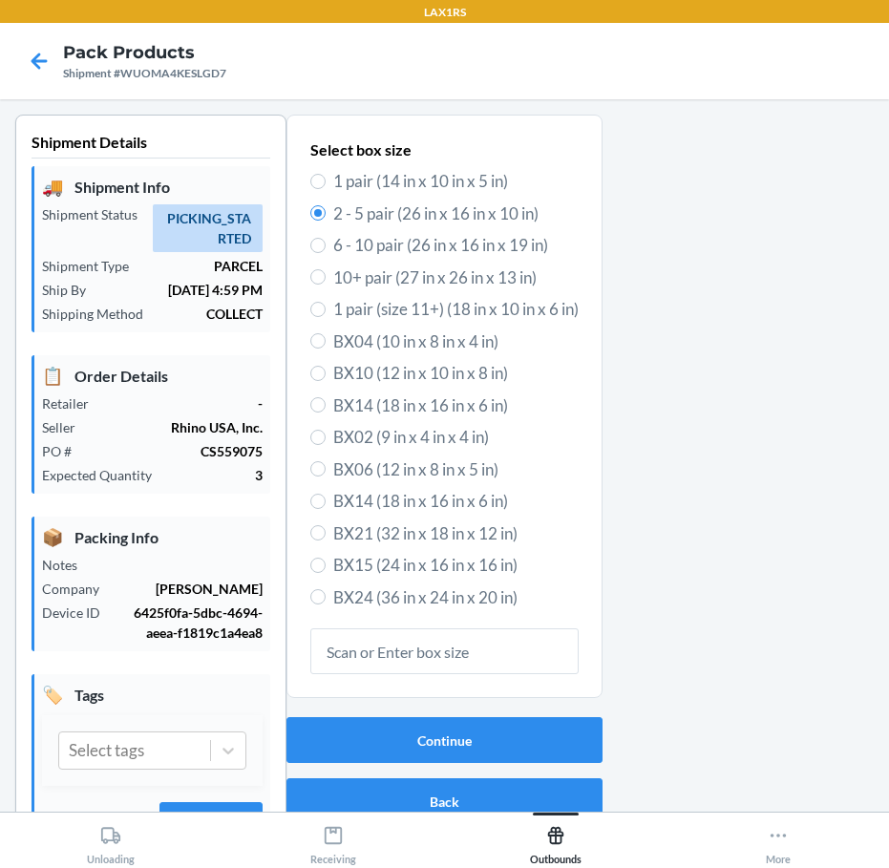
click at [316, 177] on label "1 pair (14 in x 10 in x 5 in)" at bounding box center [444, 181] width 268 height 25
click at [316, 177] on input "1 pair (14 in x 10 in x 5 in)" at bounding box center [317, 181] width 15 height 15
radio input "true"
radio input "false"
click at [470, 743] on button "Continue" at bounding box center [444, 740] width 316 height 46
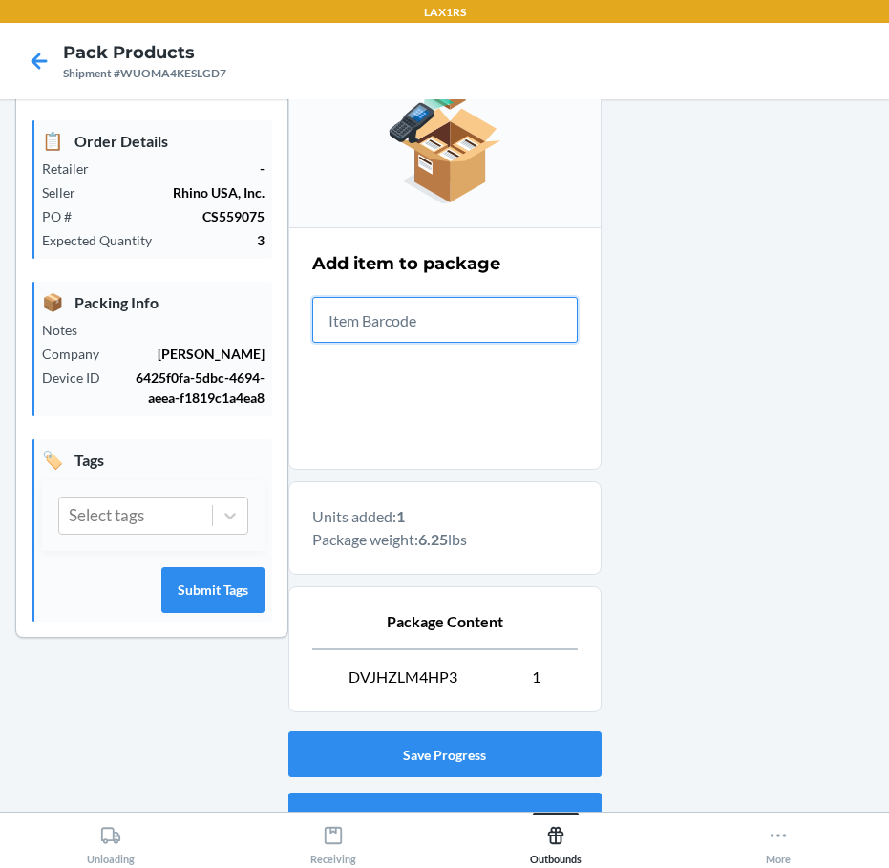
scroll to position [330, 0]
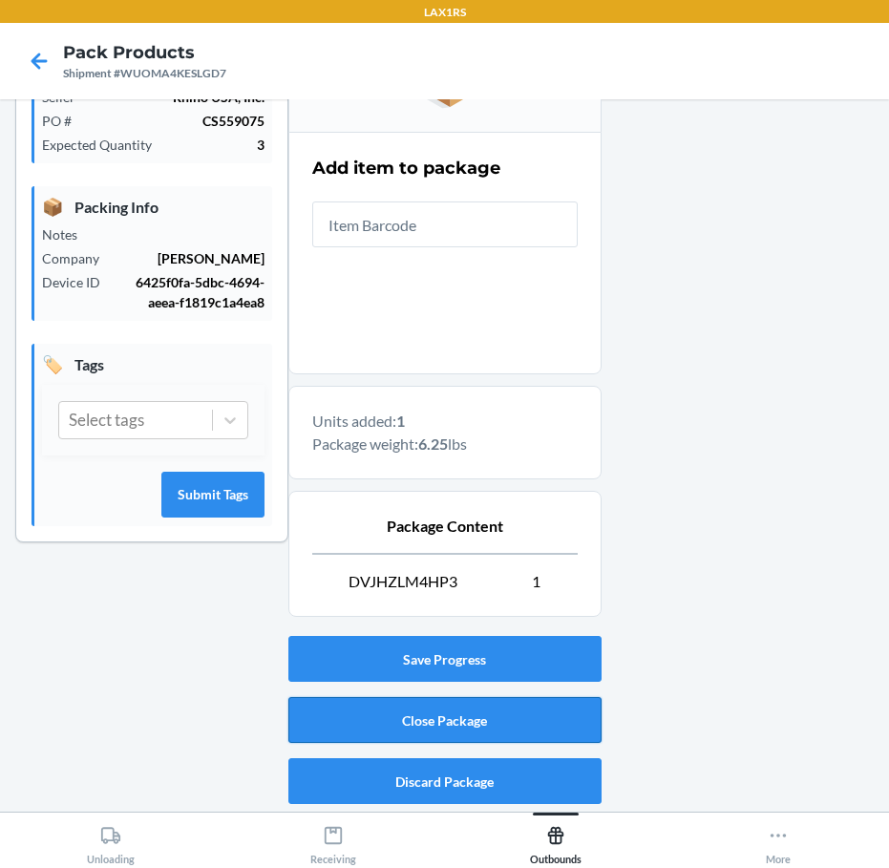
click at [492, 719] on button "Close Package" at bounding box center [444, 720] width 313 height 46
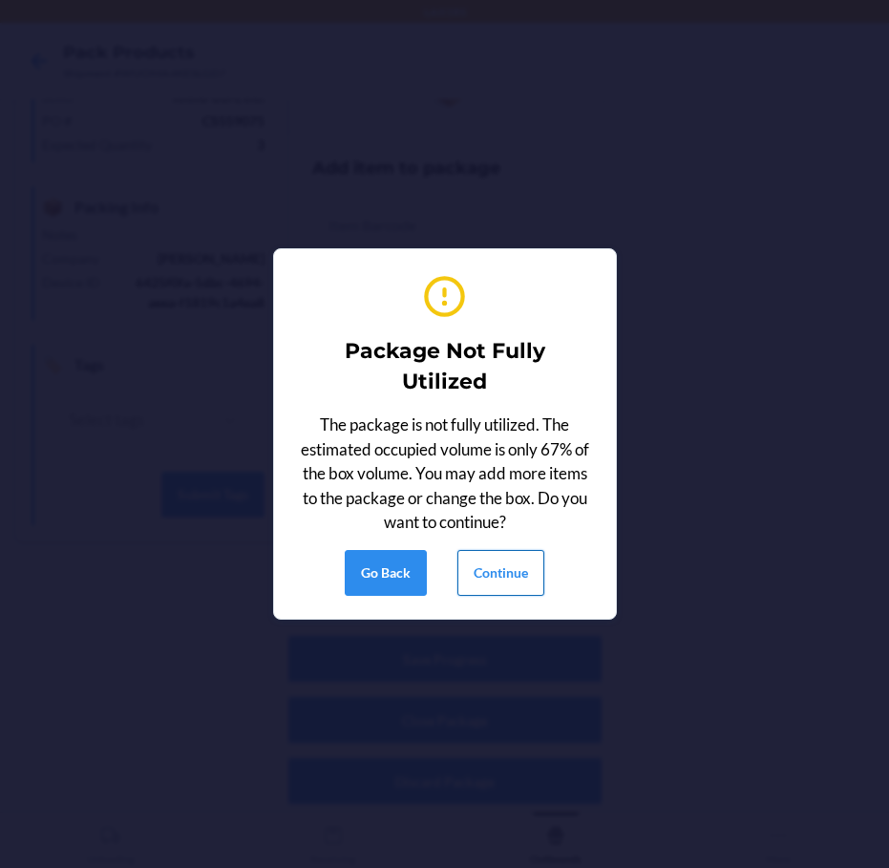
click at [506, 572] on button "Continue" at bounding box center [500, 573] width 87 height 46
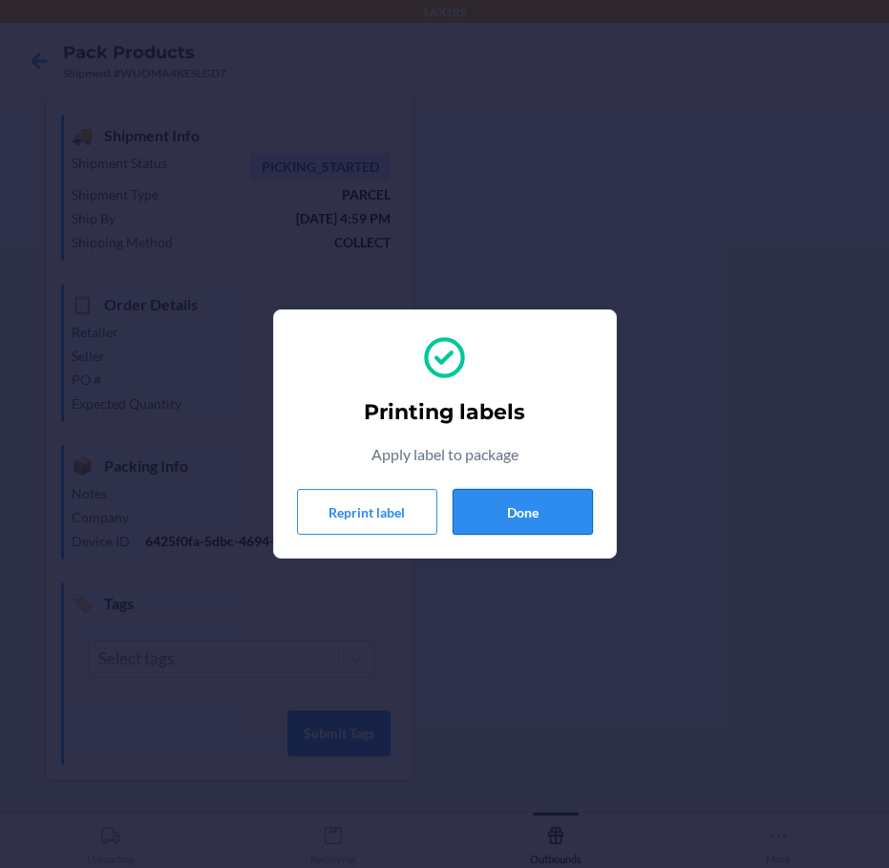
click at [514, 527] on button "Done" at bounding box center [522, 512] width 140 height 46
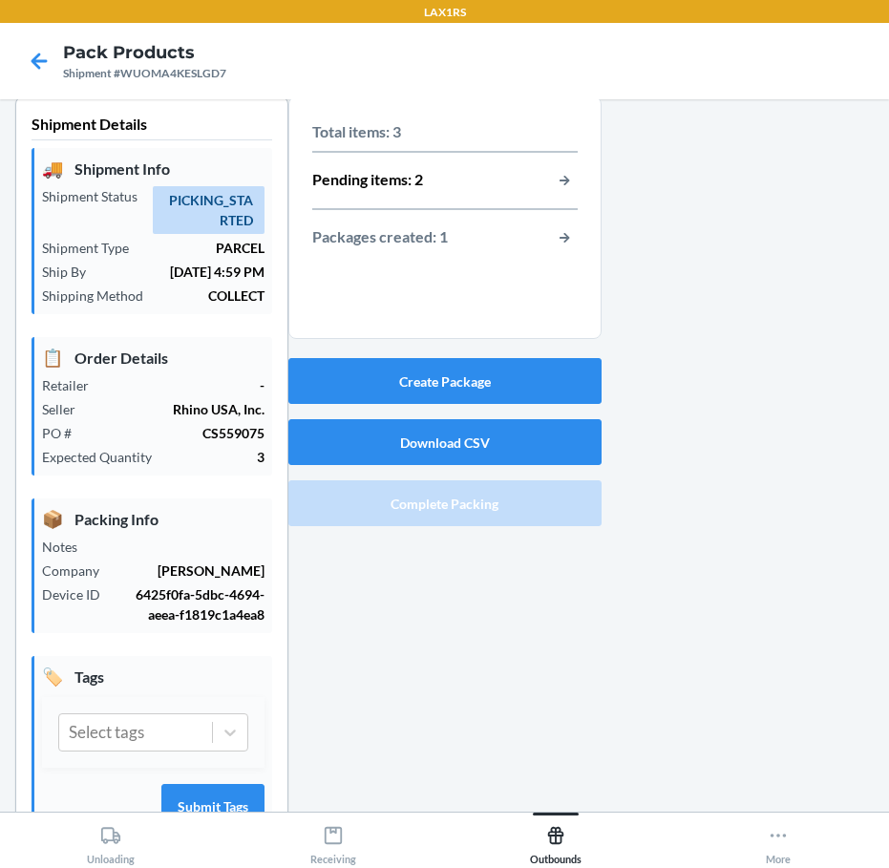
scroll to position [0, 0]
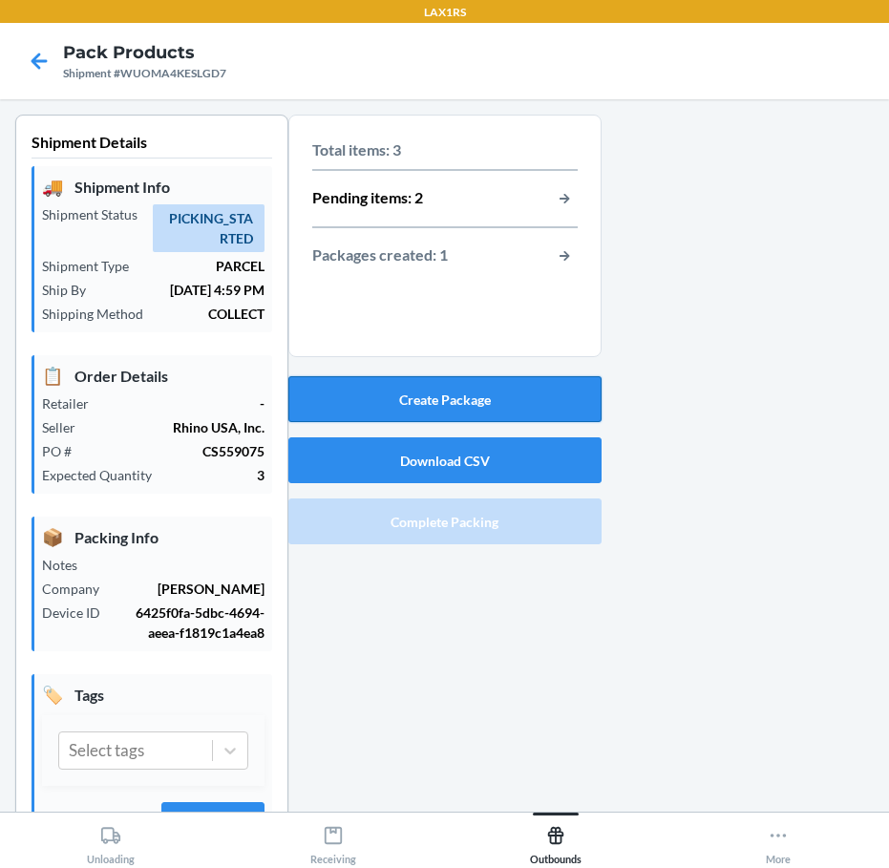
click at [444, 396] on button "Create Package" at bounding box center [444, 399] width 313 height 46
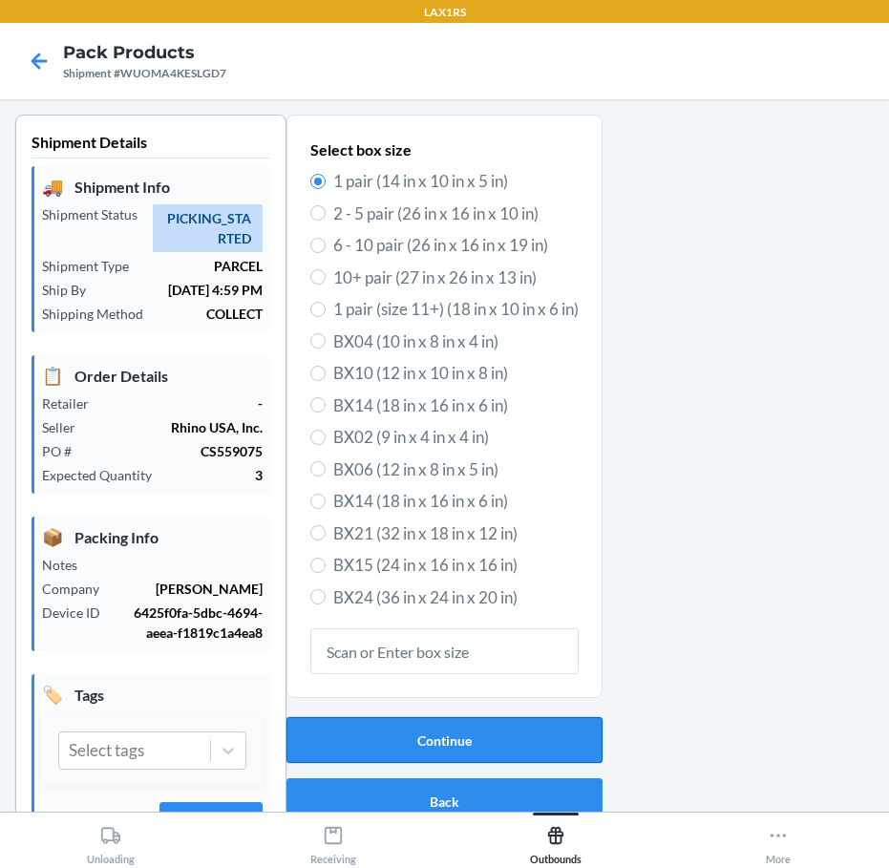
click at [447, 735] on button "Continue" at bounding box center [444, 740] width 316 height 46
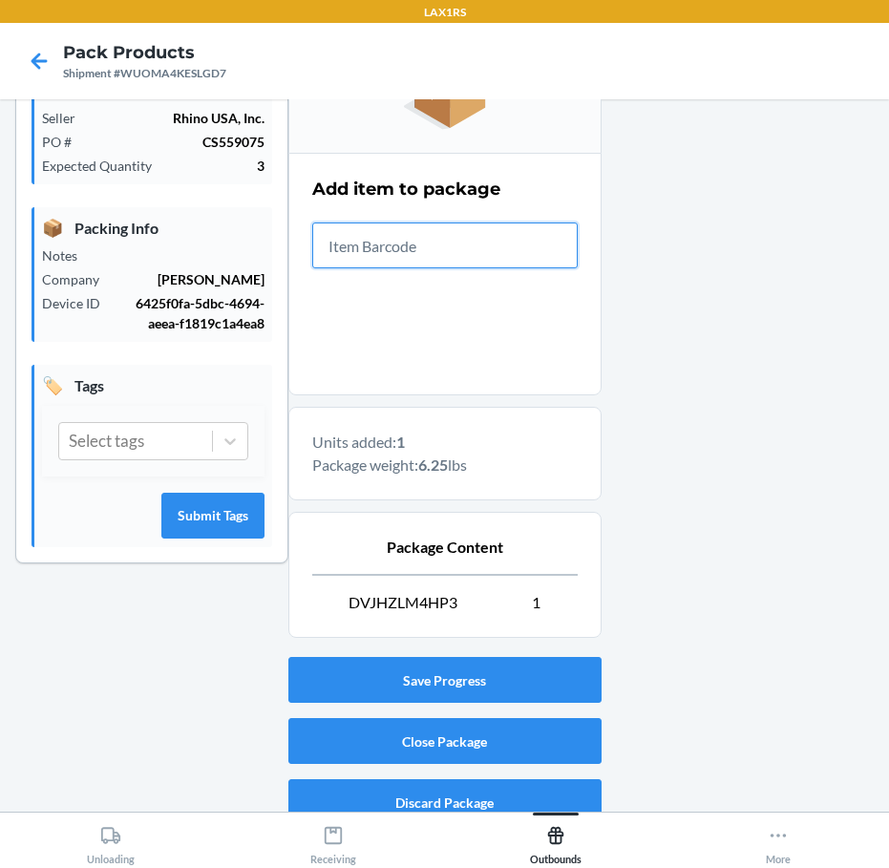
scroll to position [330, 0]
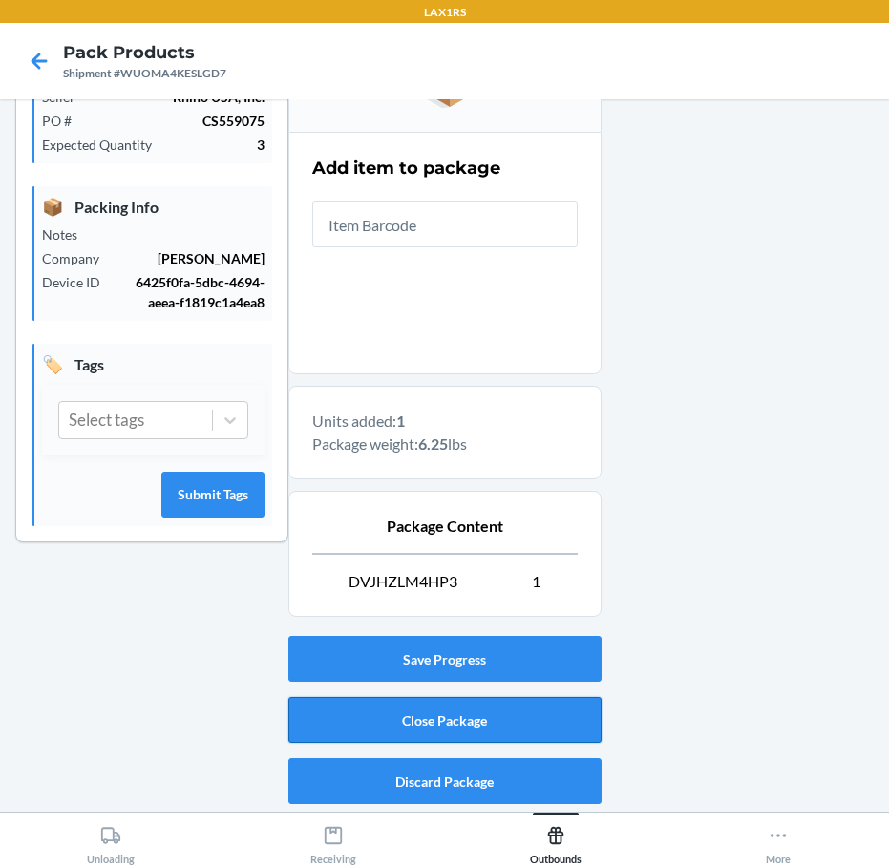
click at [475, 715] on button "Close Package" at bounding box center [444, 720] width 313 height 46
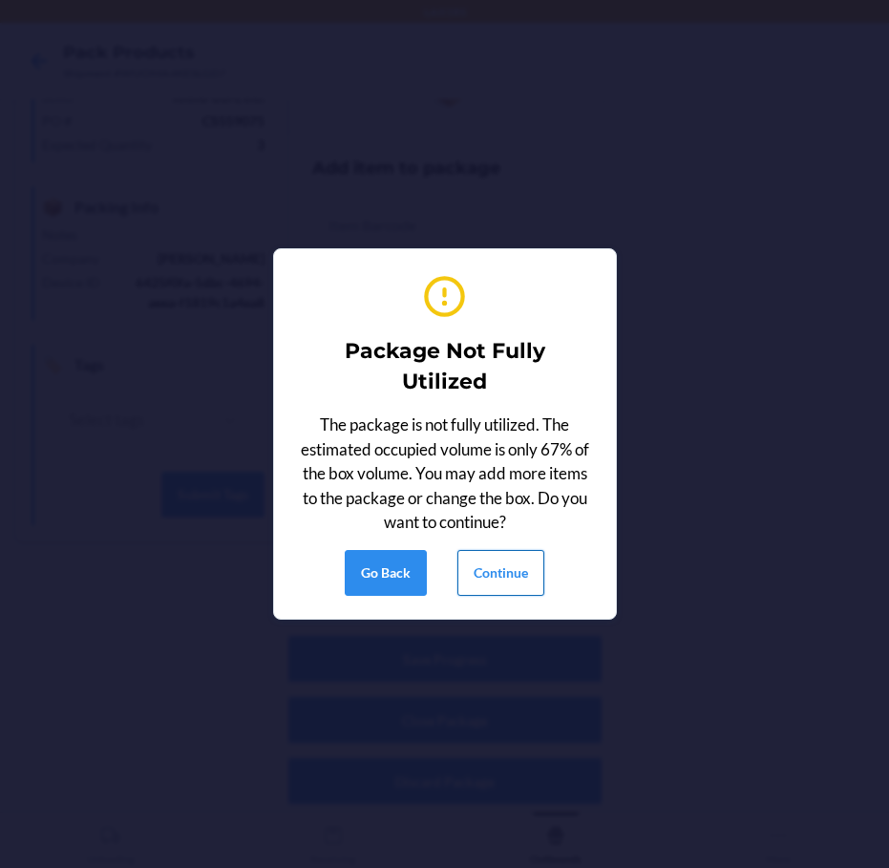
click at [518, 558] on button "Continue" at bounding box center [500, 573] width 87 height 46
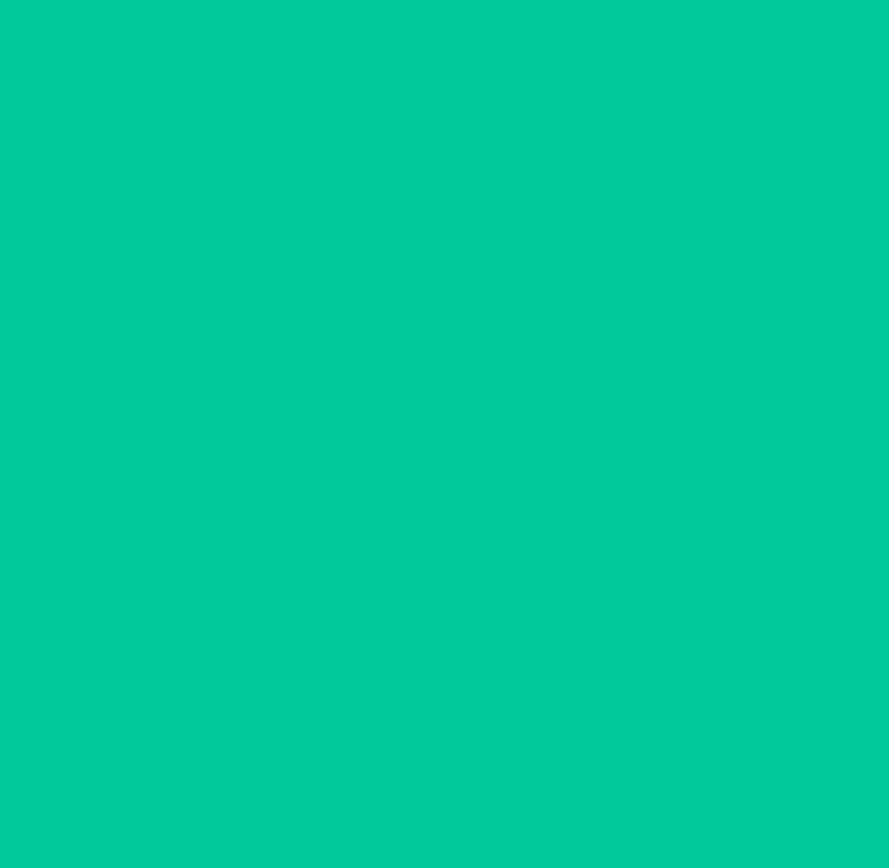
scroll to position [52, 0]
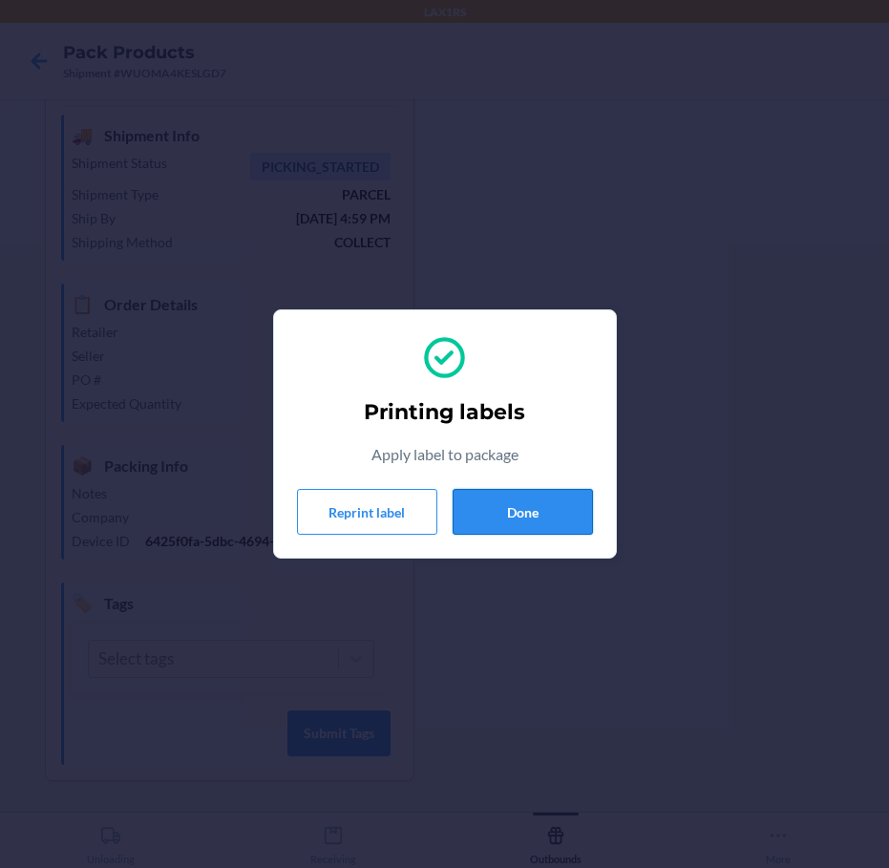
click at [520, 514] on button "Done" at bounding box center [522, 512] width 140 height 46
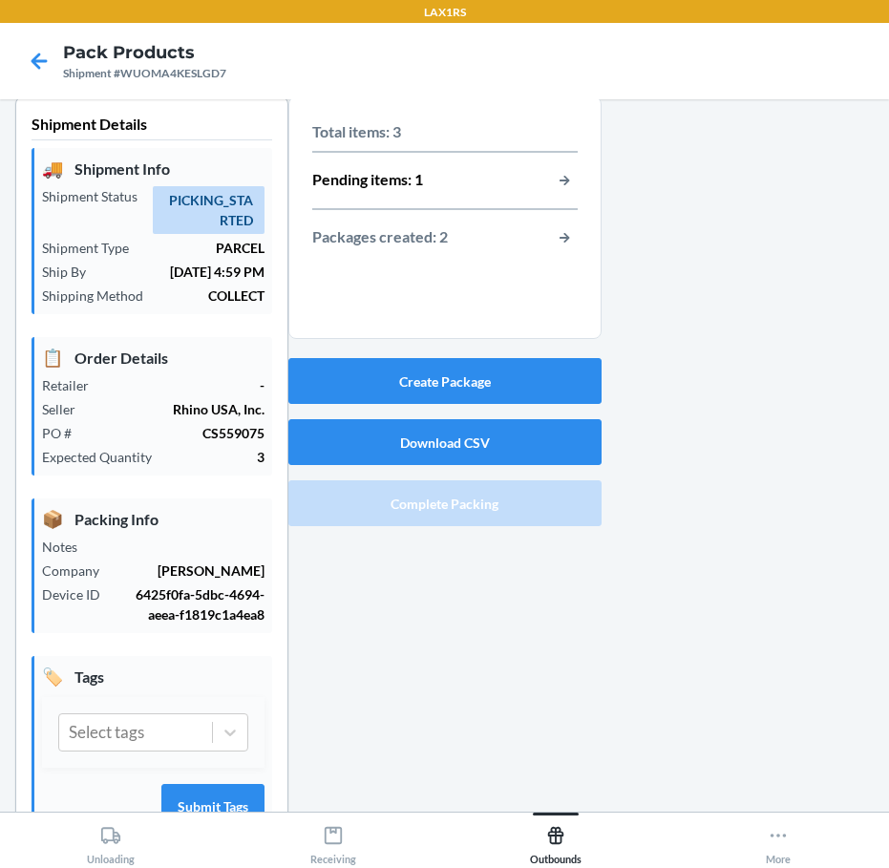
scroll to position [0, 0]
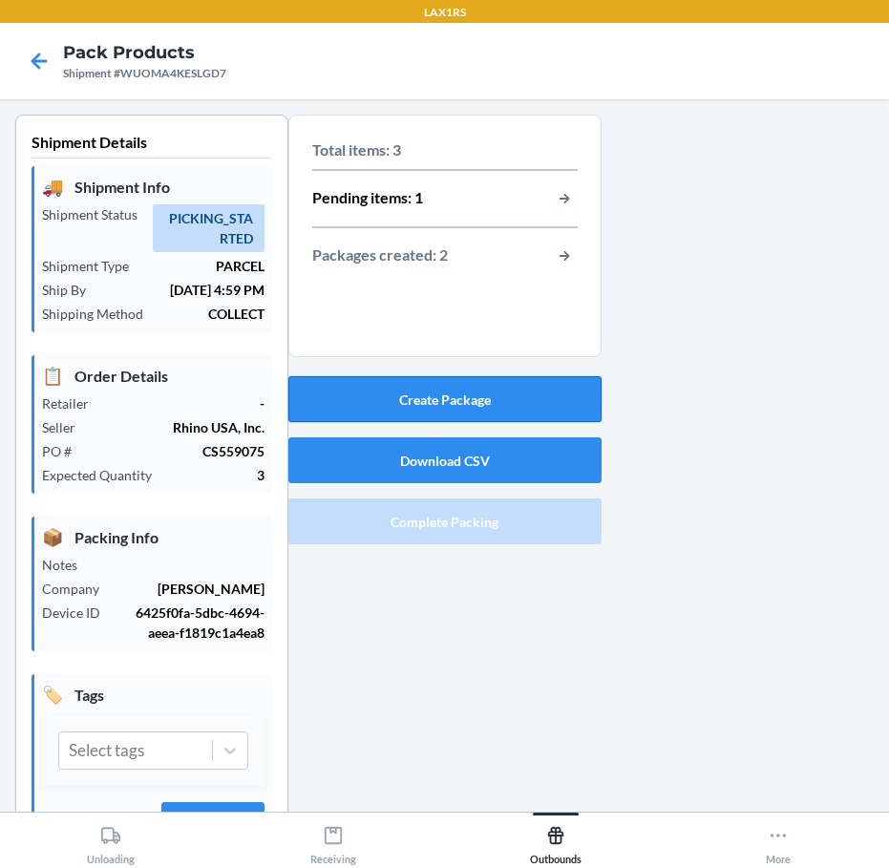
click at [471, 401] on button "Create Package" at bounding box center [444, 399] width 313 height 46
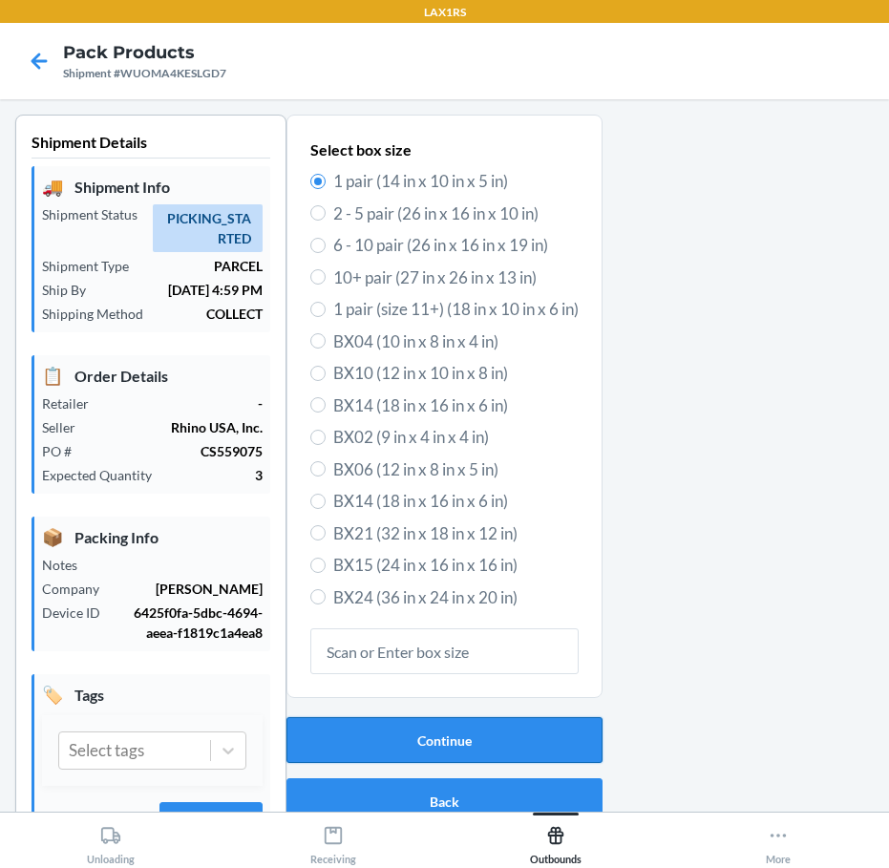
click at [448, 744] on button "Continue" at bounding box center [444, 740] width 316 height 46
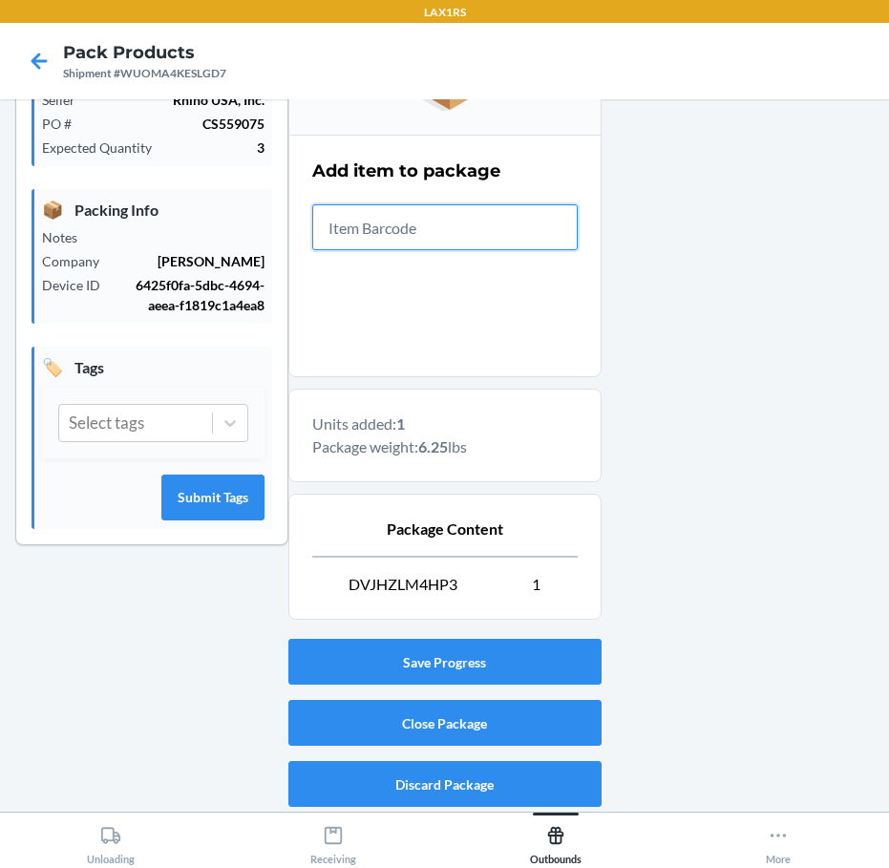
scroll to position [330, 0]
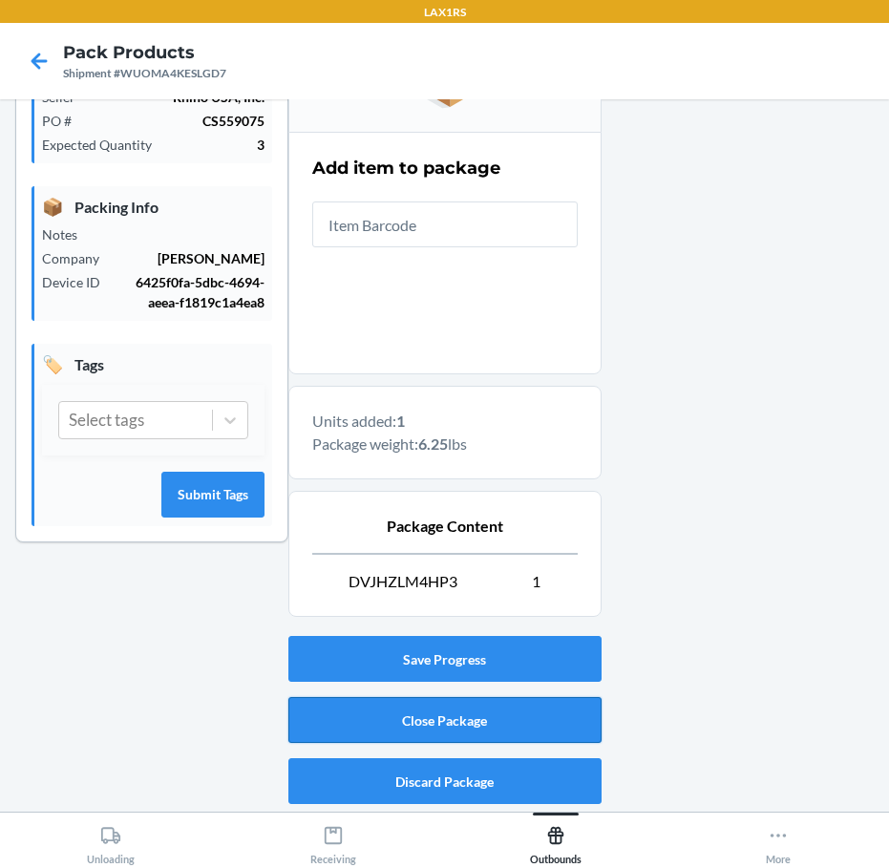
click at [354, 714] on button "Close Package" at bounding box center [444, 720] width 313 height 46
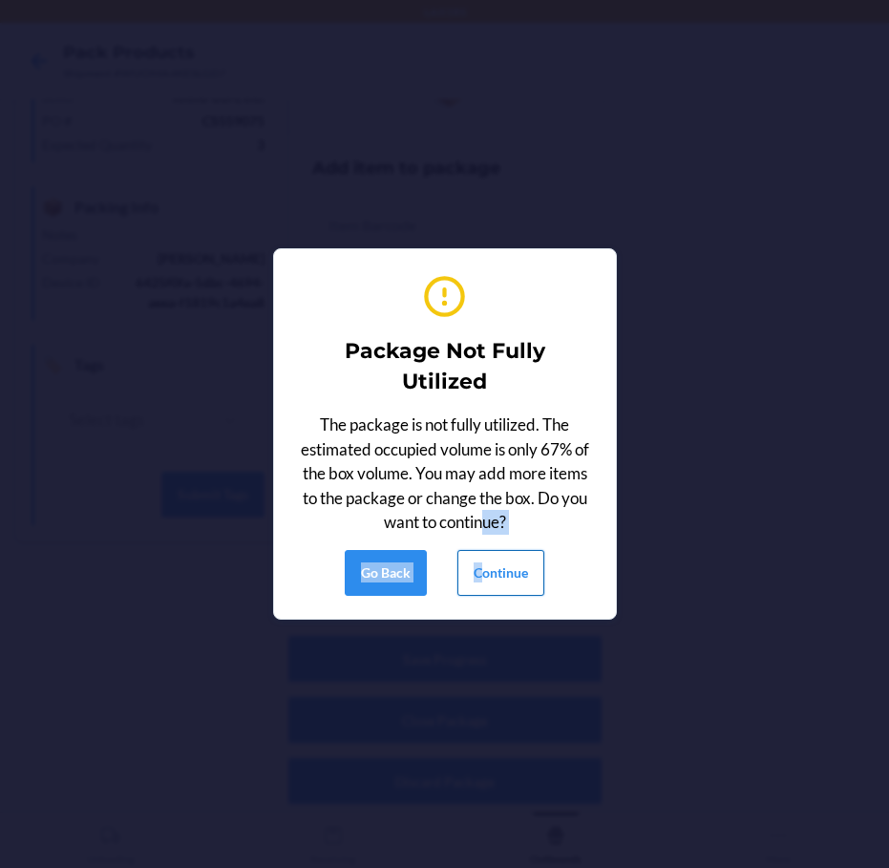
drag, startPoint x: 479, startPoint y: 540, endPoint x: 494, endPoint y: 551, distance: 18.5
click at [494, 551] on div "Package Not Fully Utilized The package is not fully utilized. The estimated occ…" at bounding box center [445, 433] width 296 height 339
drag, startPoint x: 494, startPoint y: 551, endPoint x: 509, endPoint y: 575, distance: 28.6
click at [509, 575] on button "Continue" at bounding box center [500, 573] width 87 height 46
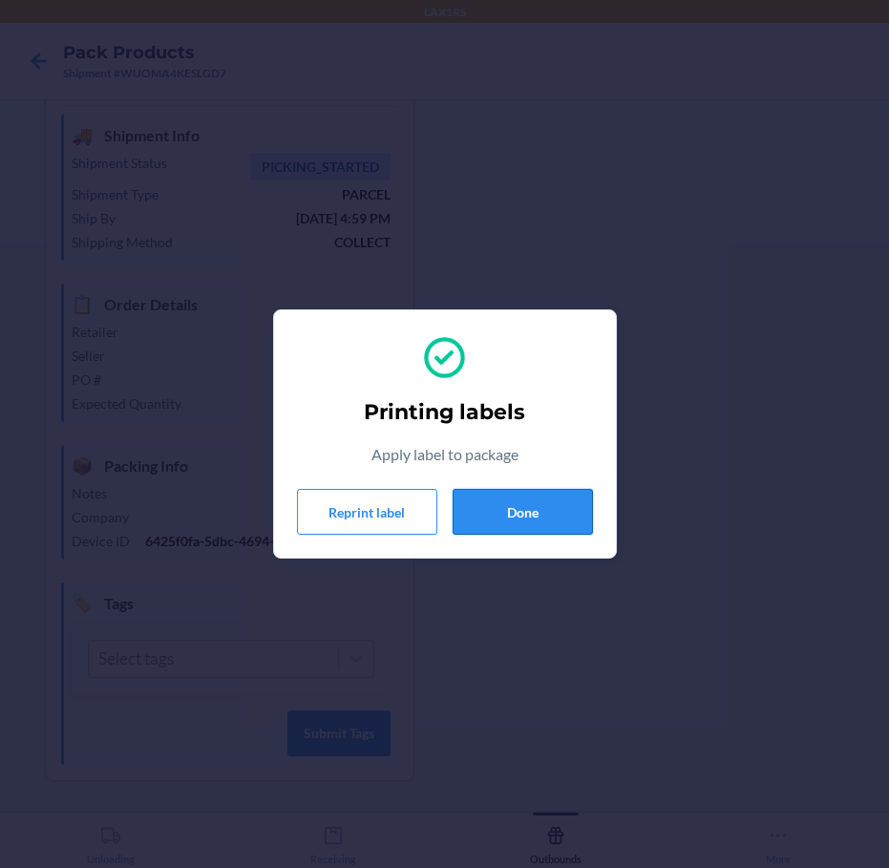
click at [577, 517] on button "Done" at bounding box center [522, 512] width 140 height 46
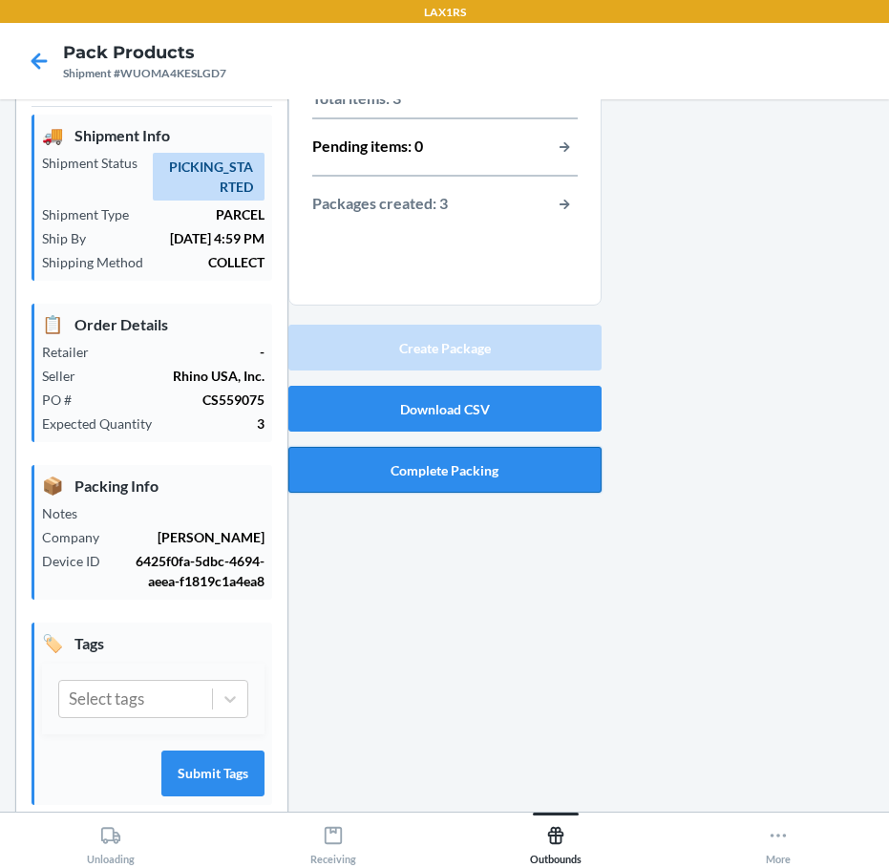
click at [413, 461] on button "Complete Packing" at bounding box center [444, 470] width 313 height 46
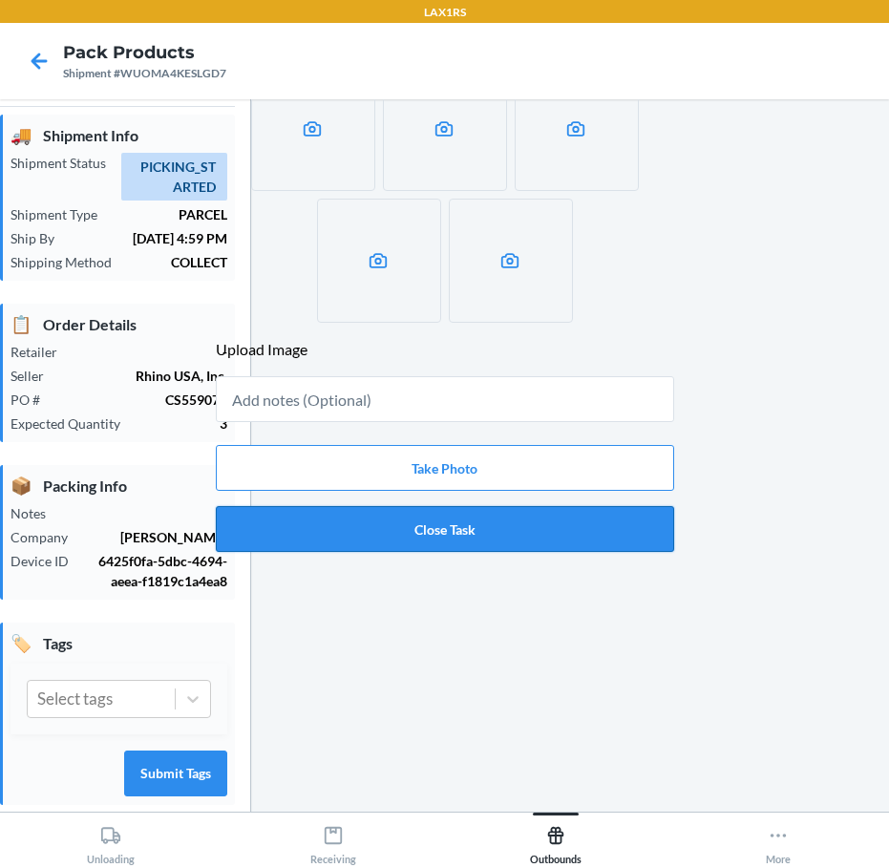
click at [409, 538] on button "Close Task" at bounding box center [445, 529] width 458 height 46
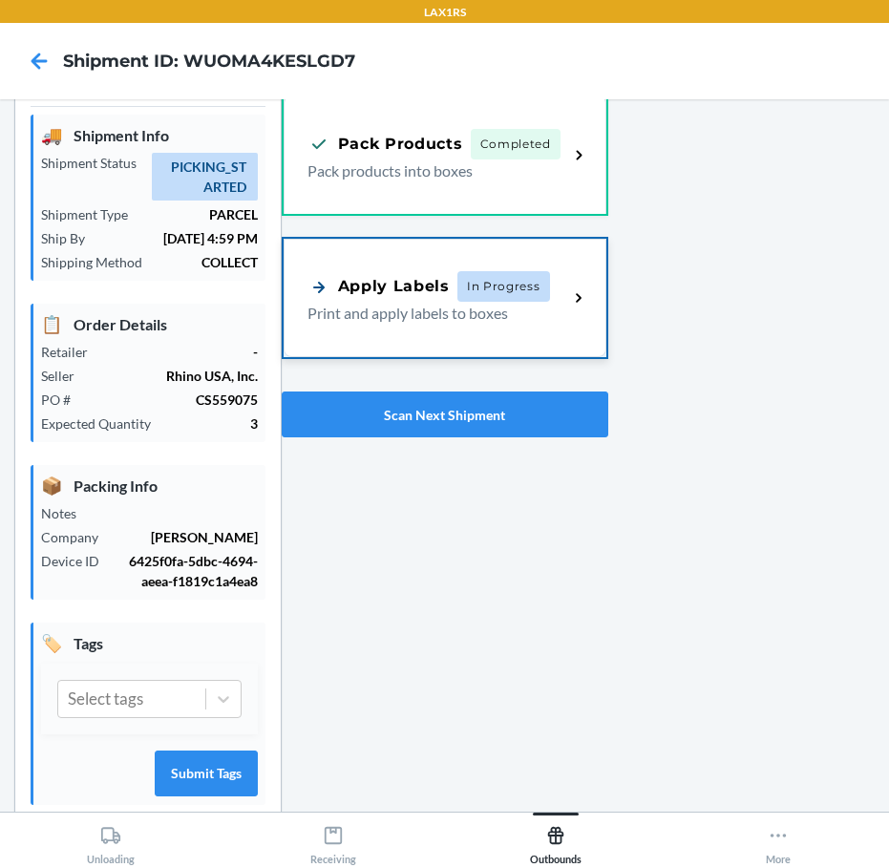
click at [366, 305] on p "Print and apply labels to boxes" at bounding box center [430, 313] width 246 height 23
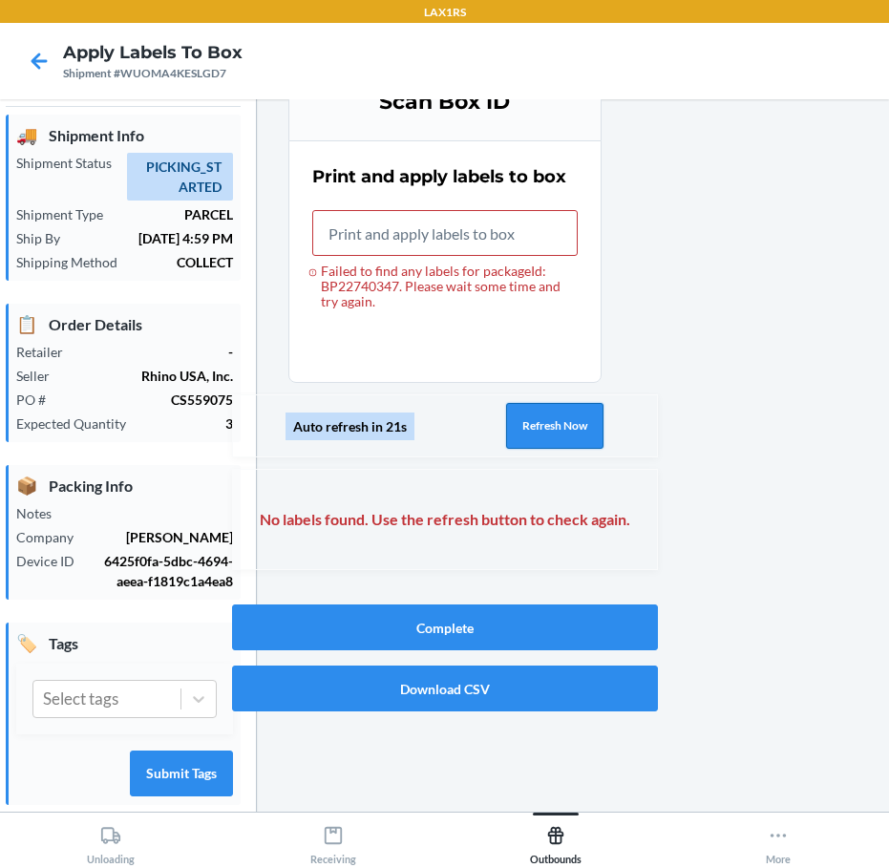
click at [523, 423] on button "Refresh Now" at bounding box center [554, 426] width 97 height 46
click at [526, 411] on button "Refresh Now" at bounding box center [554, 426] width 97 height 46
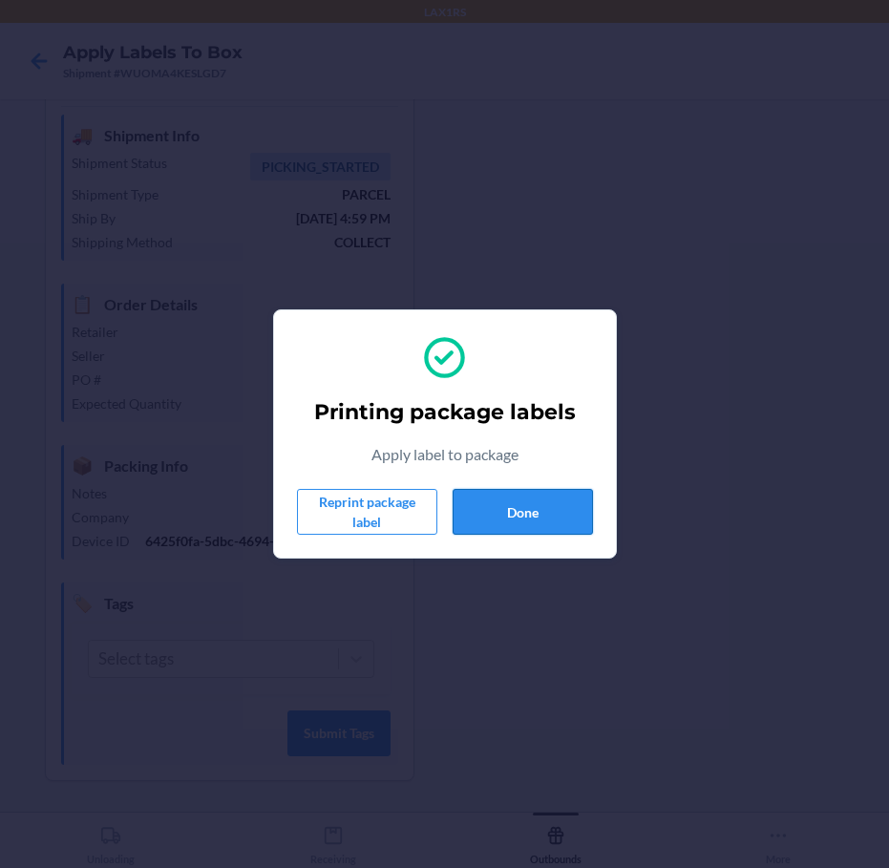
click at [526, 513] on button "Done" at bounding box center [522, 512] width 140 height 46
click at [521, 514] on button "Done" at bounding box center [522, 512] width 140 height 46
click at [570, 507] on button "Done" at bounding box center [522, 512] width 140 height 46
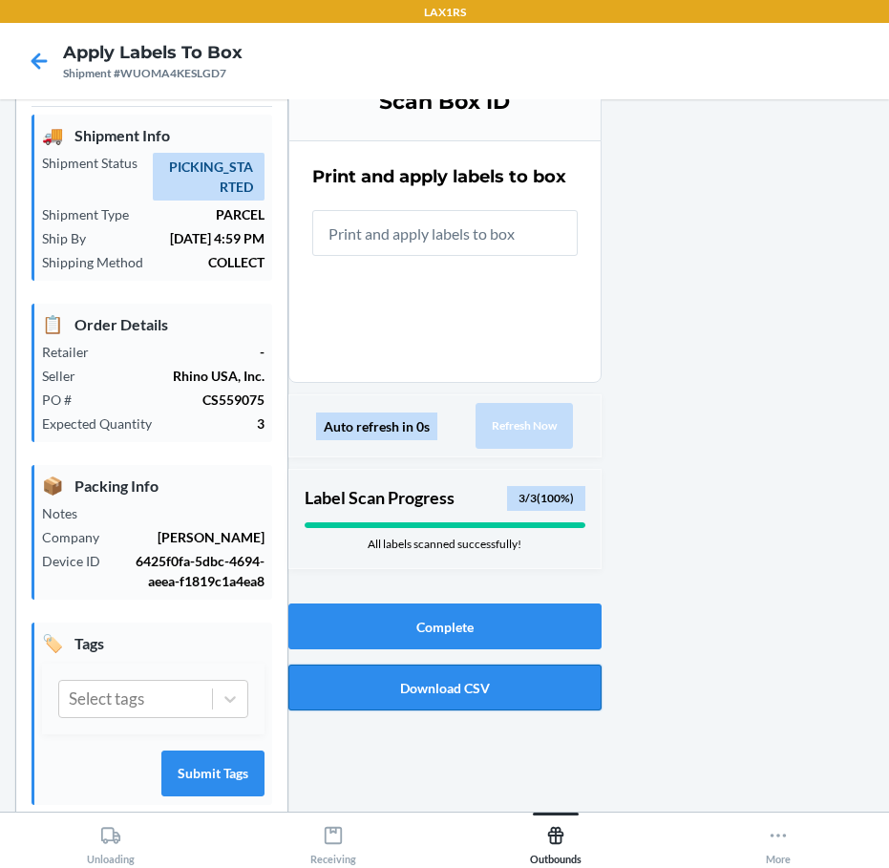
click at [433, 692] on button "Download CSV" at bounding box center [444, 687] width 313 height 46
click at [347, 630] on button "Complete" at bounding box center [444, 626] width 313 height 46
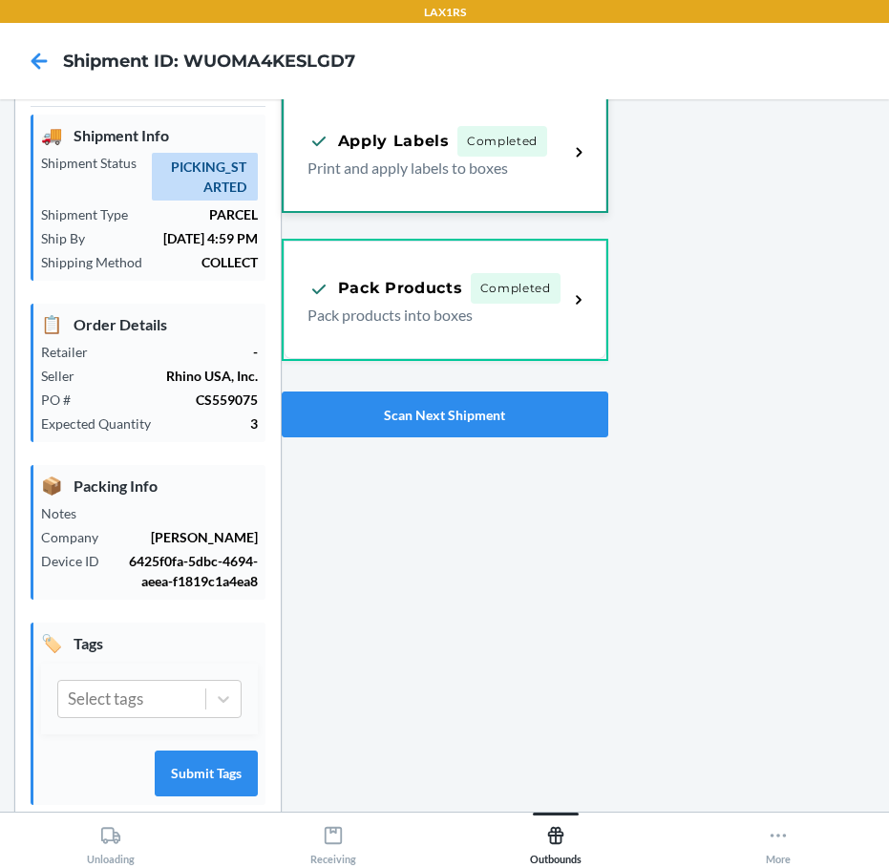
click at [533, 154] on span "Completed" at bounding box center [502, 141] width 90 height 31
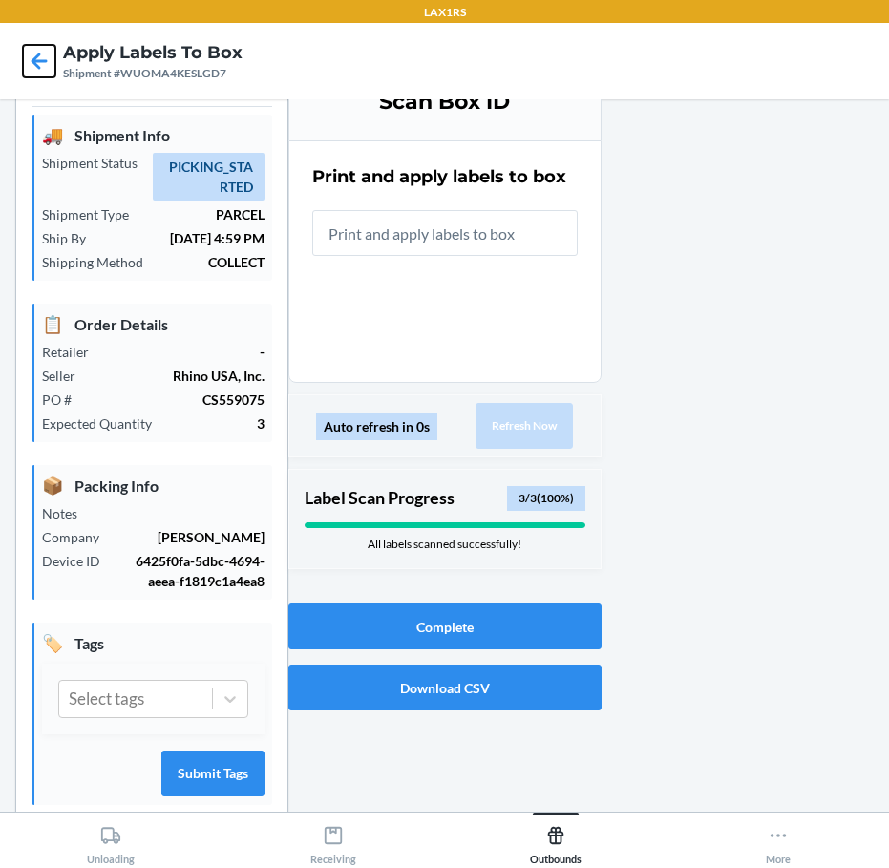
click at [40, 67] on icon at bounding box center [39, 61] width 32 height 32
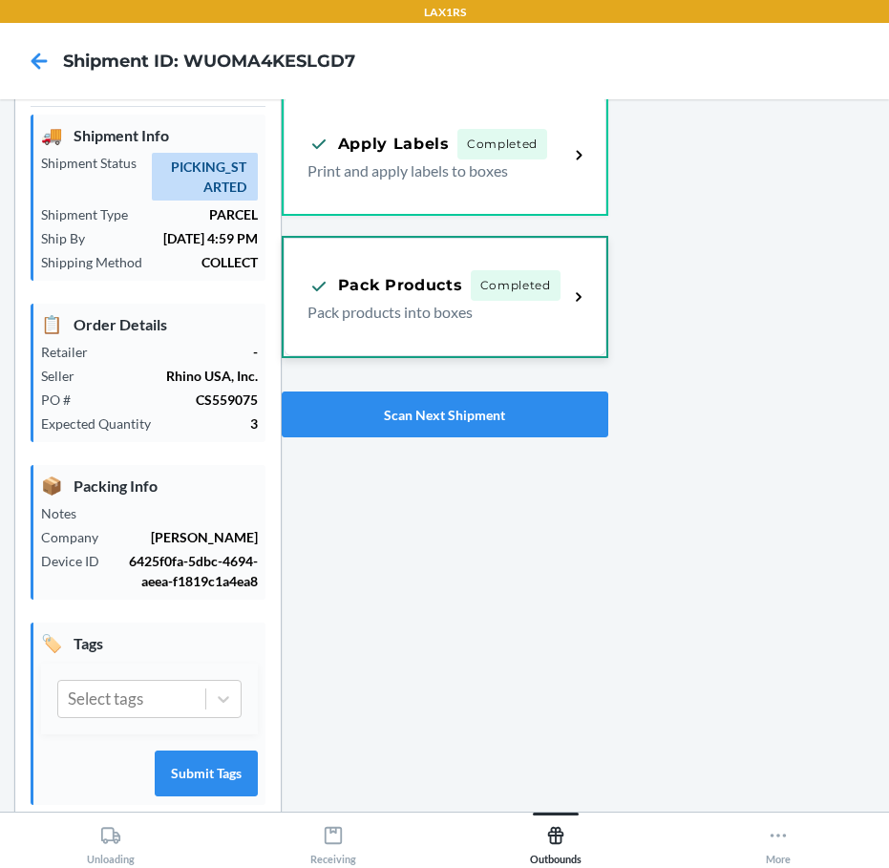
click at [471, 276] on span "Completed" at bounding box center [516, 285] width 90 height 31
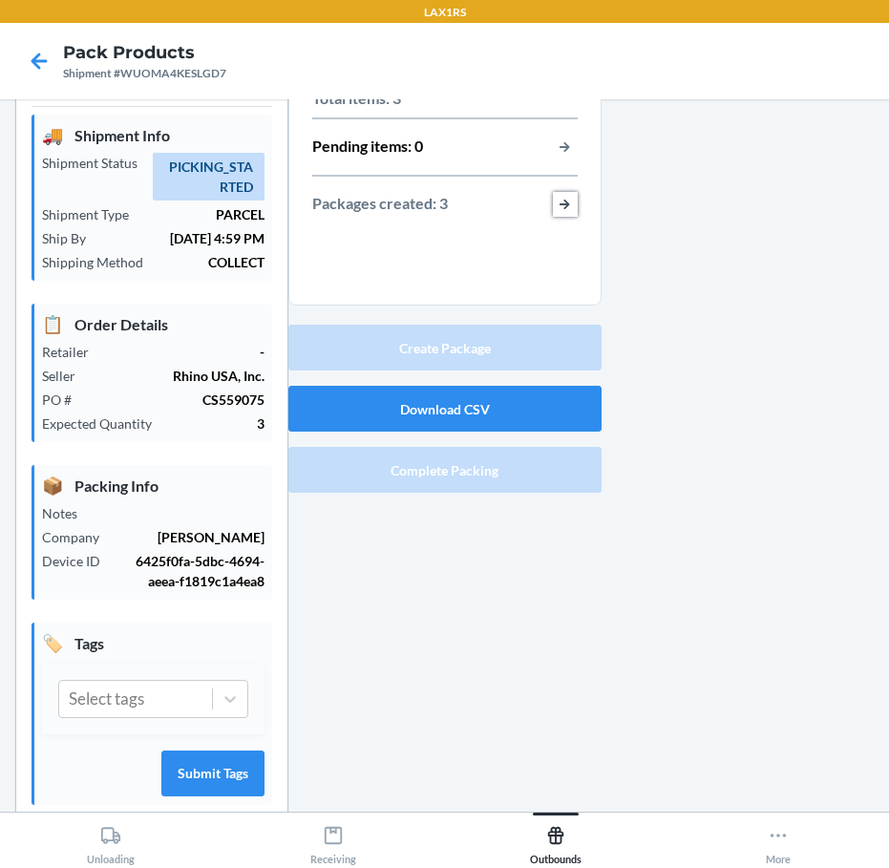
click at [557, 198] on button "button-view-packages-created" at bounding box center [565, 204] width 25 height 25
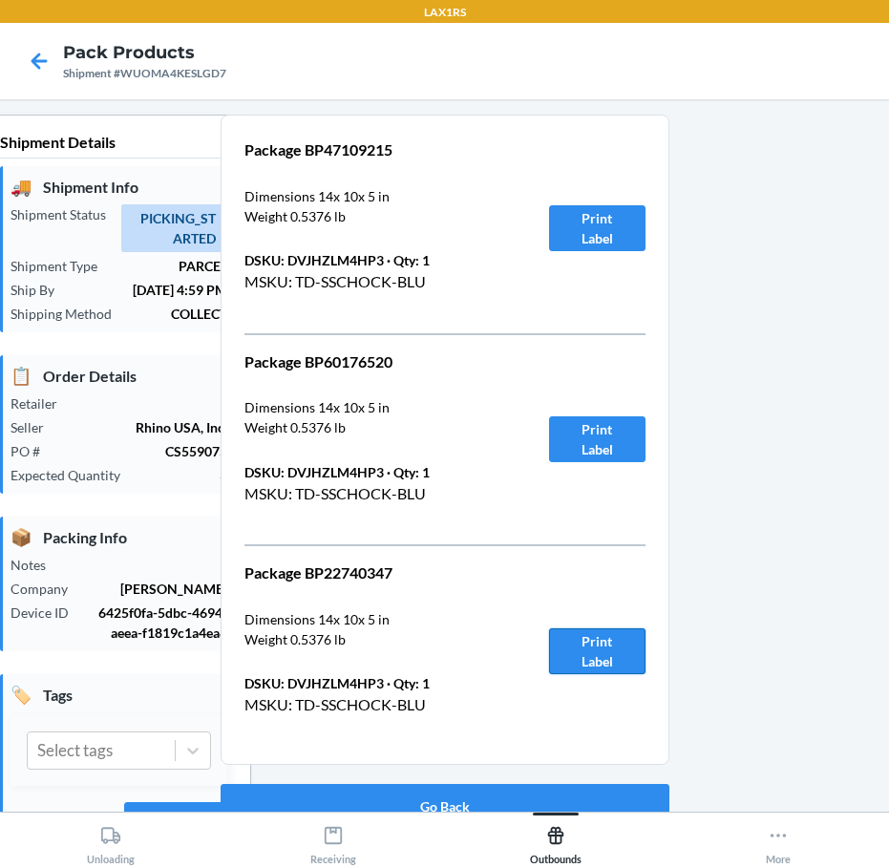
click at [566, 644] on button "Print Label" at bounding box center [597, 651] width 96 height 46
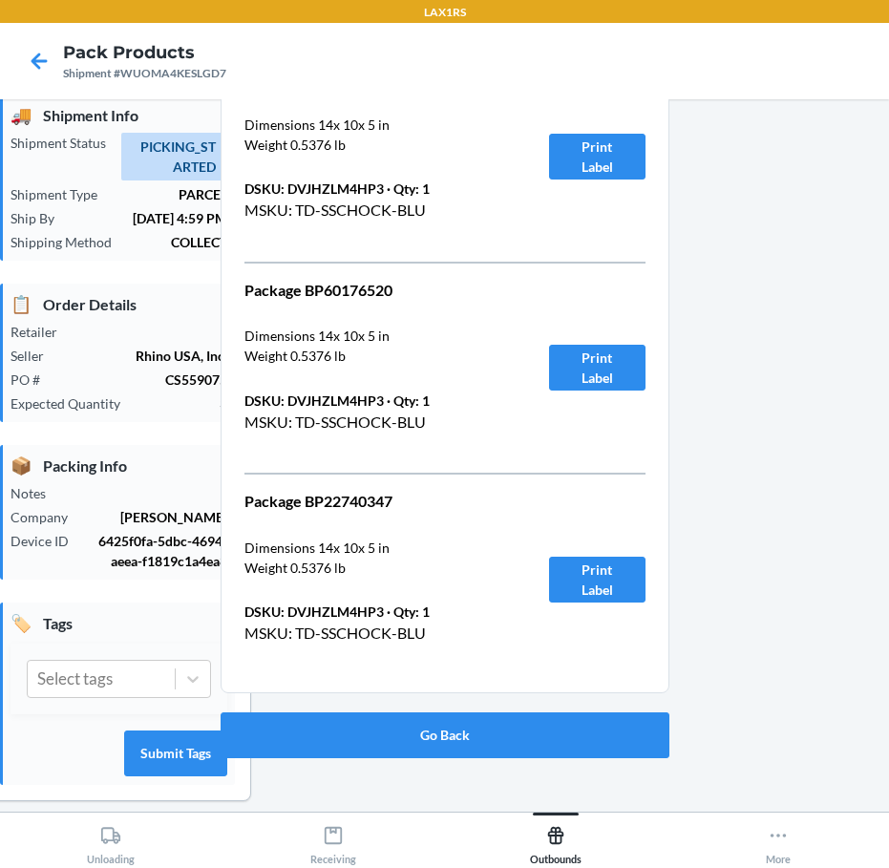
scroll to position [92, 0]
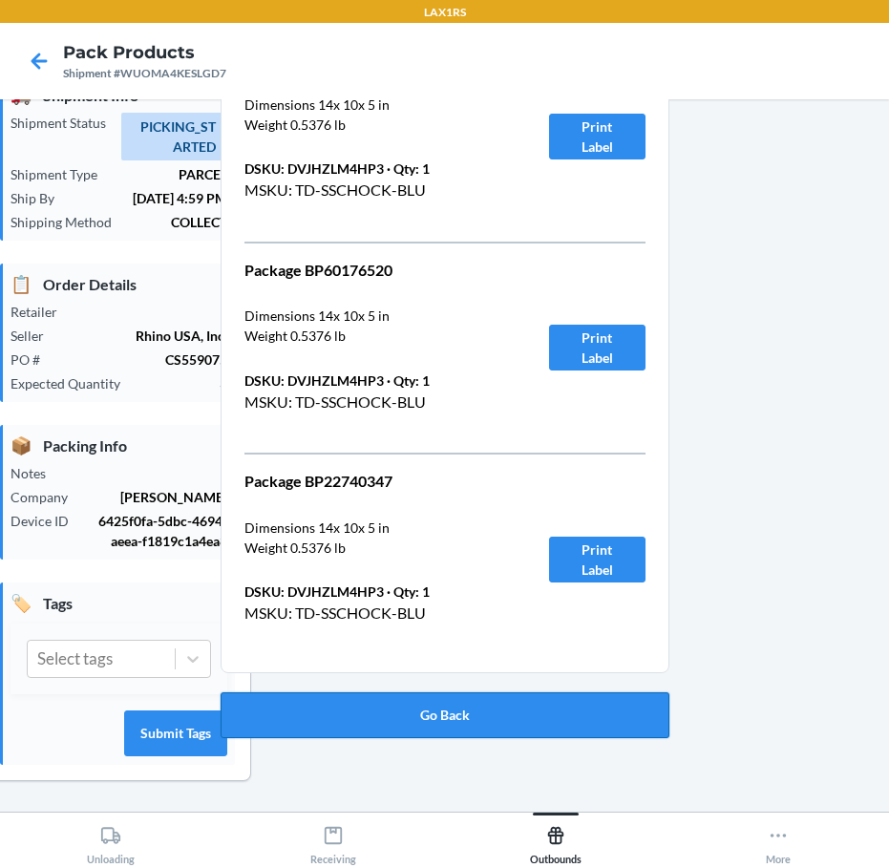
click at [430, 706] on button "Go Back" at bounding box center [444, 715] width 449 height 46
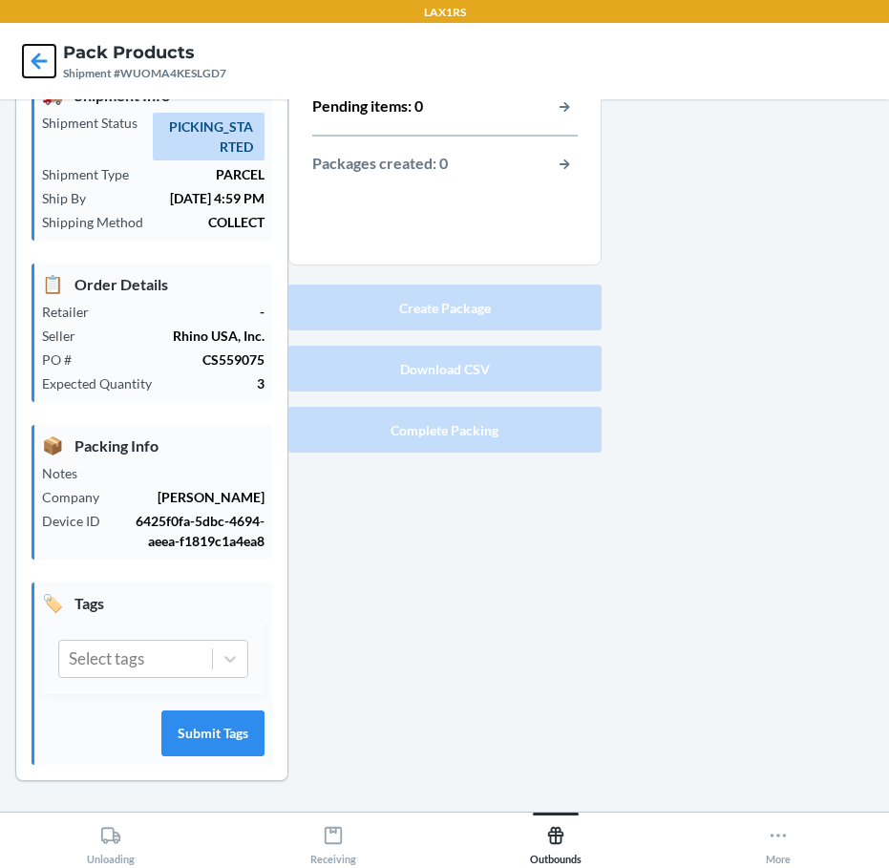
click at [31, 55] on icon at bounding box center [39, 61] width 32 height 32
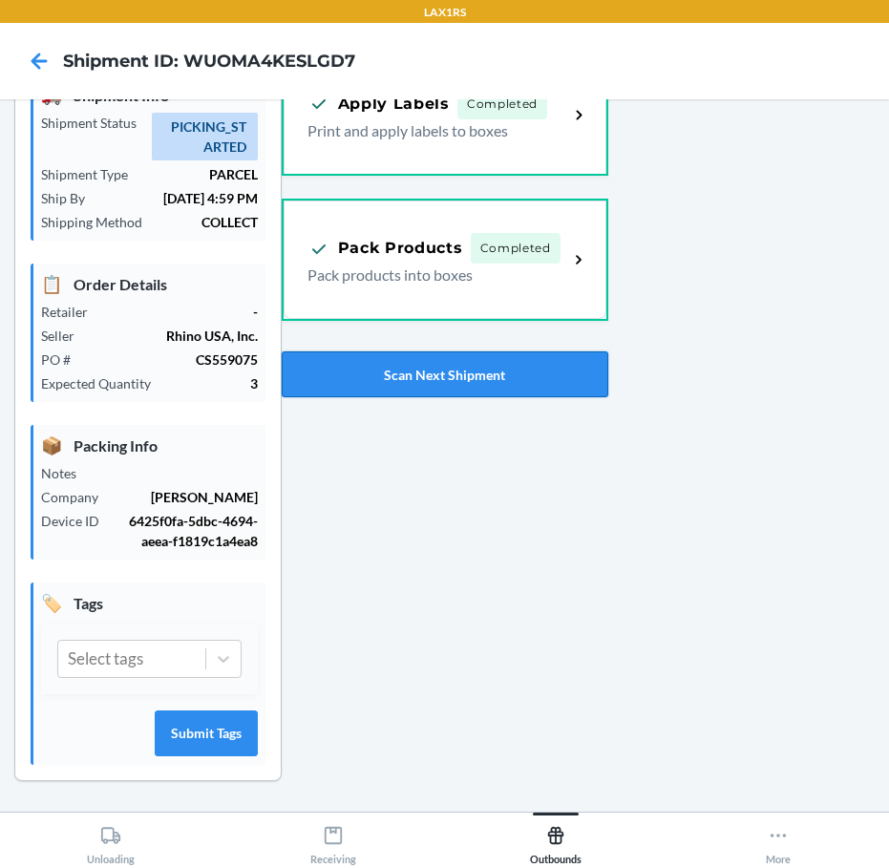
click at [389, 370] on button "Scan Next Shipment" at bounding box center [445, 374] width 326 height 46
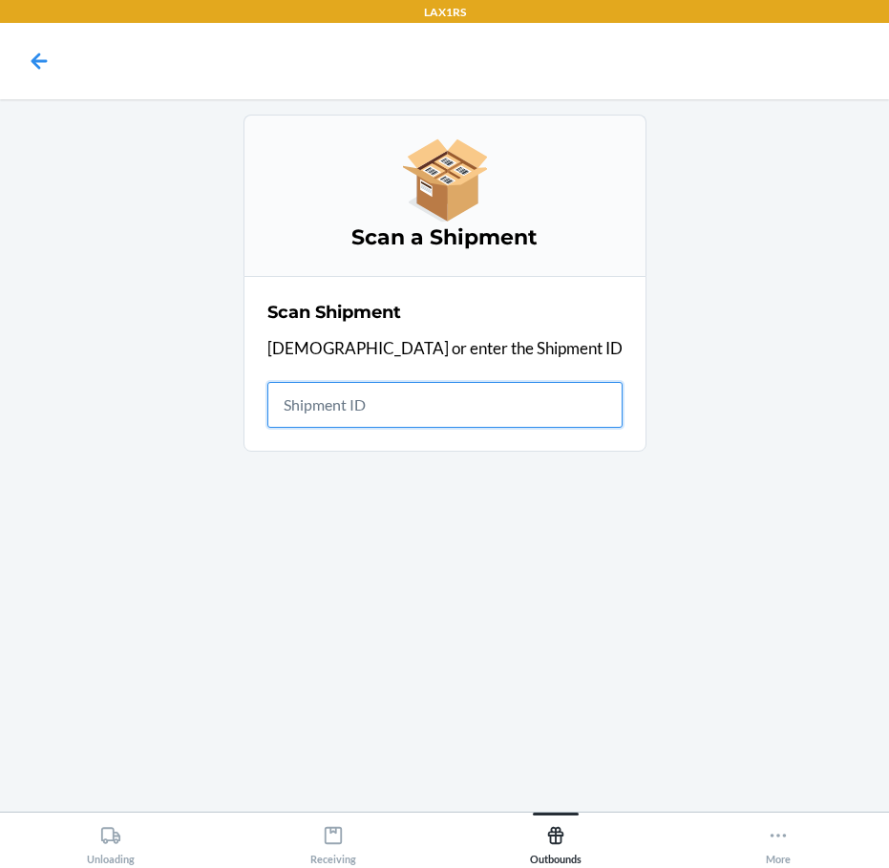
click at [460, 423] on input "text" at bounding box center [444, 405] width 355 height 46
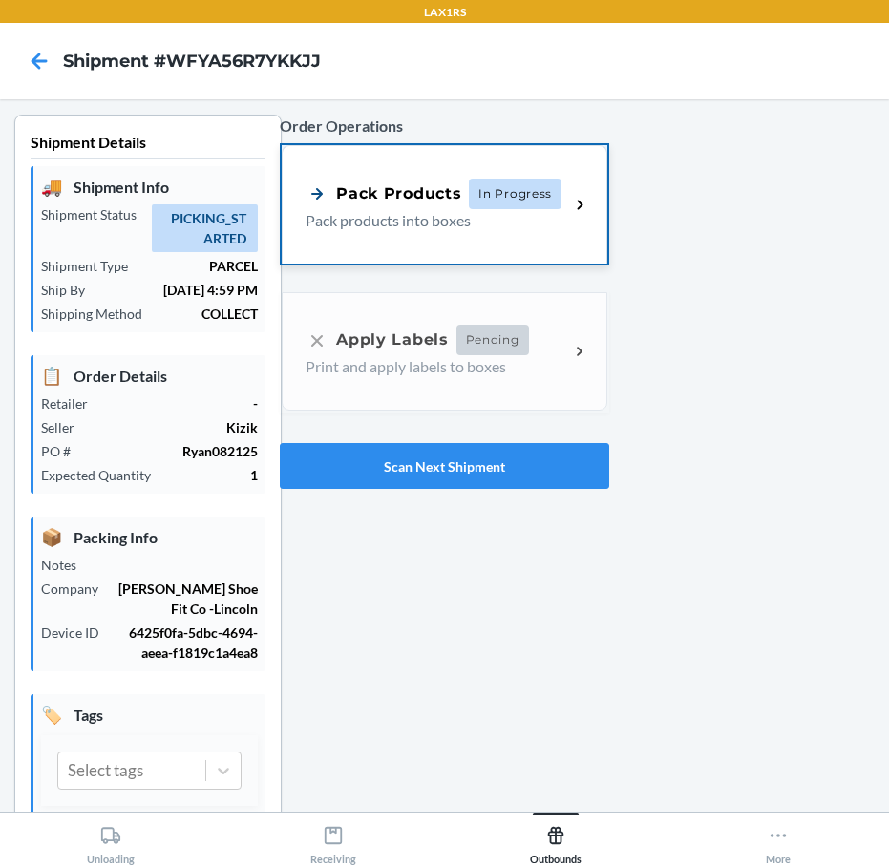
click at [390, 215] on p "Pack products into boxes" at bounding box center [429, 220] width 248 height 23
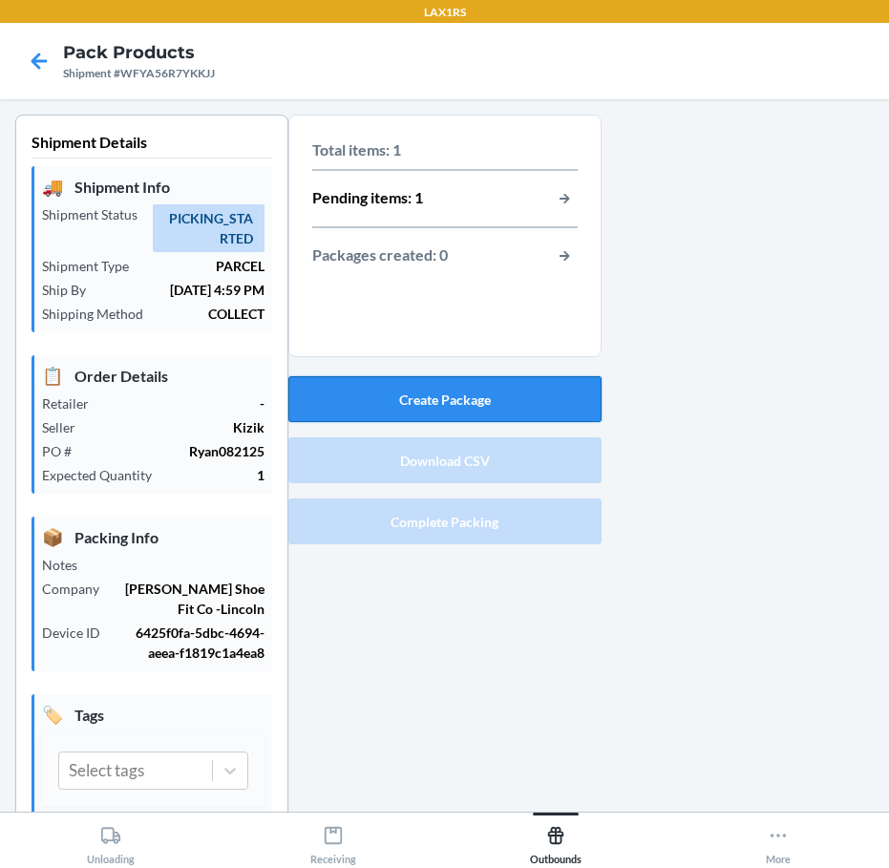
click at [471, 382] on button "Create Package" at bounding box center [444, 399] width 313 height 46
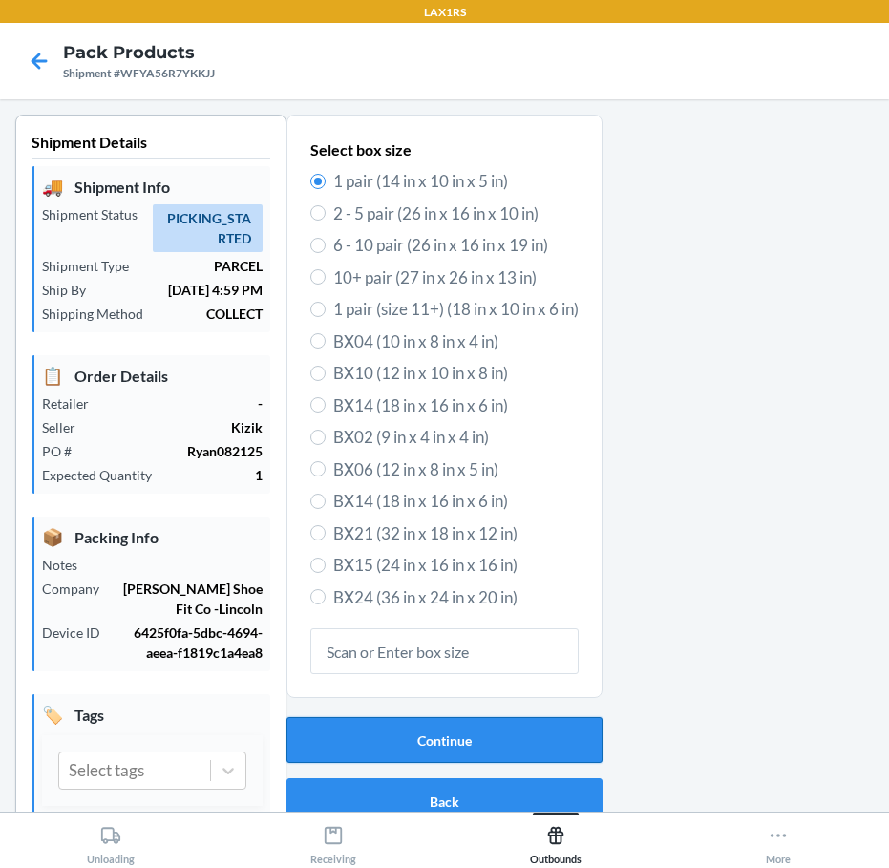
click at [379, 731] on button "Continue" at bounding box center [444, 740] width 316 height 46
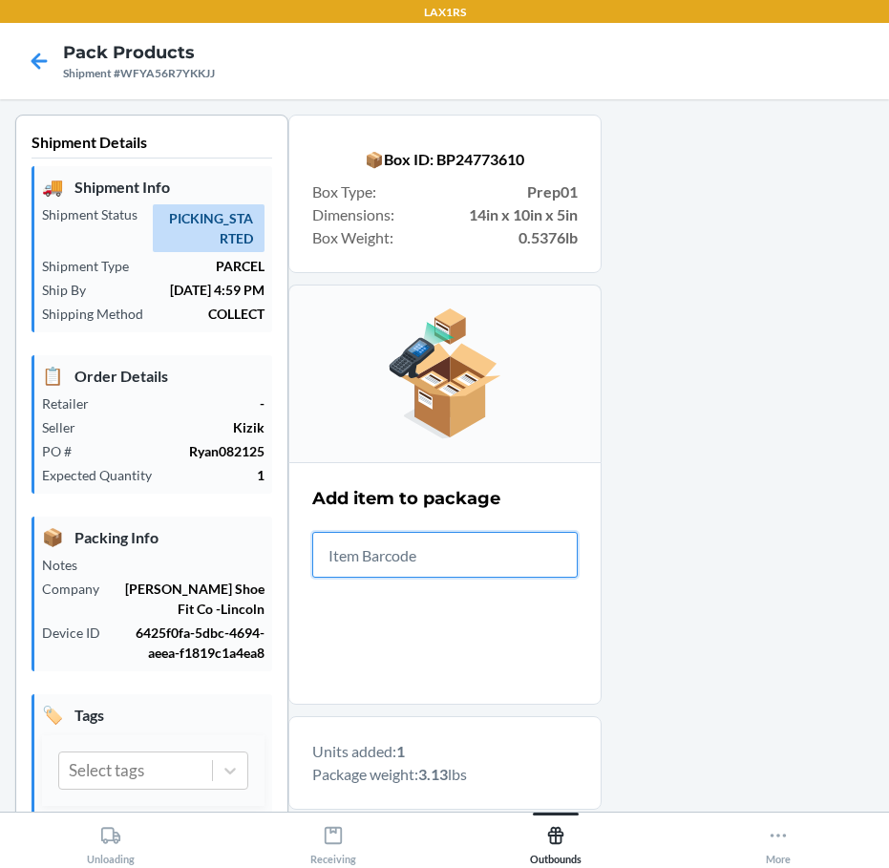
scroll to position [95, 0]
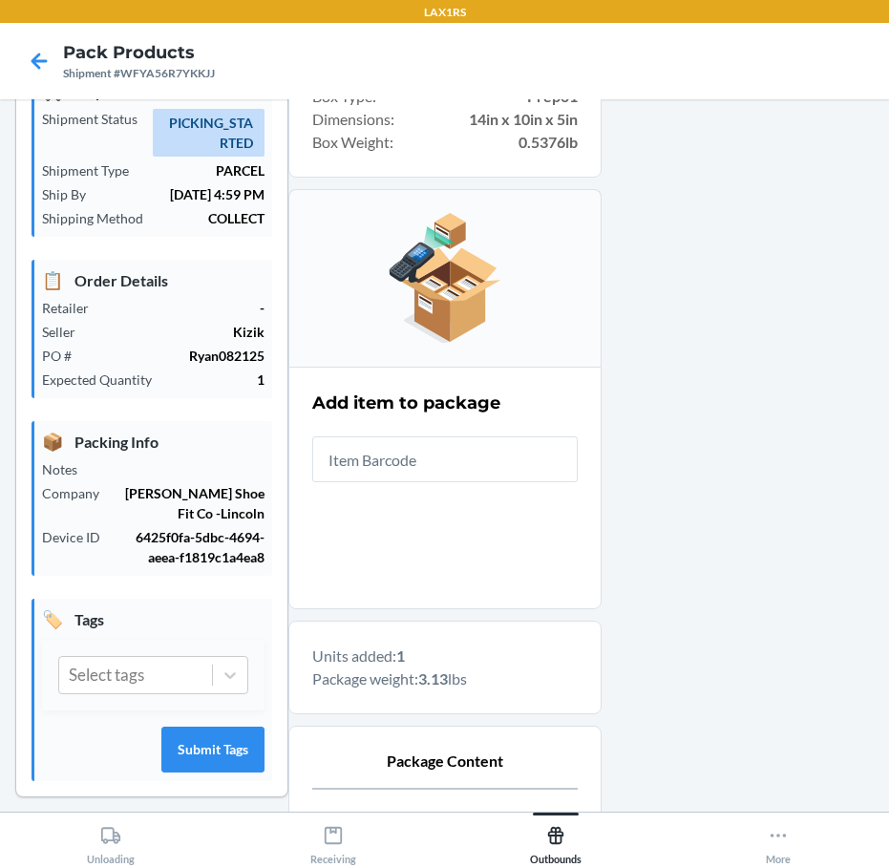
click at [493, 400] on div "Add item to package" at bounding box center [444, 402] width 265 height 25
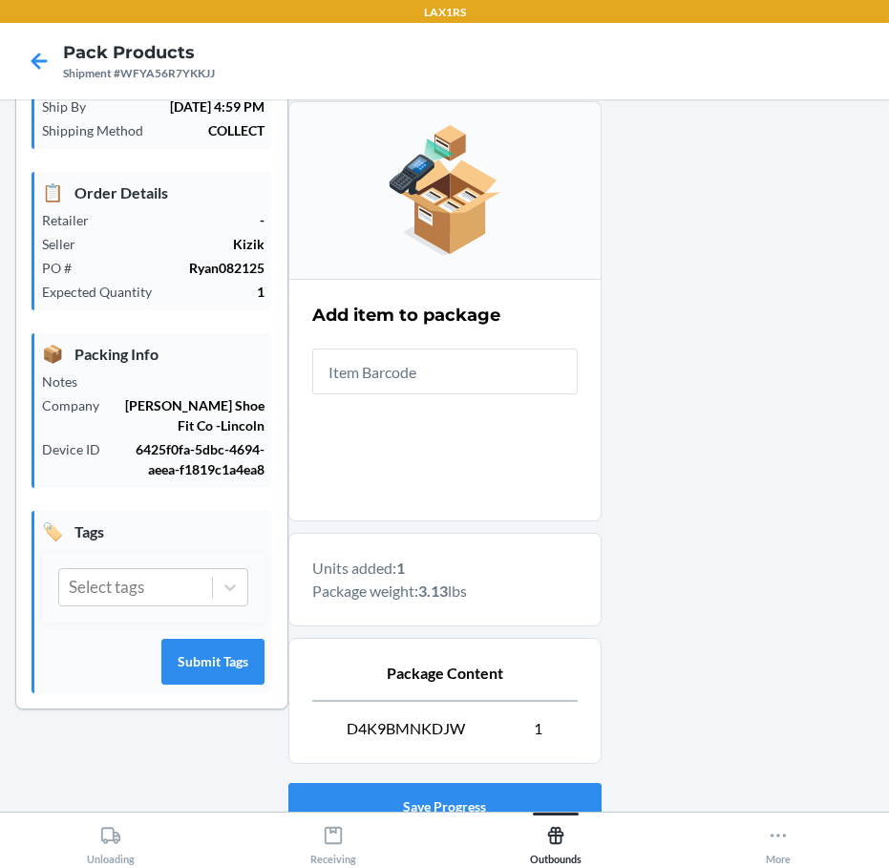
scroll to position [330, 0]
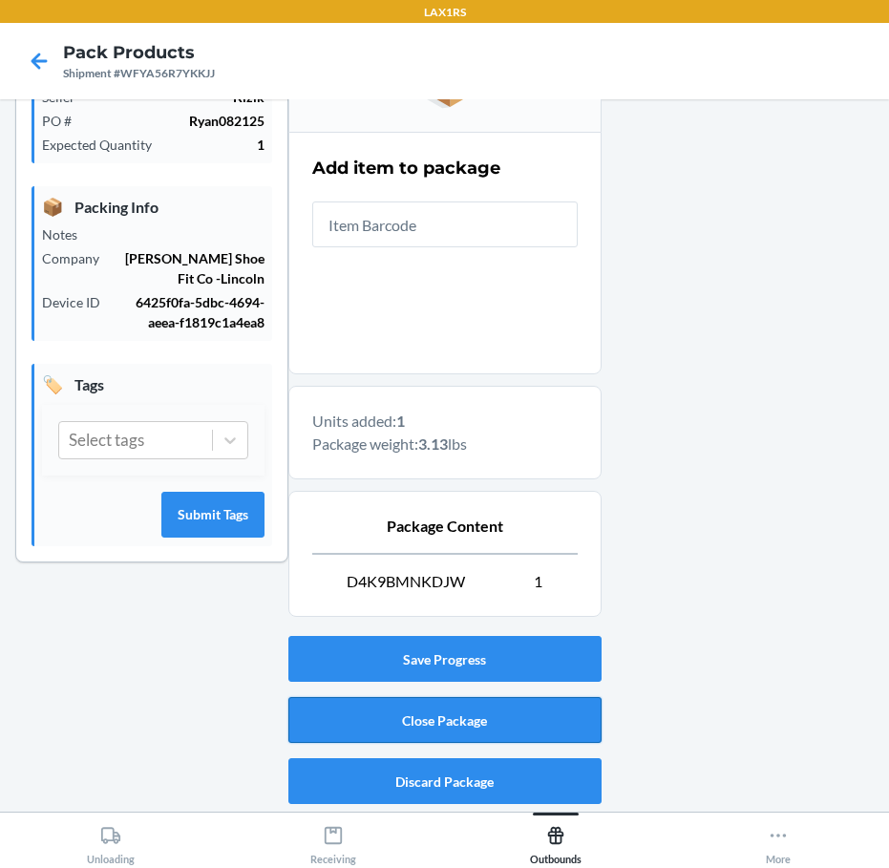
click at [333, 718] on button "Close Package" at bounding box center [444, 720] width 313 height 46
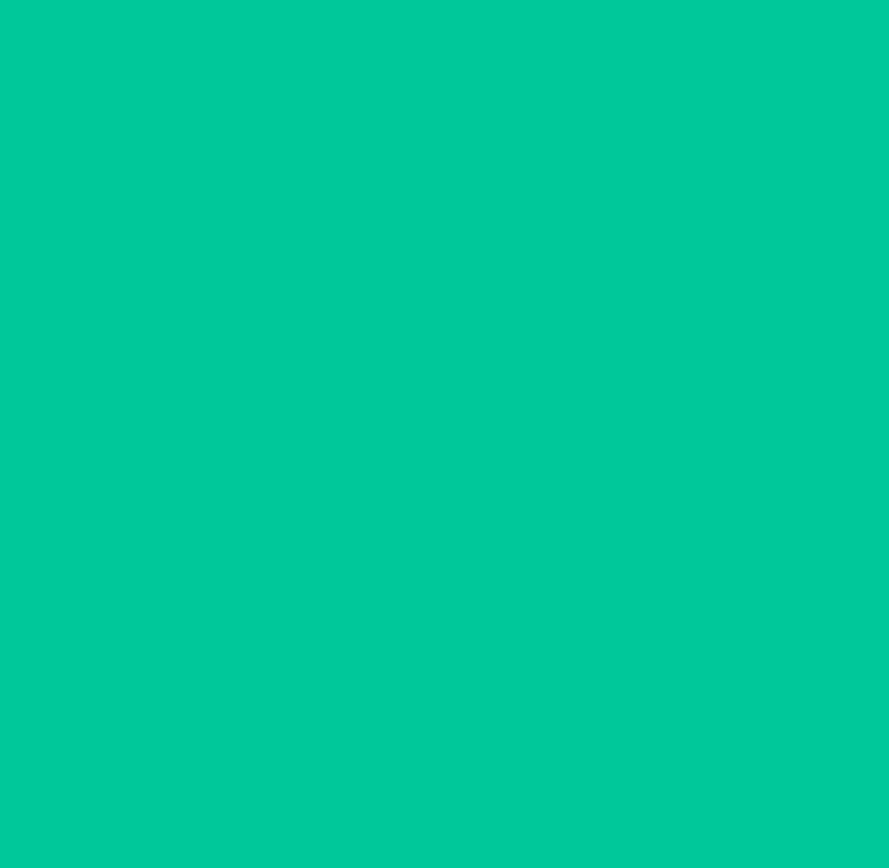
scroll to position [52, 0]
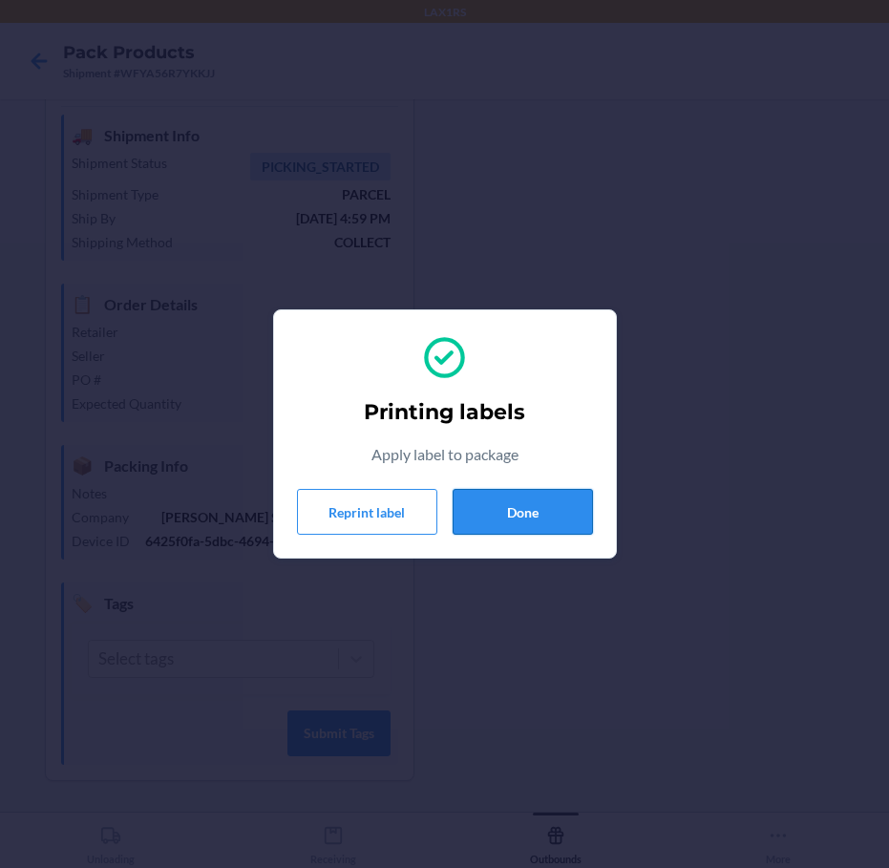
click at [489, 506] on button "Done" at bounding box center [522, 512] width 140 height 46
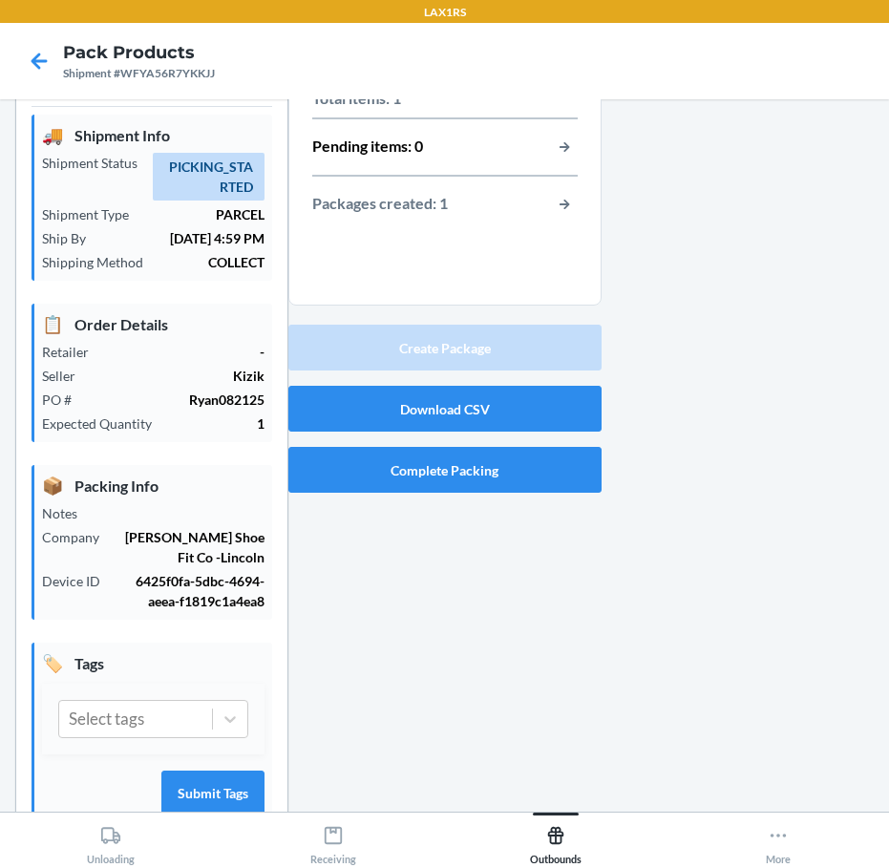
scroll to position [0, 0]
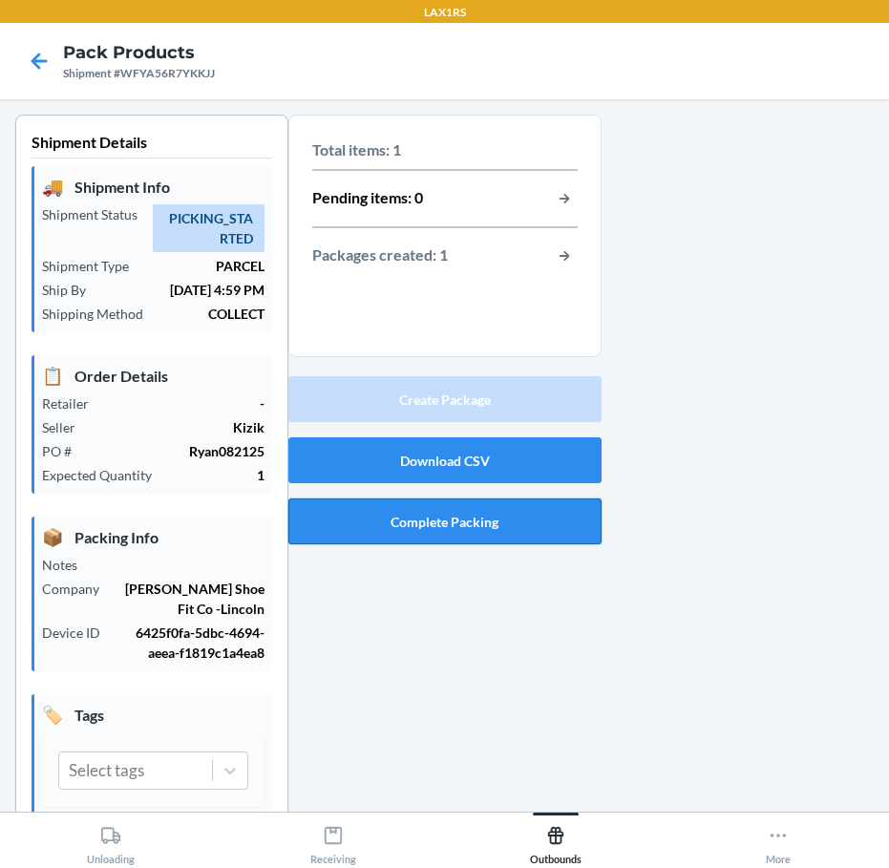
click at [394, 516] on button "Complete Packing" at bounding box center [444, 521] width 313 height 46
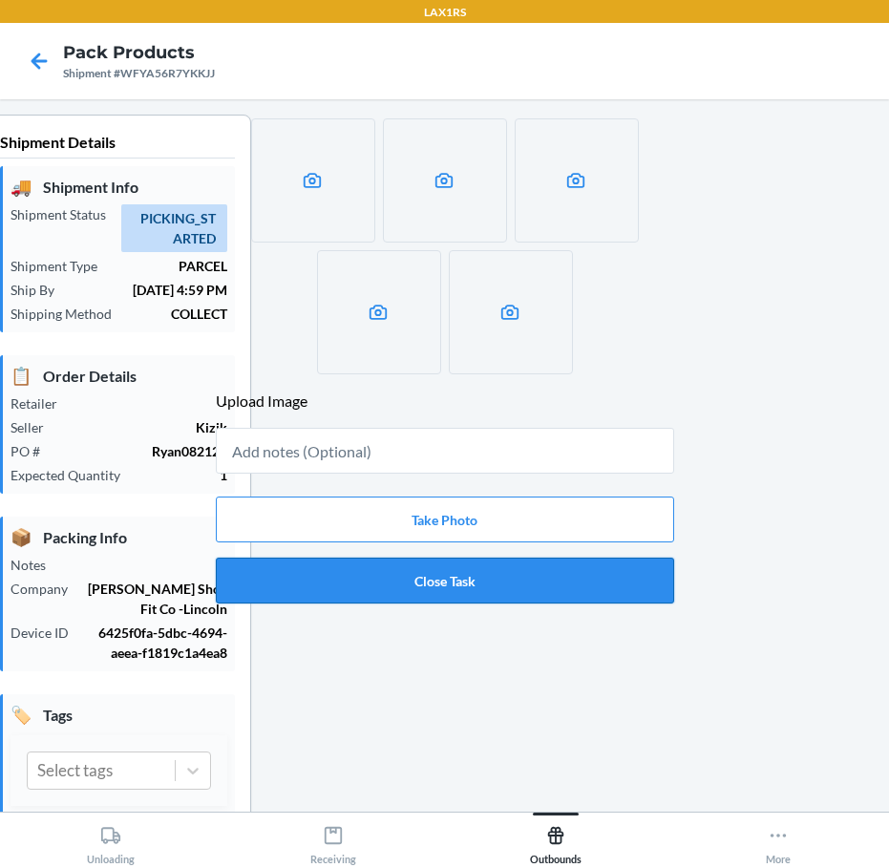
click at [399, 574] on button "Close Task" at bounding box center [445, 580] width 458 height 46
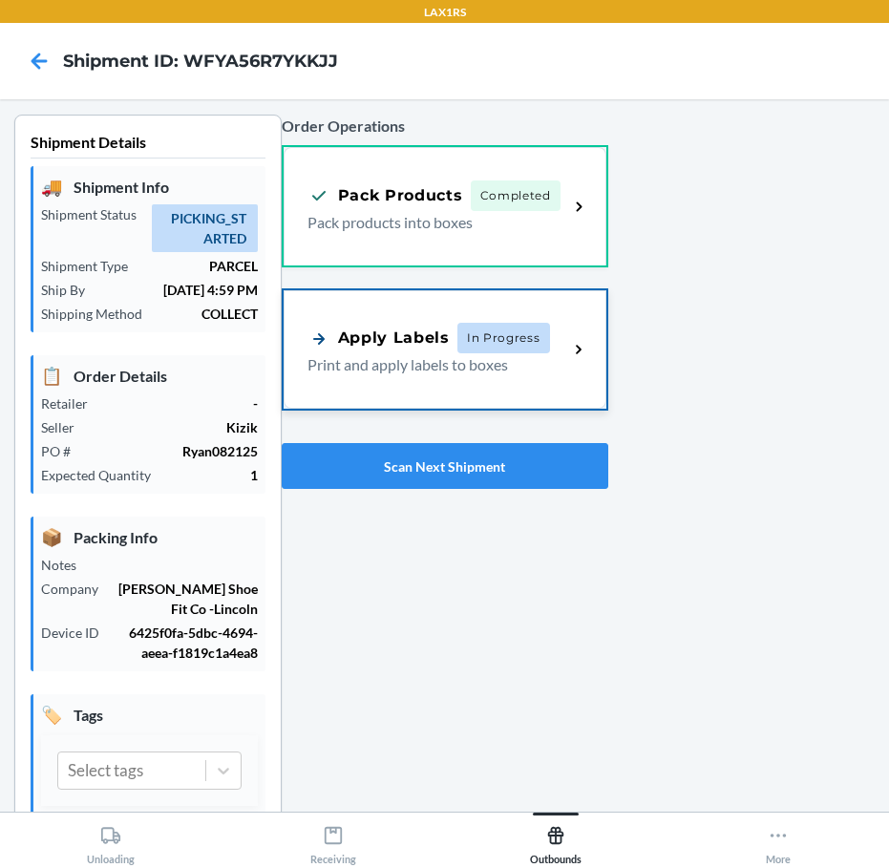
click at [424, 366] on p "Print and apply labels to boxes" at bounding box center [430, 364] width 246 height 23
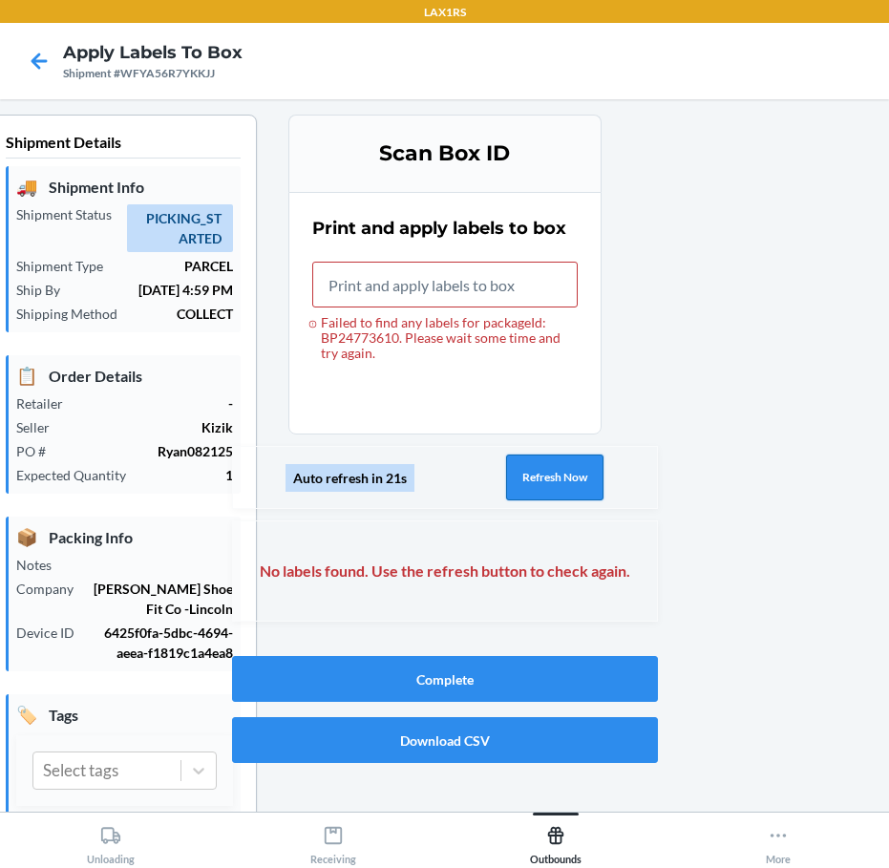
click at [559, 484] on button "Refresh Now" at bounding box center [554, 477] width 97 height 46
click at [524, 472] on button "Refresh Now" at bounding box center [554, 477] width 97 height 46
click at [552, 484] on button "Refresh Now" at bounding box center [554, 477] width 97 height 46
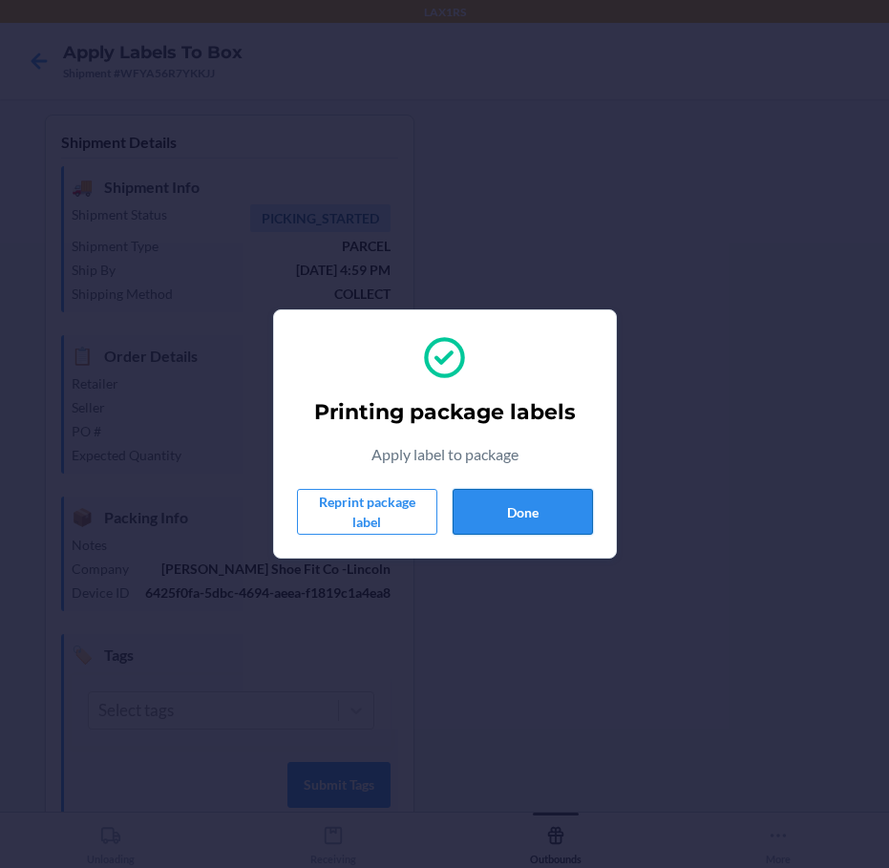
click at [533, 514] on button "Done" at bounding box center [522, 512] width 140 height 46
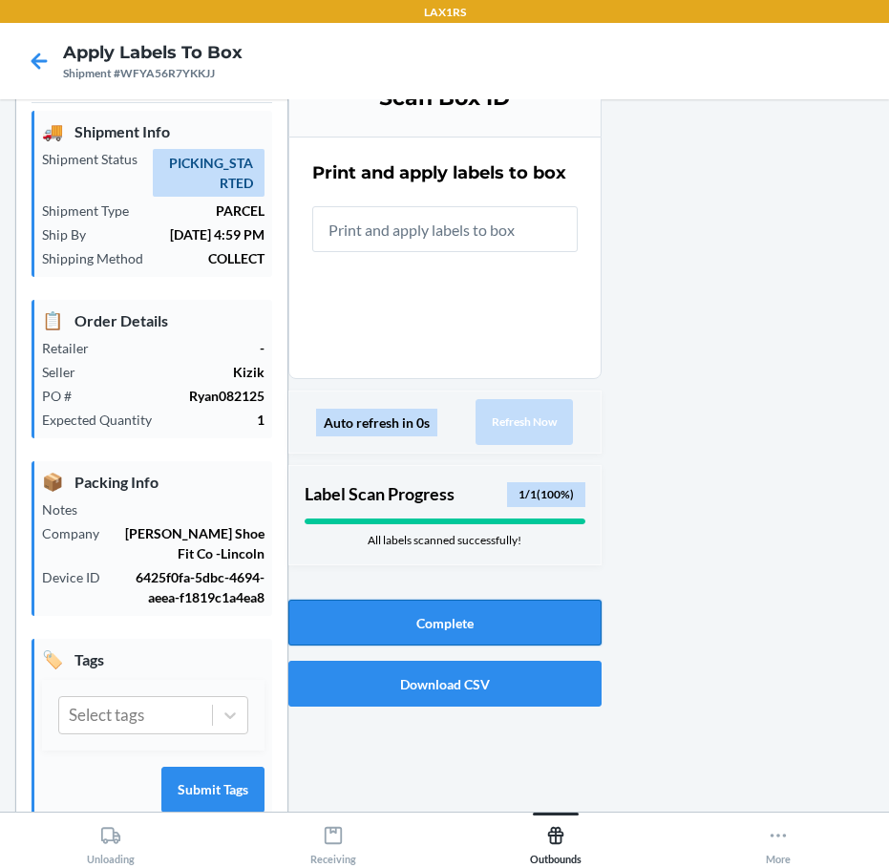
scroll to position [112, 0]
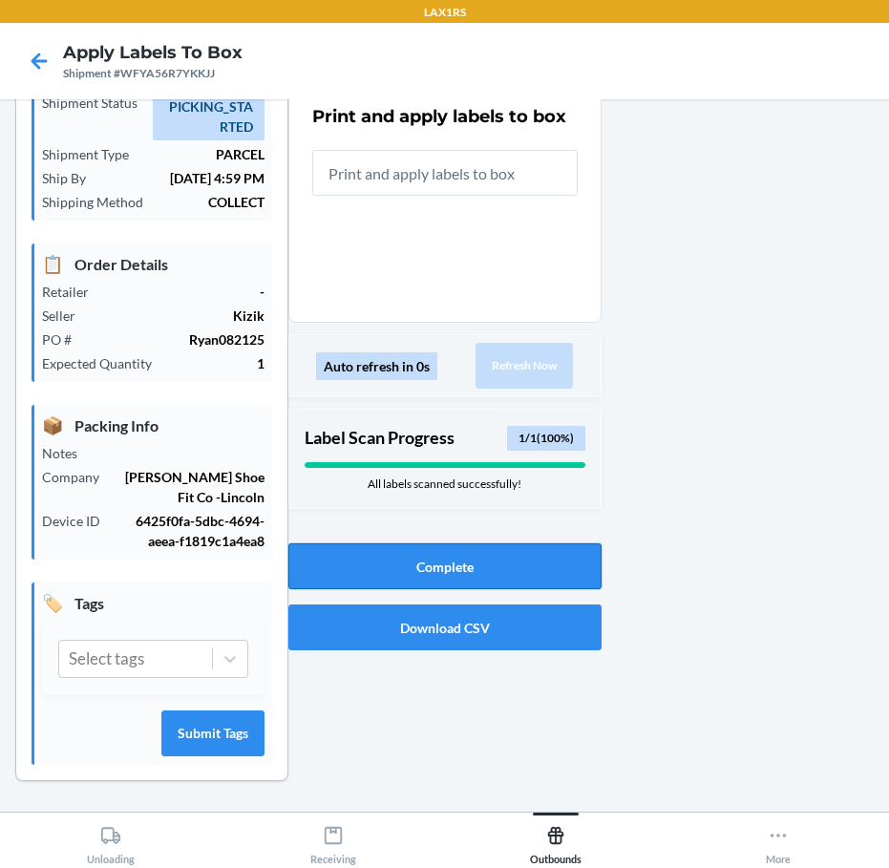
click at [539, 554] on button "Complete" at bounding box center [444, 566] width 313 height 46
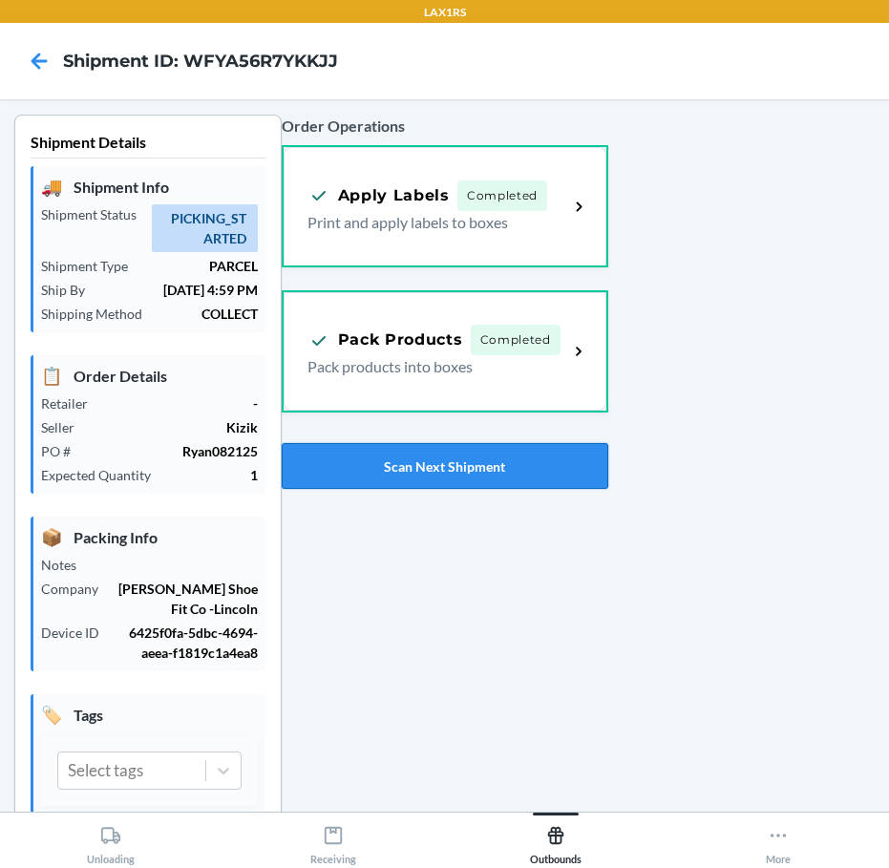
click at [409, 470] on button "Scan Next Shipment" at bounding box center [445, 466] width 326 height 46
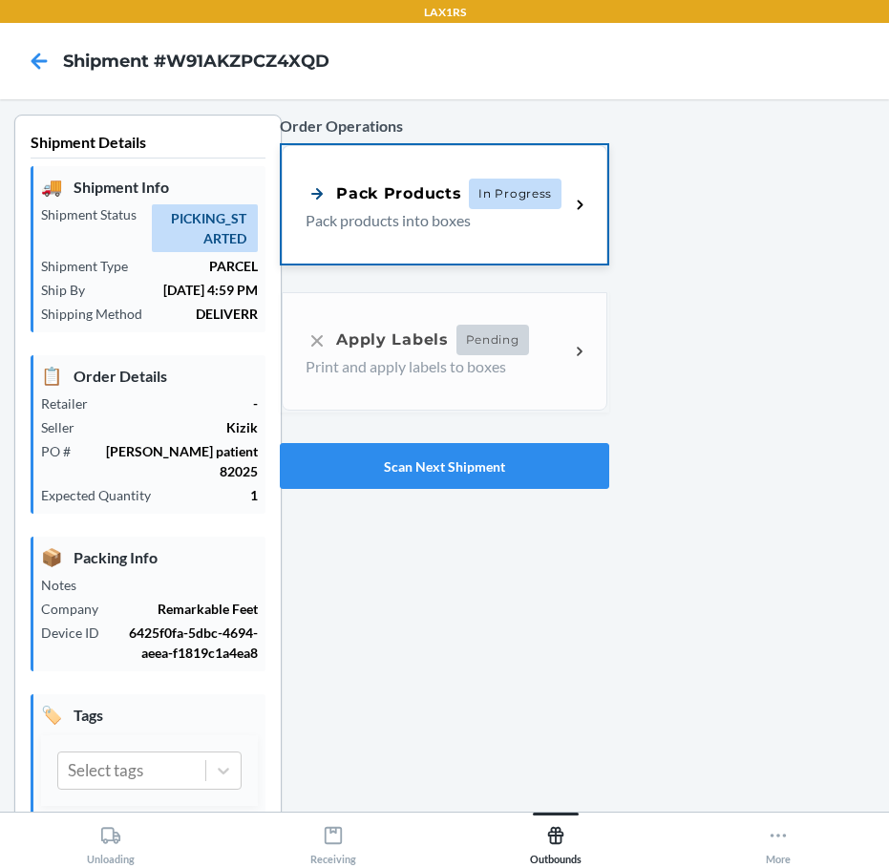
click at [448, 235] on div "Pack Products In Progress Pack products into boxes" at bounding box center [444, 204] width 324 height 118
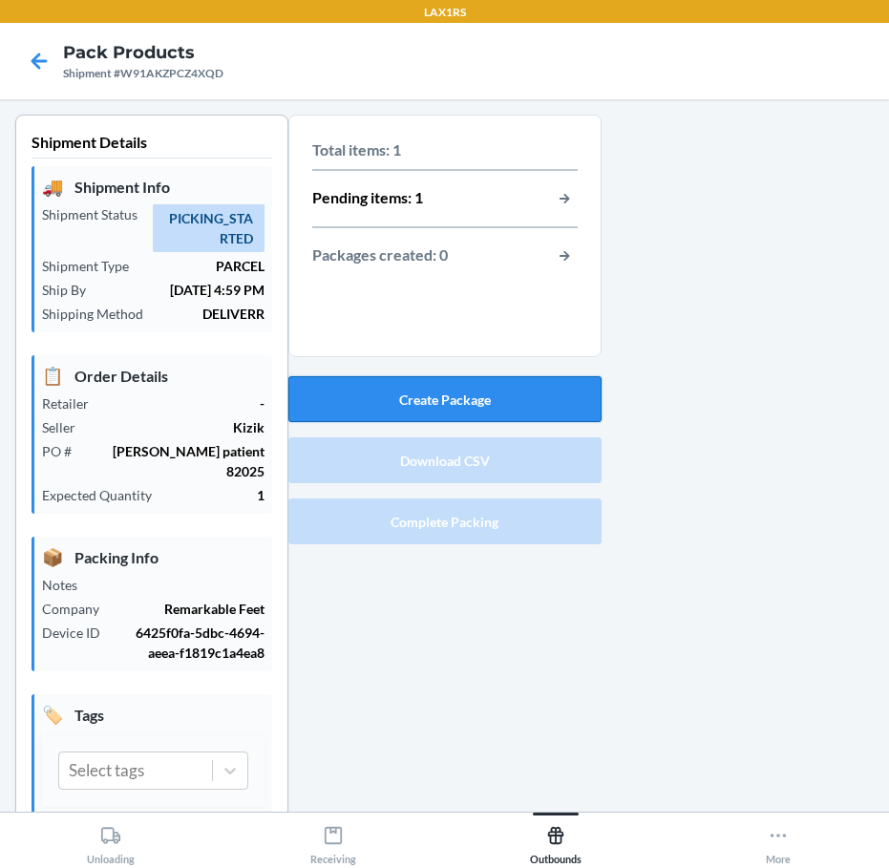
click at [440, 405] on button "Create Package" at bounding box center [444, 399] width 313 height 46
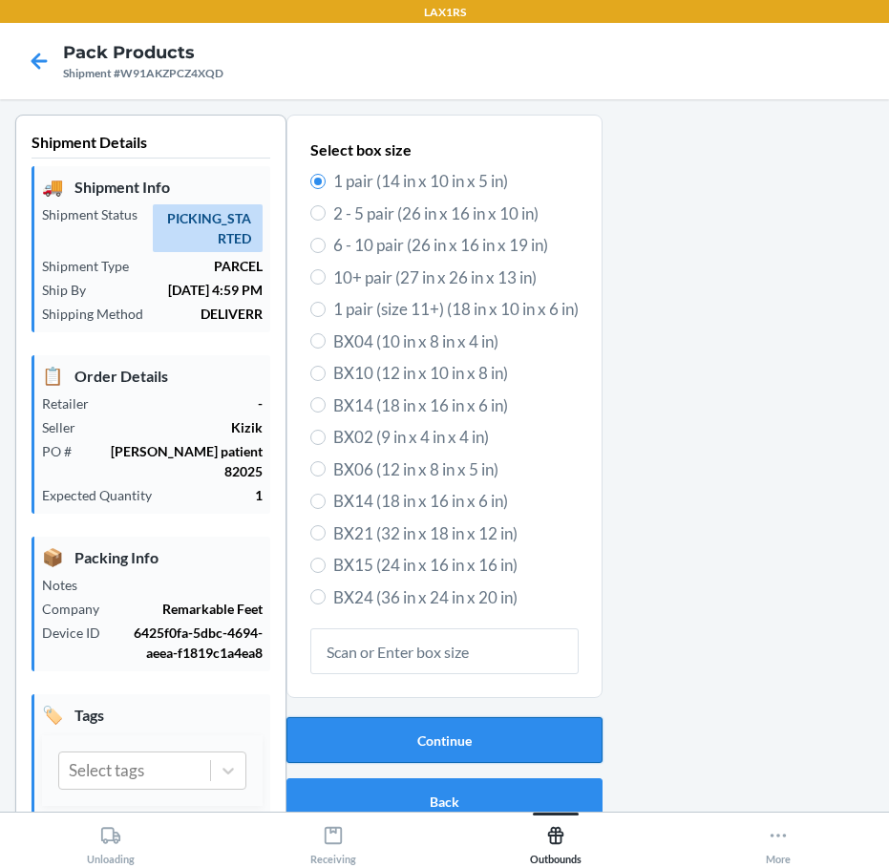
click at [459, 726] on button "Continue" at bounding box center [444, 740] width 316 height 46
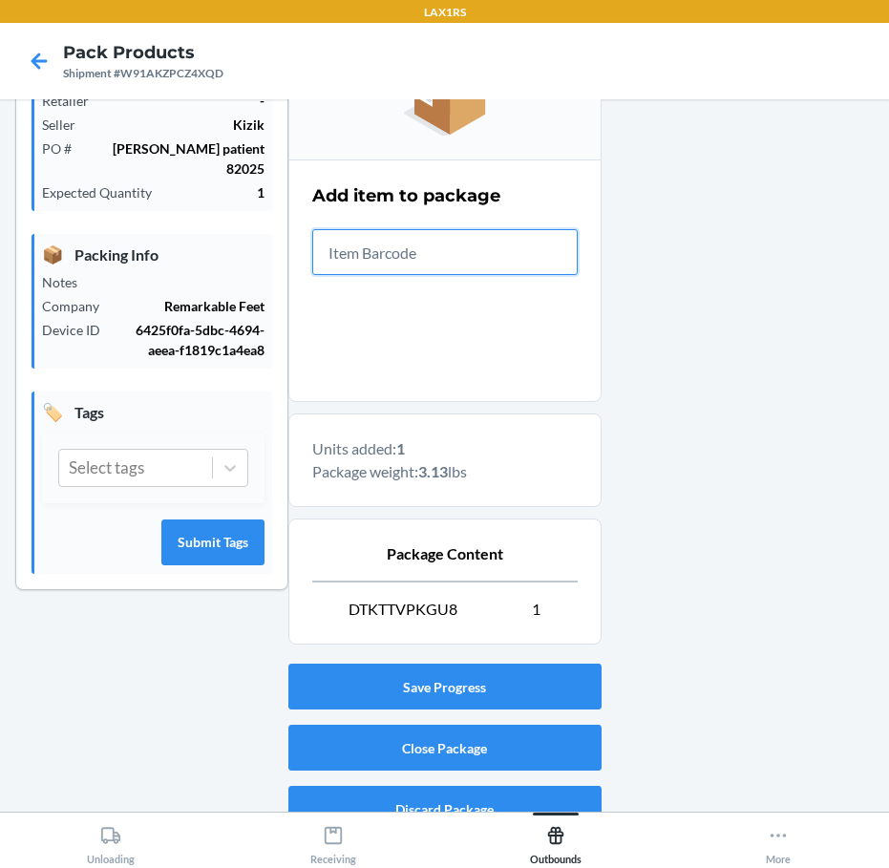
scroll to position [330, 0]
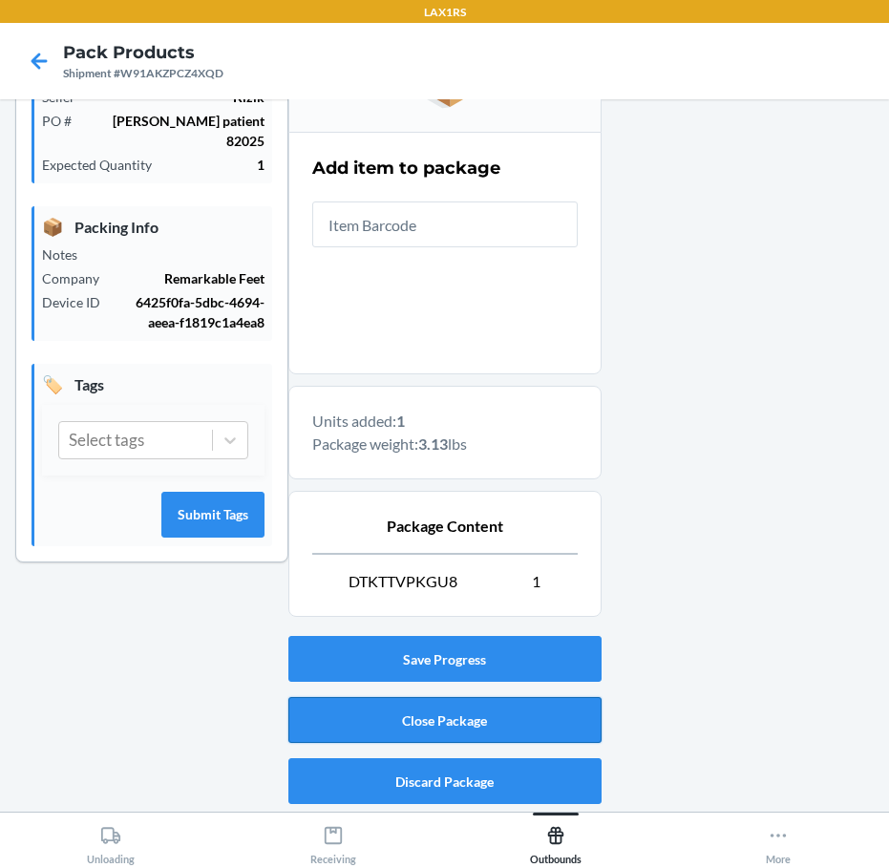
click at [371, 719] on button "Close Package" at bounding box center [444, 720] width 313 height 46
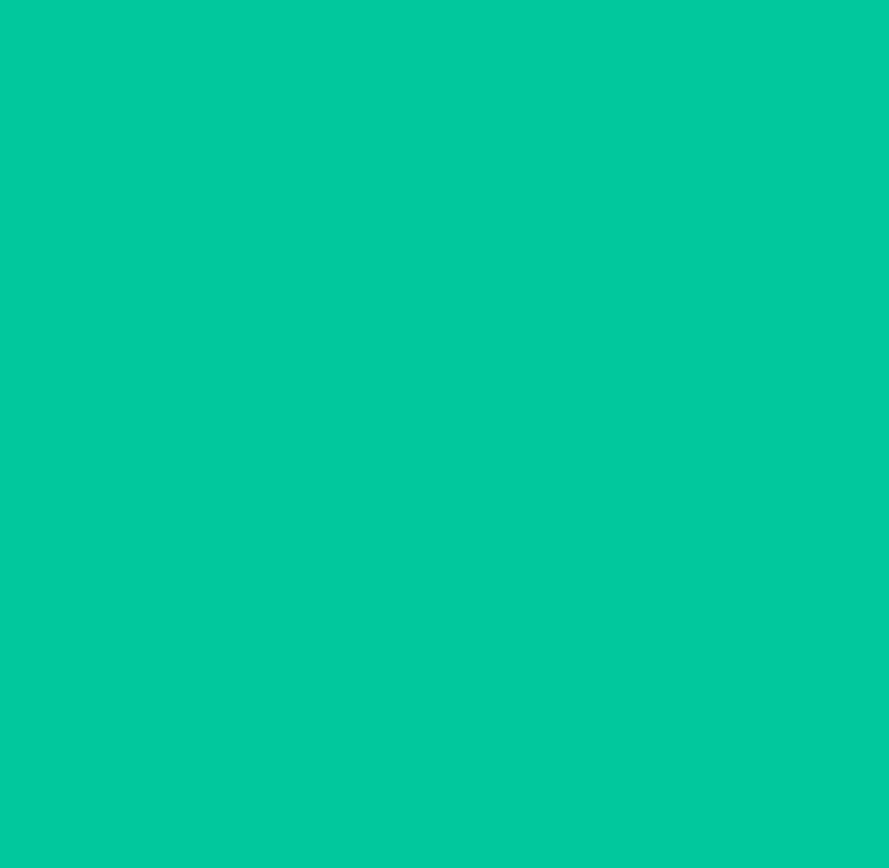
scroll to position [52, 0]
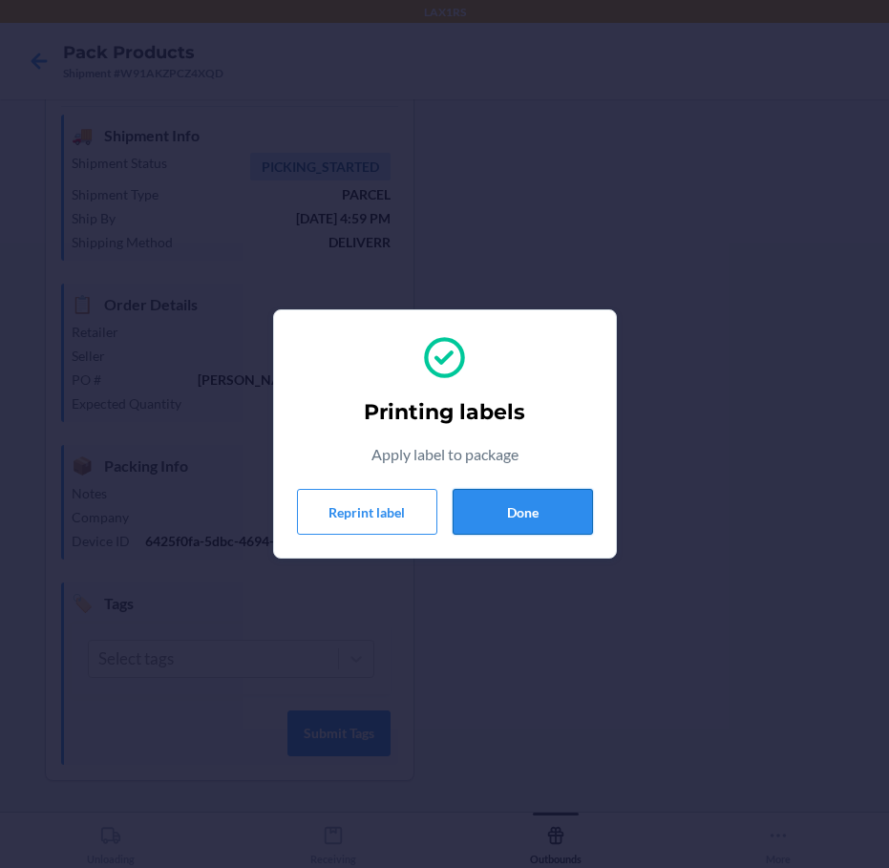
click at [511, 518] on button "Done" at bounding box center [522, 512] width 140 height 46
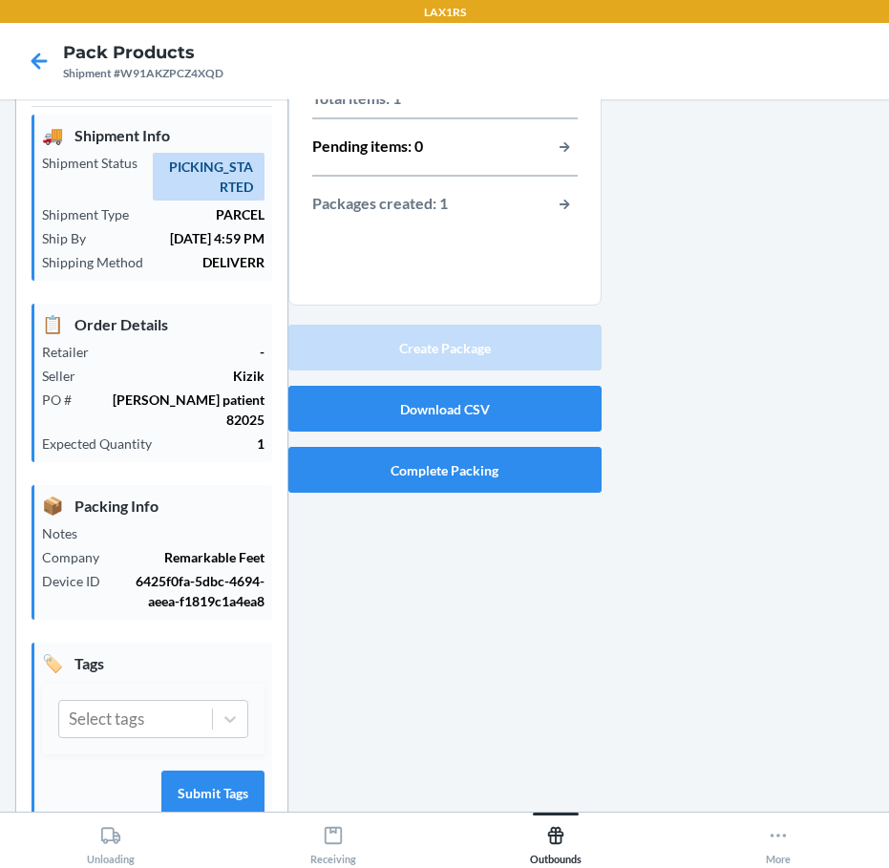
scroll to position [0, 0]
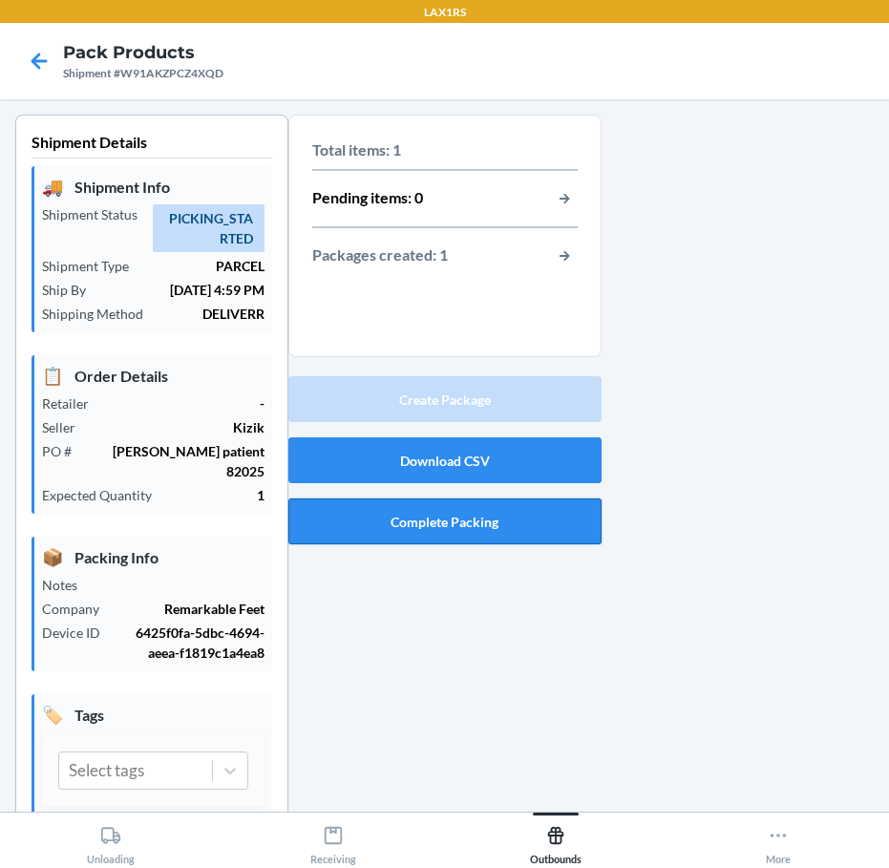
click at [458, 520] on button "Complete Packing" at bounding box center [444, 521] width 313 height 46
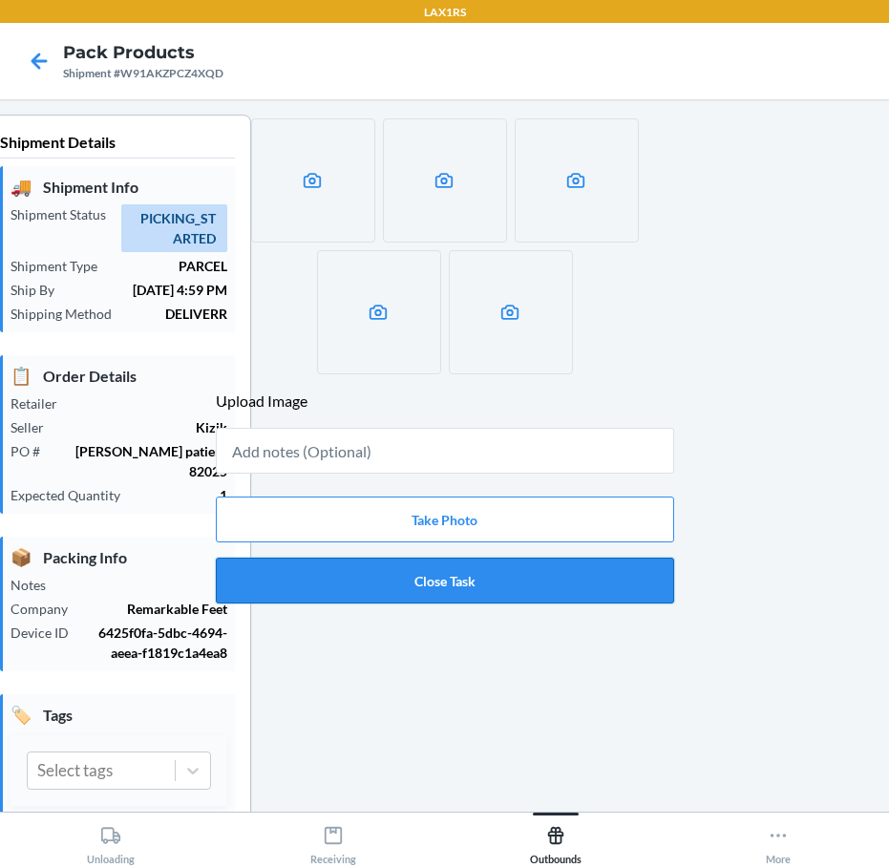
click at [410, 581] on button "Close Task" at bounding box center [445, 580] width 458 height 46
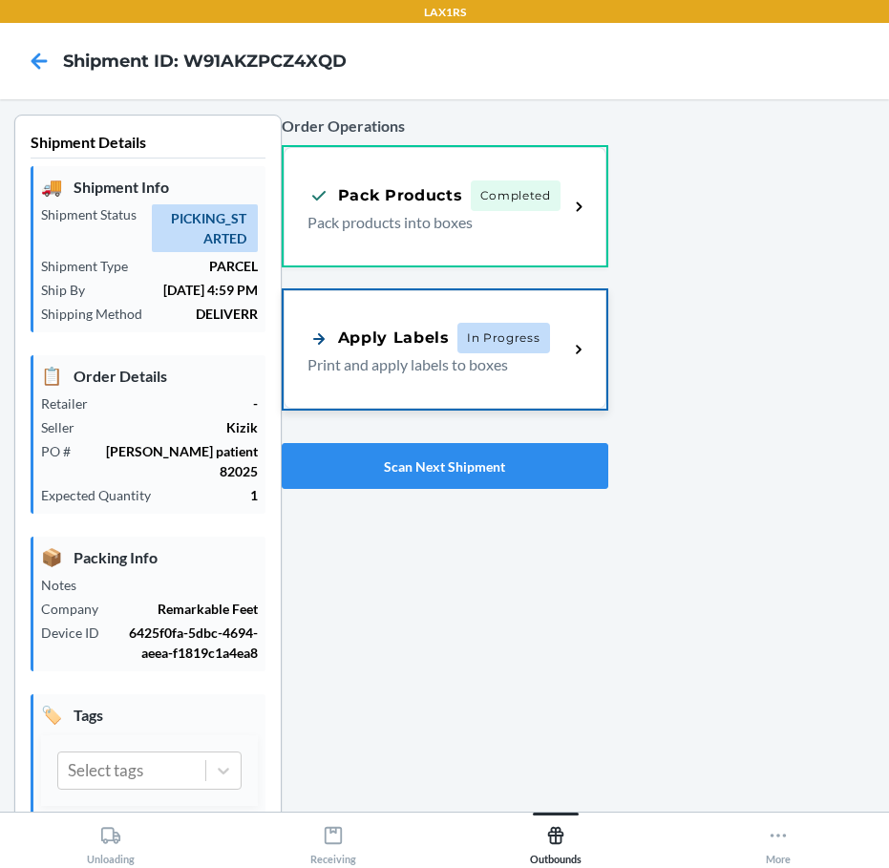
click at [403, 369] on p "Print and apply labels to boxes" at bounding box center [430, 364] width 246 height 23
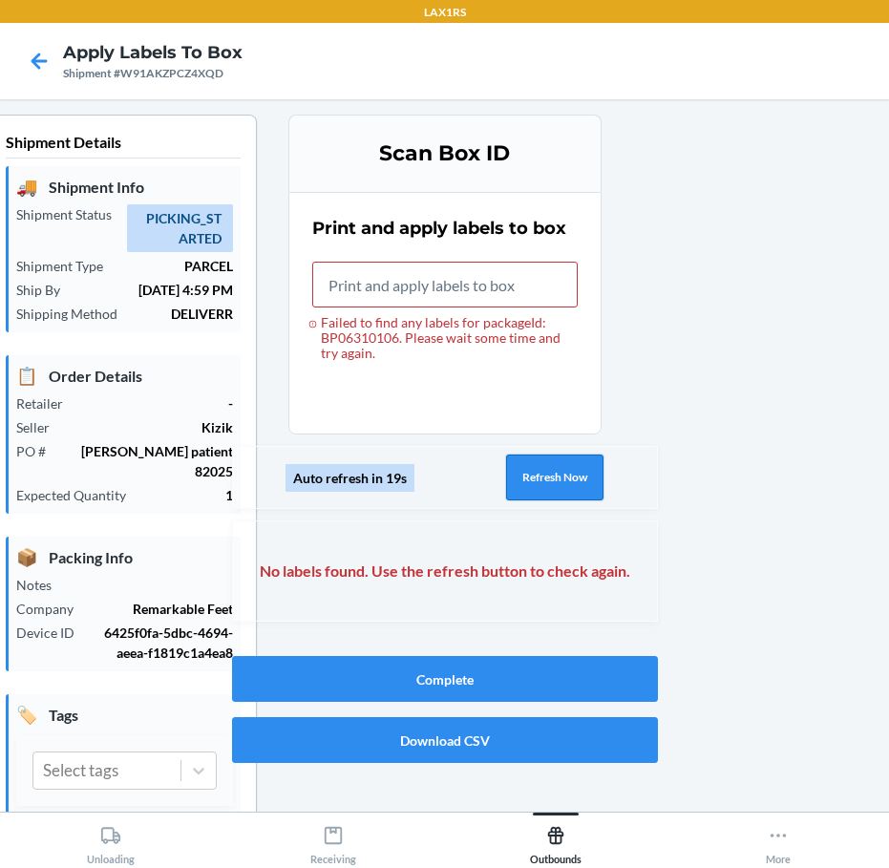
click at [519, 488] on button "Refresh Now" at bounding box center [554, 477] width 97 height 46
click at [526, 471] on button "Refresh Now" at bounding box center [554, 477] width 97 height 46
click at [530, 478] on button "Refresh Now" at bounding box center [554, 477] width 97 height 46
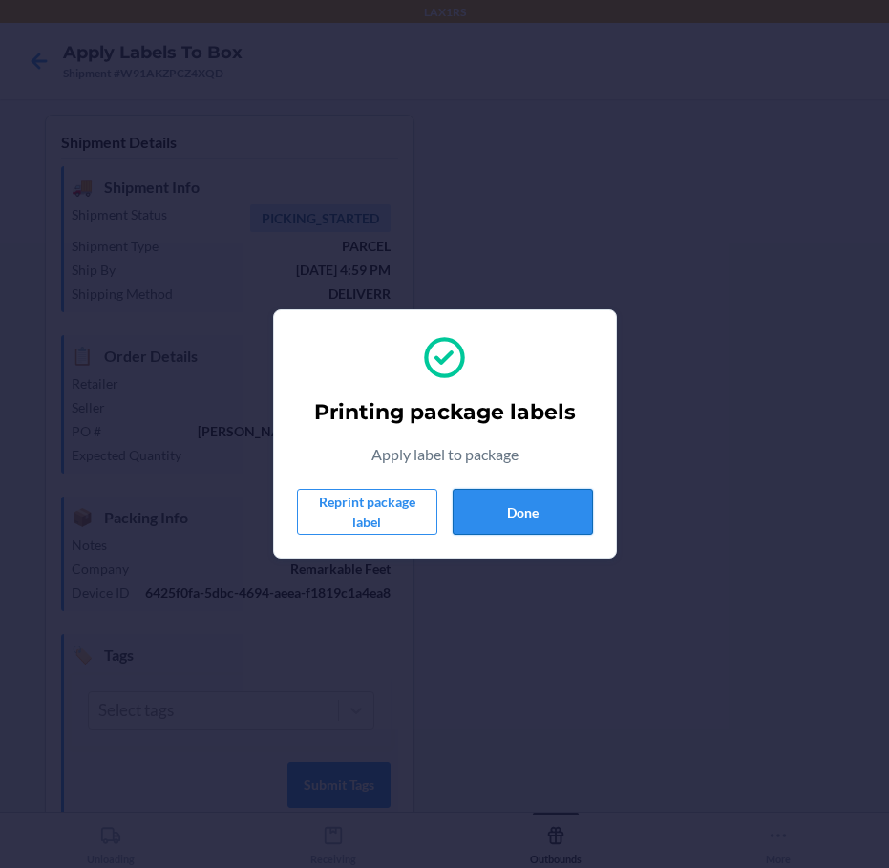
click at [526, 507] on button "Done" at bounding box center [522, 512] width 140 height 46
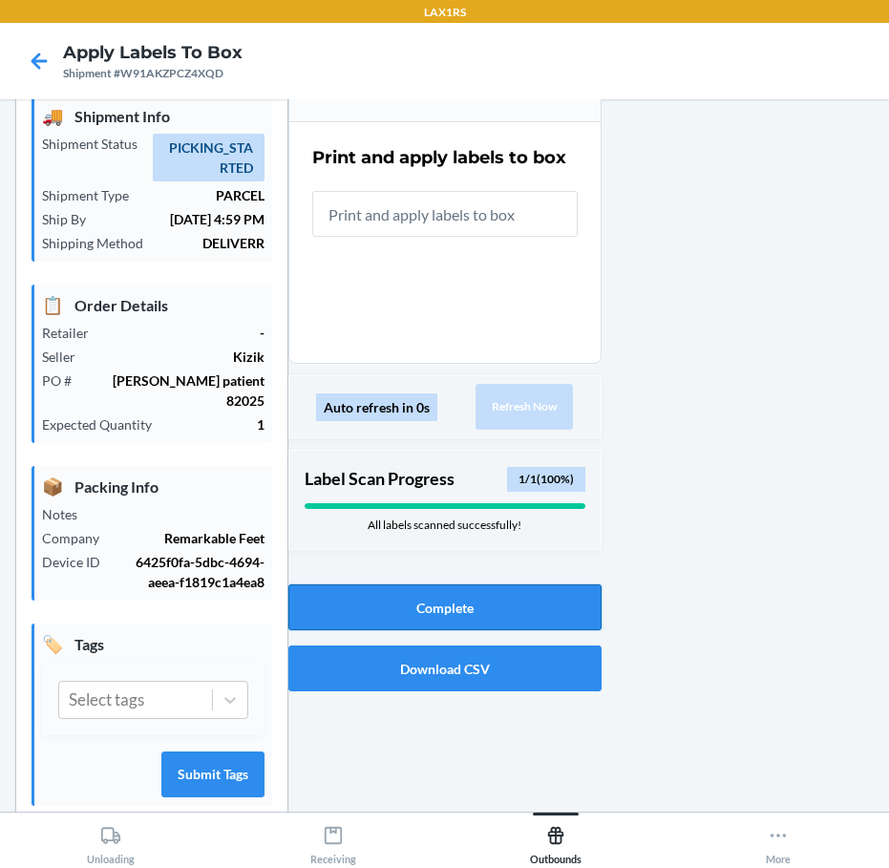
scroll to position [92, 0]
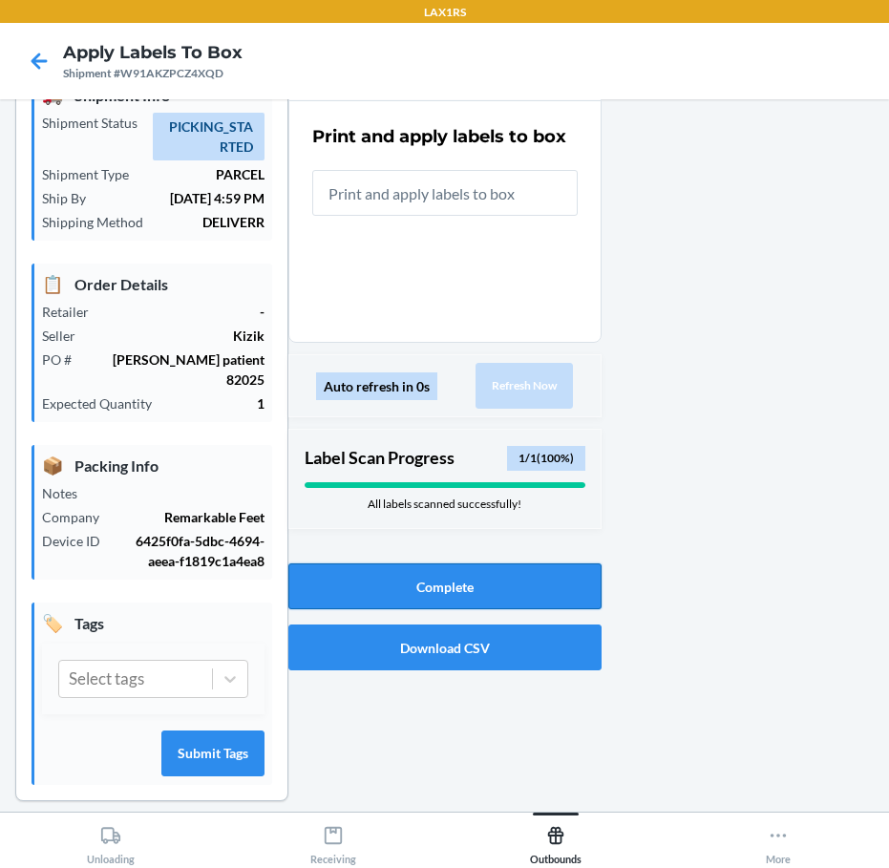
click at [458, 593] on button "Complete" at bounding box center [444, 586] width 313 height 46
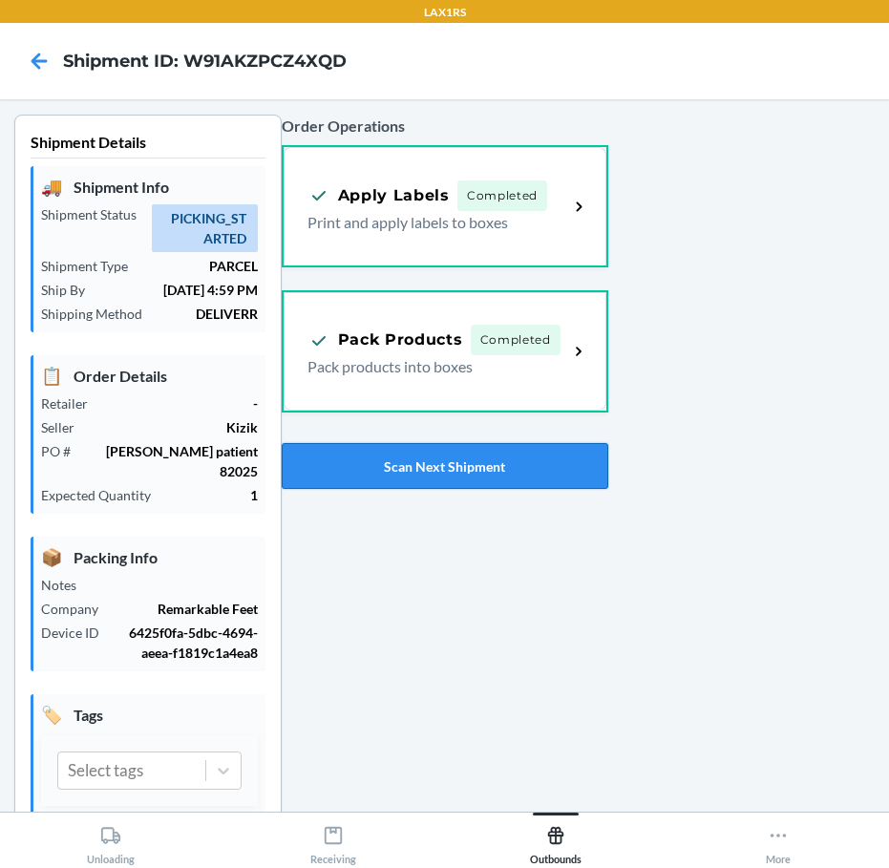
click at [435, 469] on button "Scan Next Shipment" at bounding box center [445, 466] width 326 height 46
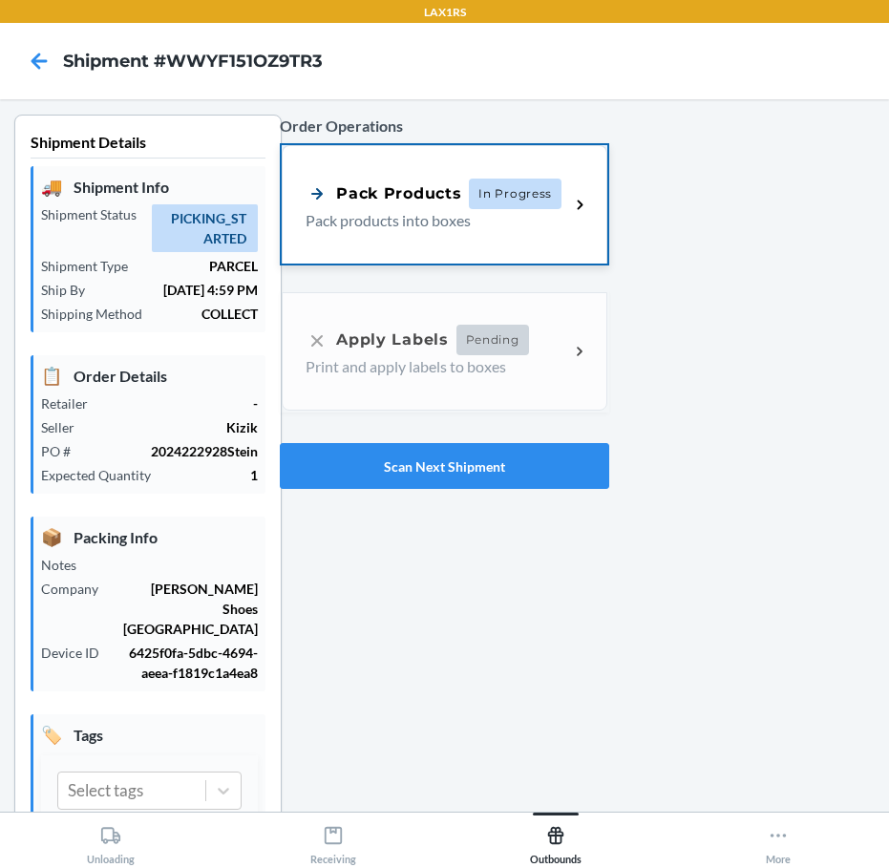
click at [384, 235] on div "Pack Products In Progress Pack products into boxes" at bounding box center [444, 204] width 324 height 118
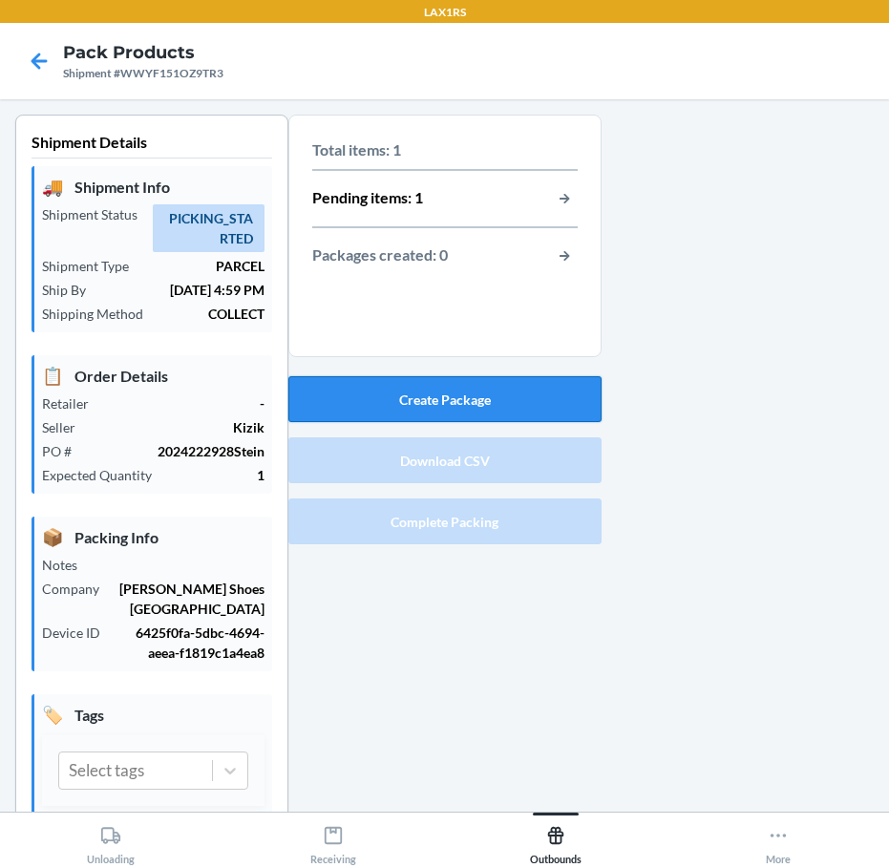
click at [436, 410] on button "Create Package" at bounding box center [444, 399] width 313 height 46
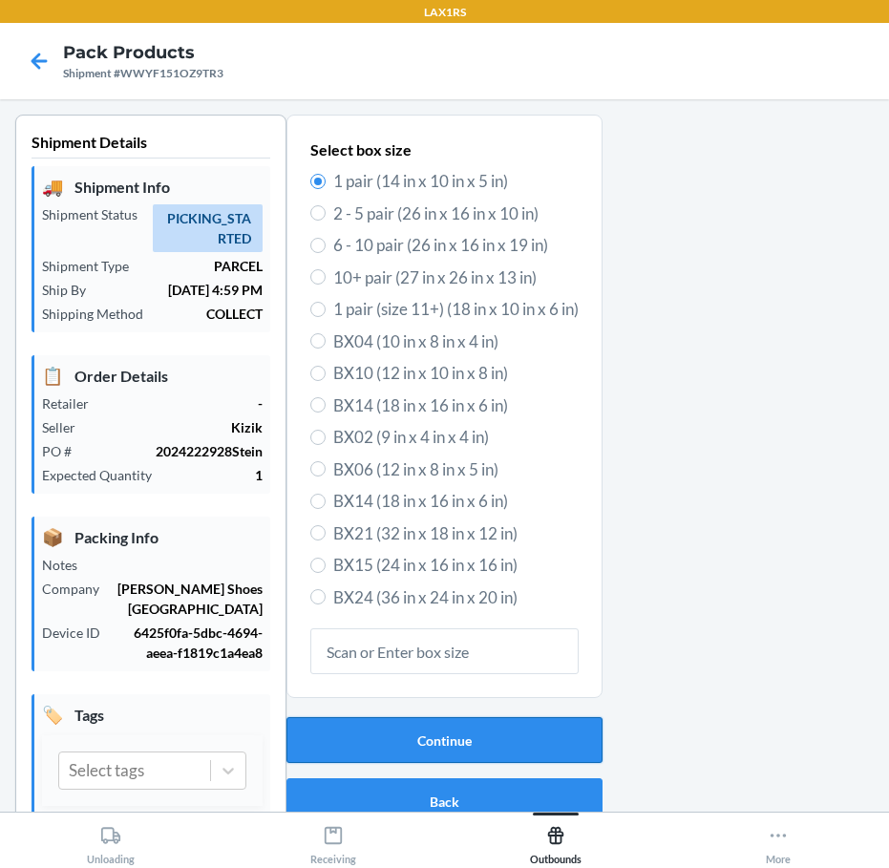
click at [467, 751] on button "Continue" at bounding box center [444, 740] width 316 height 46
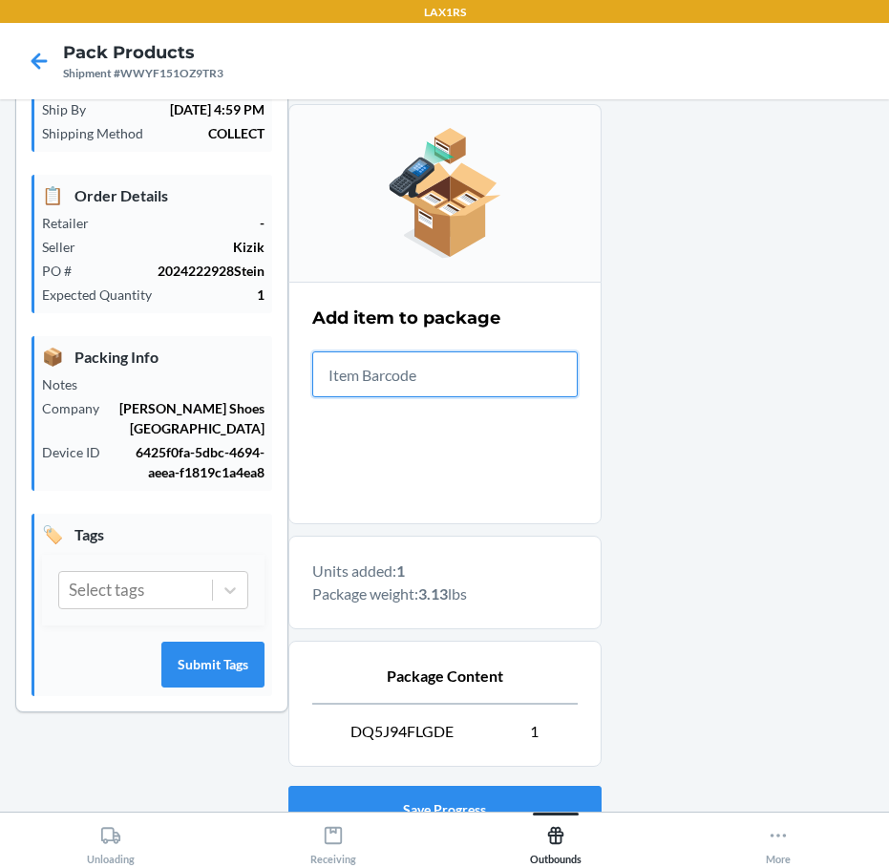
scroll to position [330, 0]
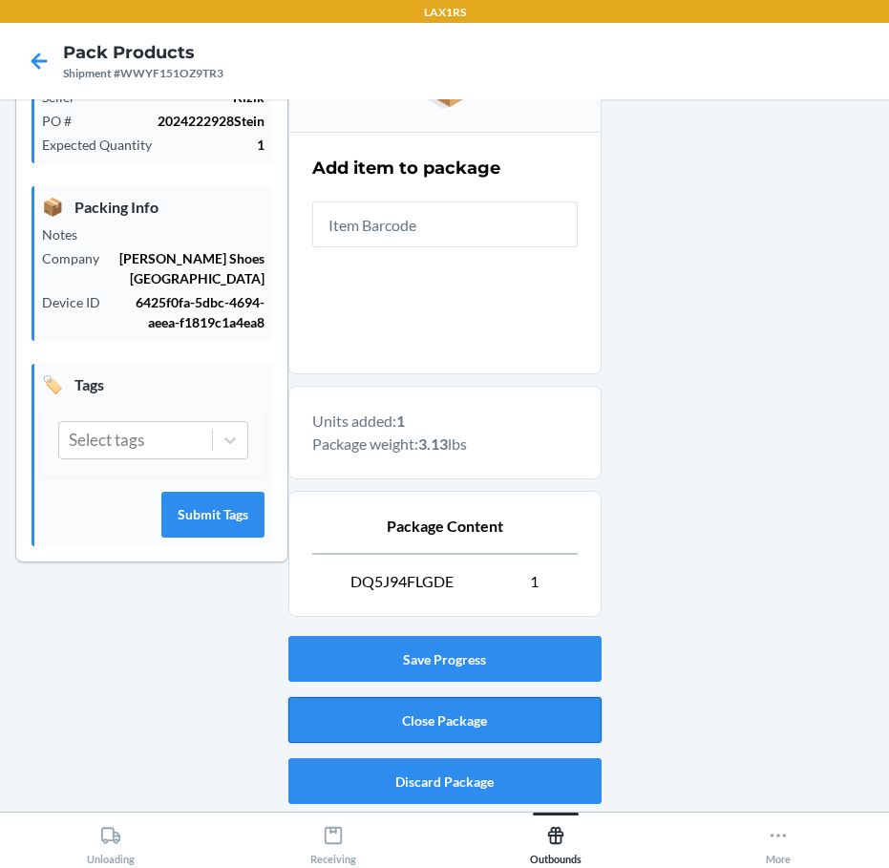
click at [381, 733] on button "Close Package" at bounding box center [444, 720] width 313 height 46
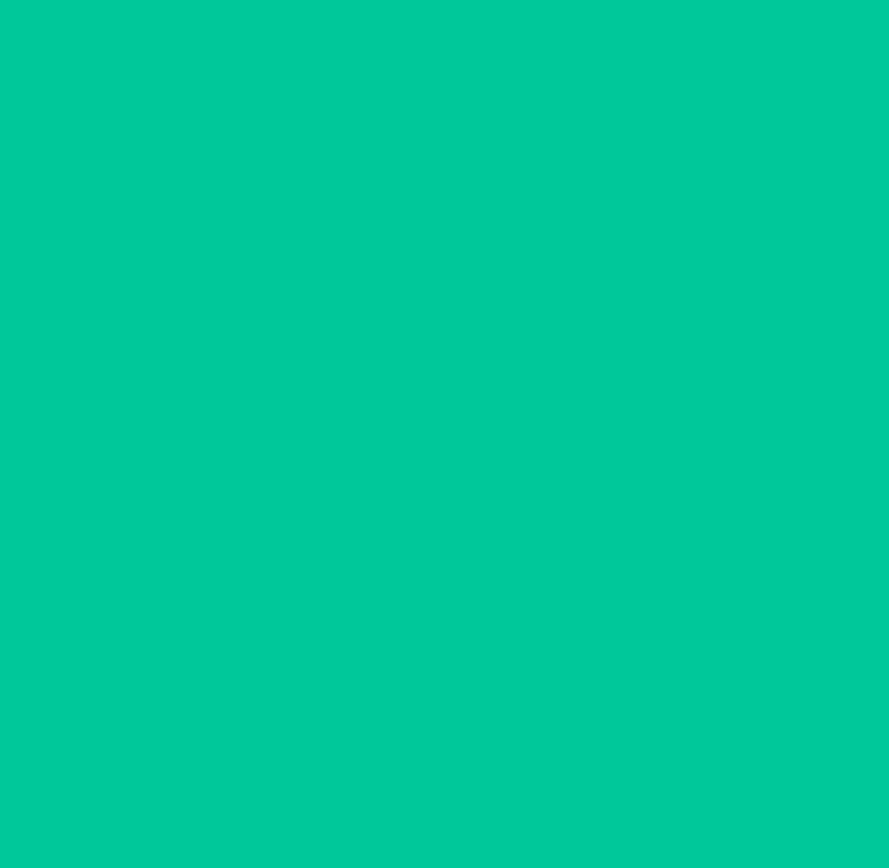
scroll to position [52, 0]
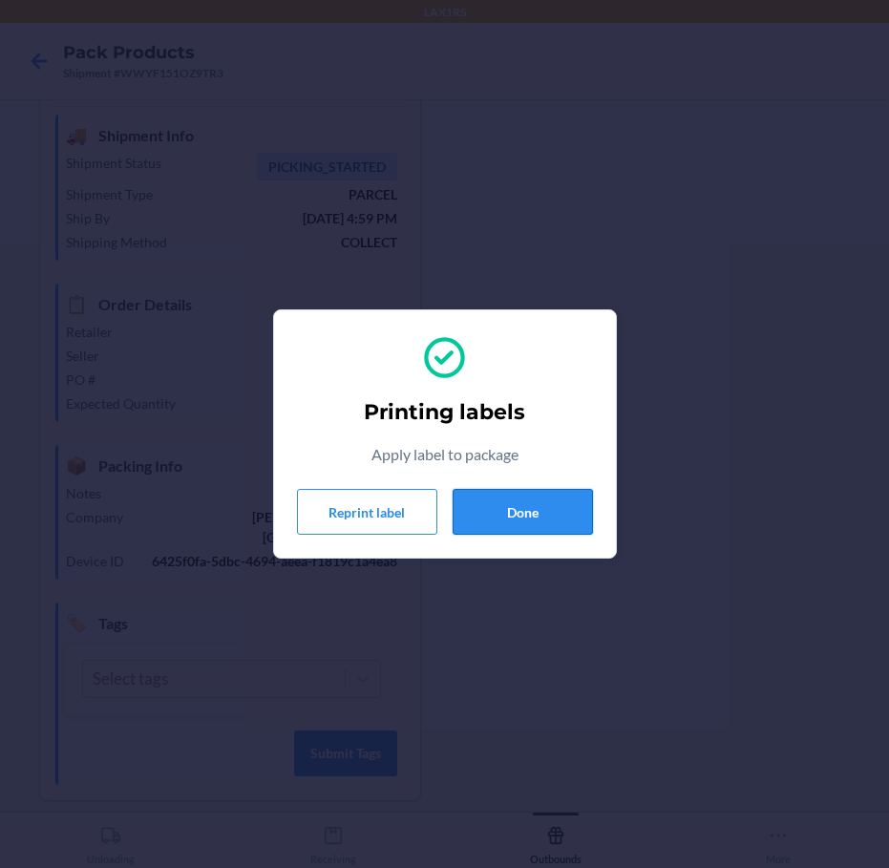
click at [555, 514] on button "Done" at bounding box center [522, 512] width 140 height 46
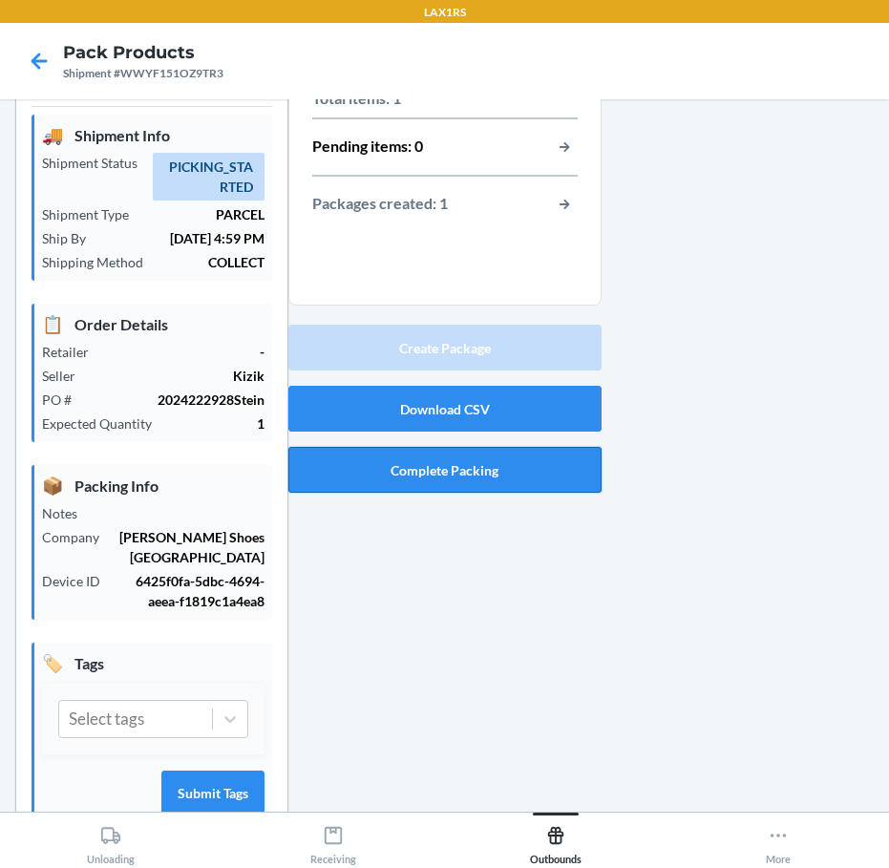
click at [480, 466] on button "Complete Packing" at bounding box center [444, 470] width 313 height 46
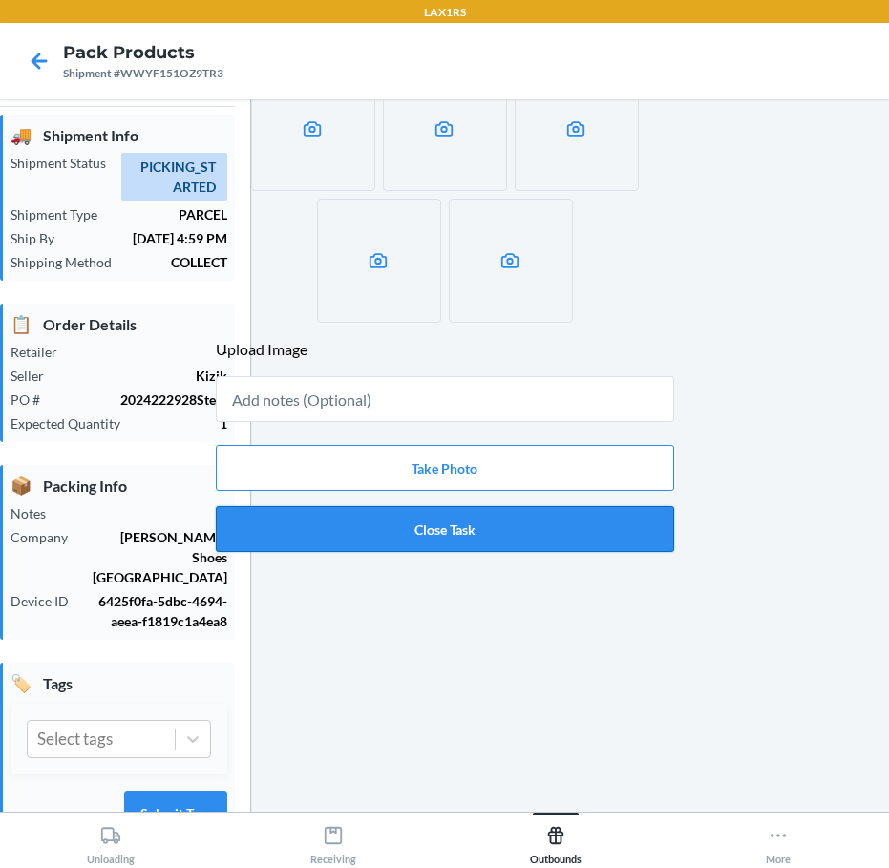
click at [533, 521] on button "Close Task" at bounding box center [445, 529] width 458 height 46
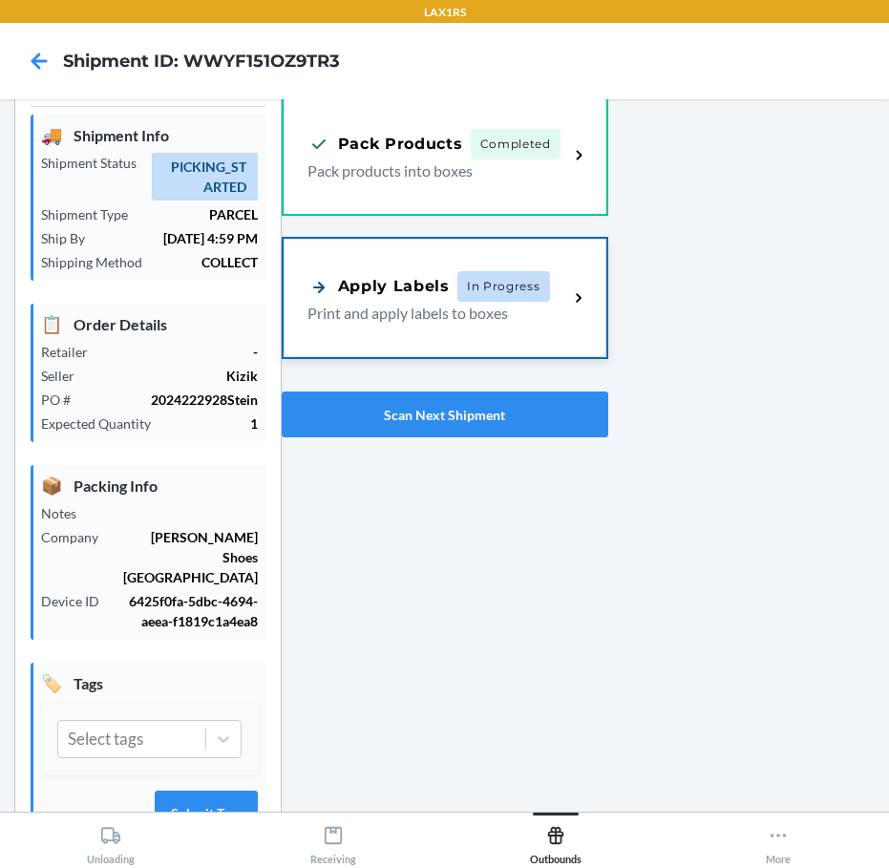
click at [445, 314] on p "Print and apply labels to boxes" at bounding box center [430, 313] width 246 height 23
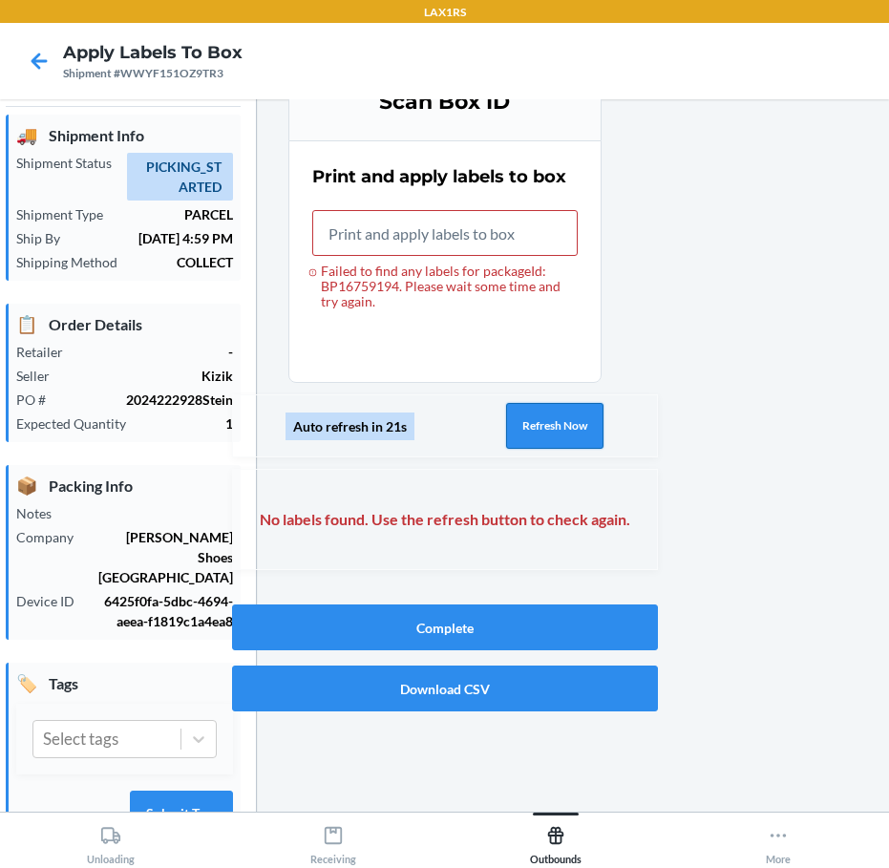
click at [539, 421] on button "Refresh Now" at bounding box center [554, 426] width 97 height 46
drag, startPoint x: 573, startPoint y: 410, endPoint x: 637, endPoint y: 417, distance: 64.3
click at [593, 414] on button "Refresh Now" at bounding box center [554, 426] width 97 height 46
click at [522, 428] on button "Refresh Now" at bounding box center [554, 426] width 97 height 46
click at [506, 413] on button "Refresh Now" at bounding box center [554, 426] width 97 height 46
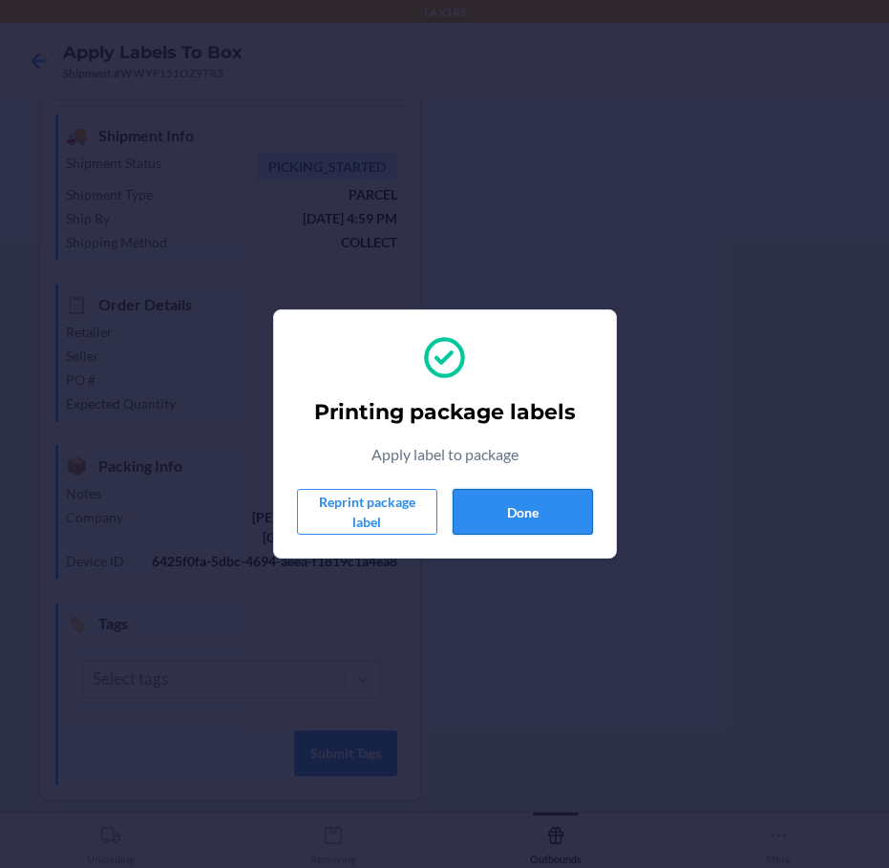
click at [550, 500] on button "Done" at bounding box center [522, 512] width 140 height 46
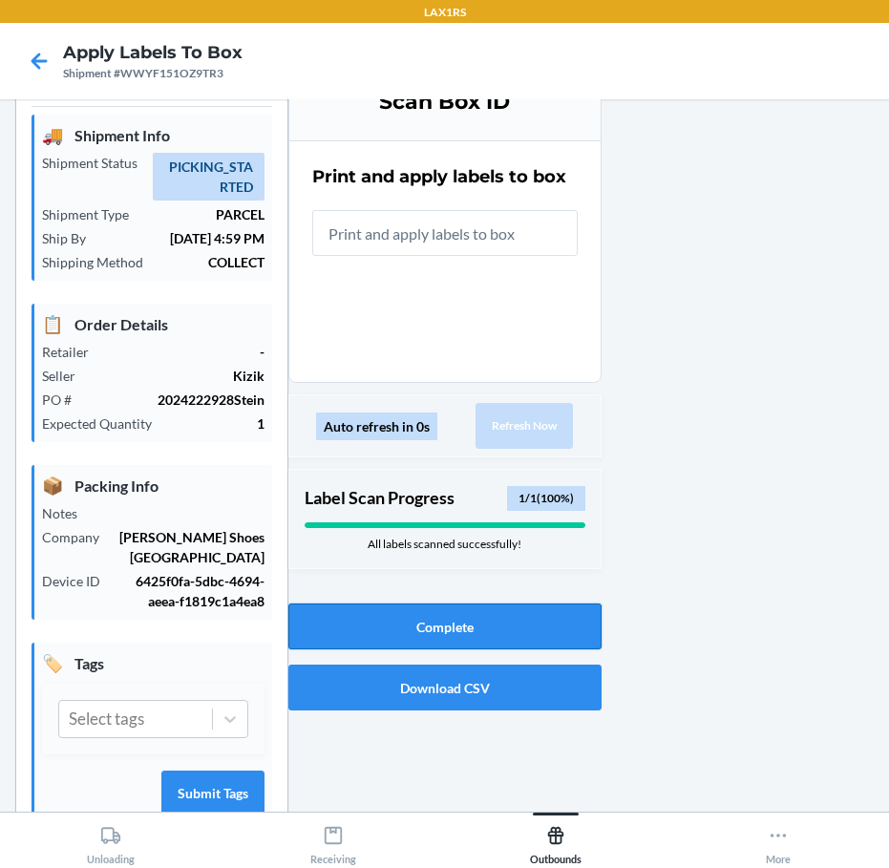
click at [423, 621] on button "Complete" at bounding box center [444, 626] width 313 height 46
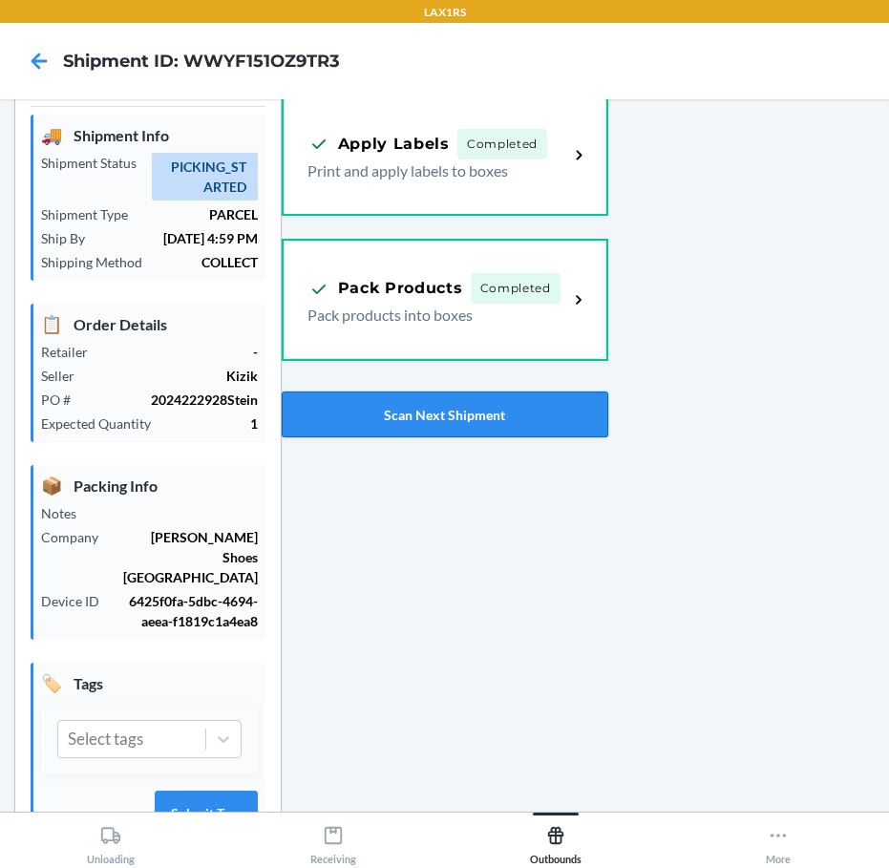
click at [518, 431] on button "Scan Next Shipment" at bounding box center [445, 414] width 326 height 46
